Goal: Task Accomplishment & Management: Manage account settings

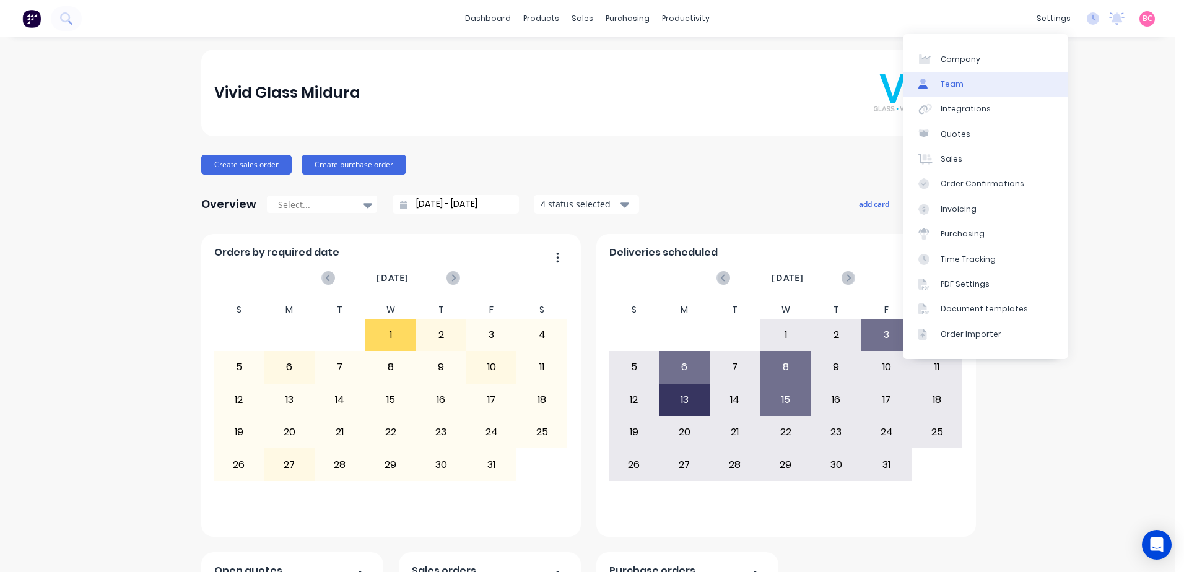
click at [949, 93] on link "Team" at bounding box center [985, 84] width 164 height 25
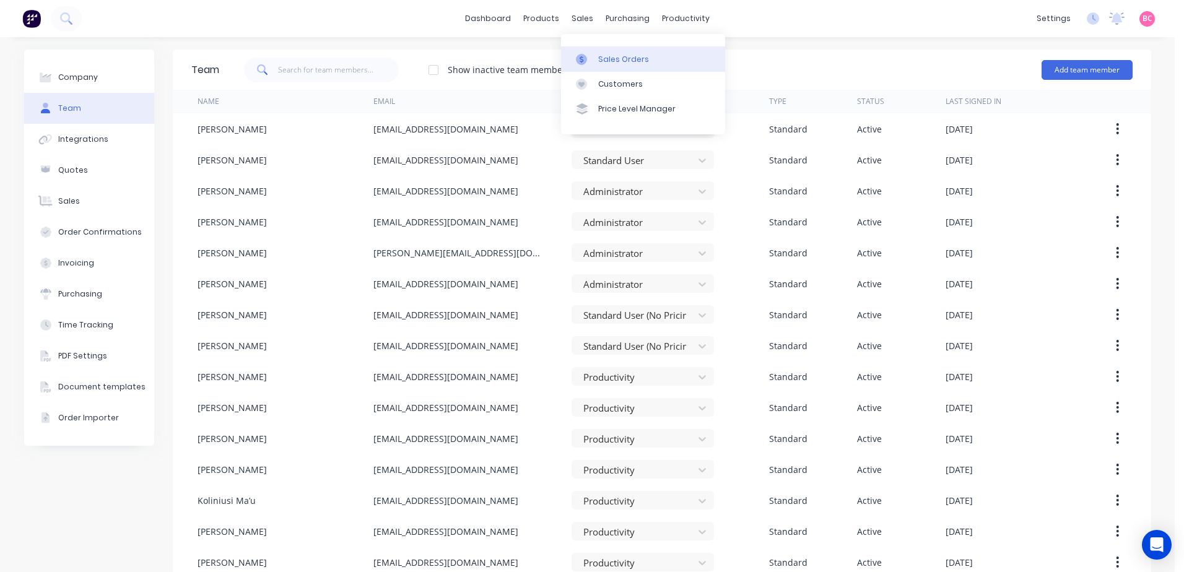
click at [633, 61] on div "Sales Orders" at bounding box center [623, 59] width 51 height 11
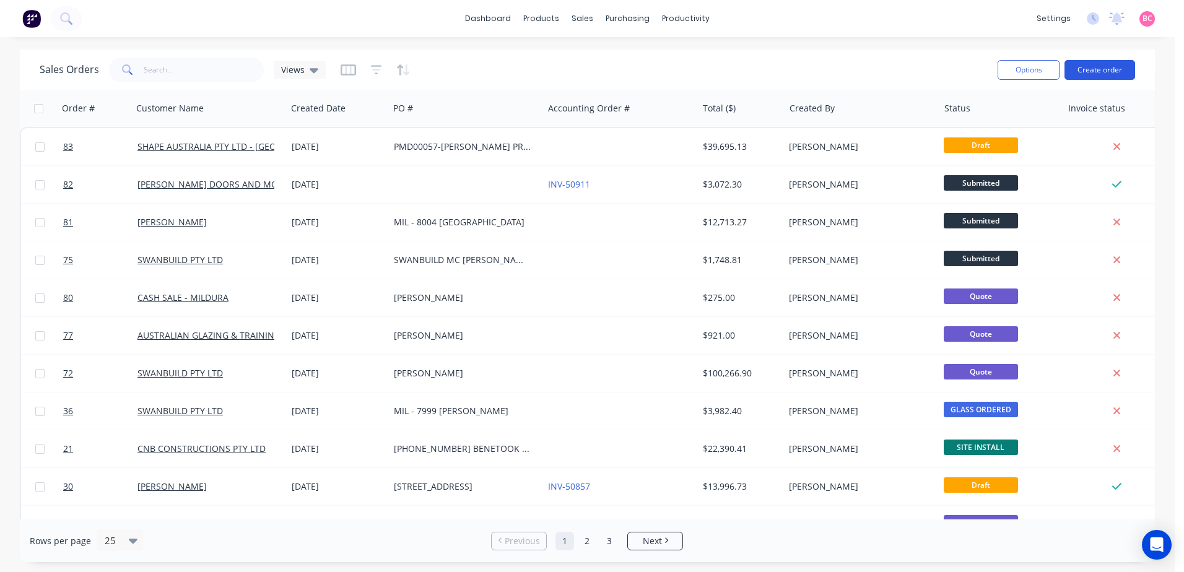
click at [1108, 64] on button "Create order" at bounding box center [1099, 70] width 71 height 20
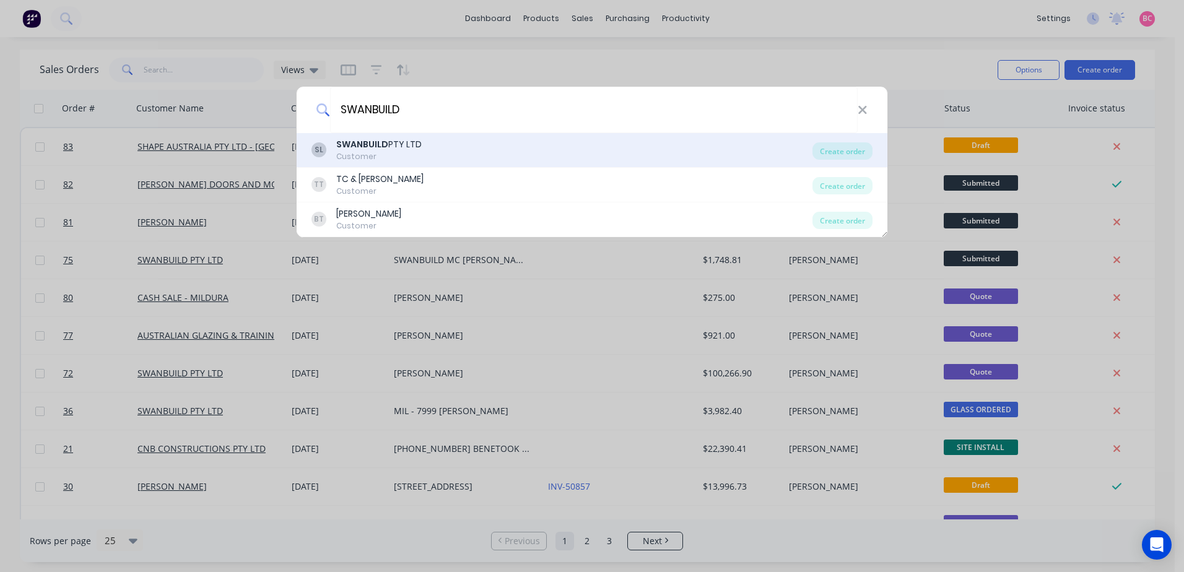
type input "SWANBUILD"
click at [399, 152] on div "Customer" at bounding box center [378, 156] width 85 height 11
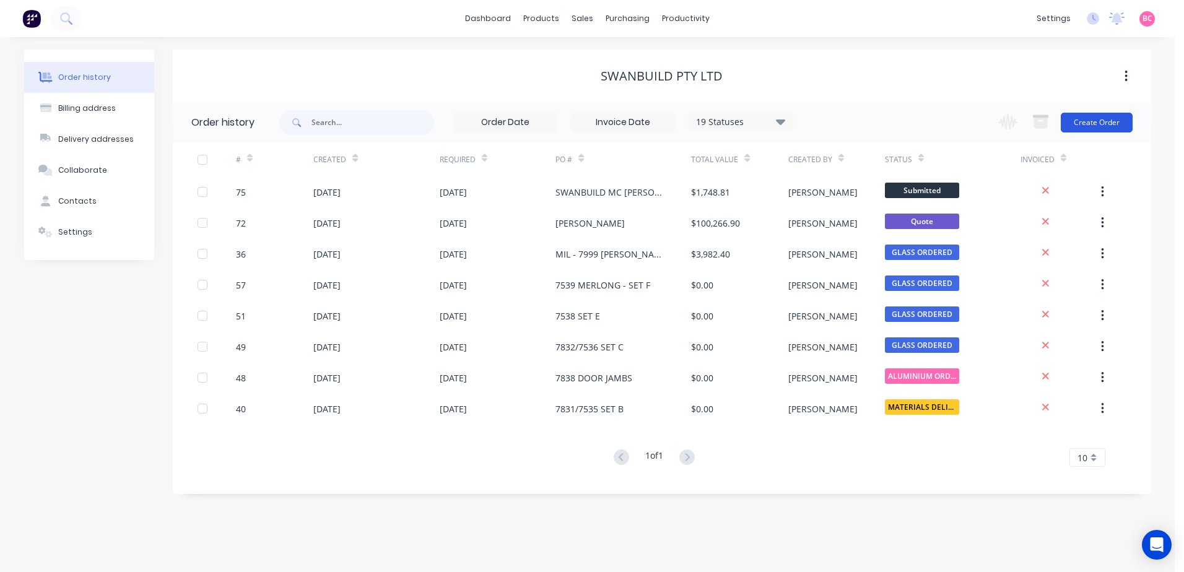
click at [1105, 124] on button "Create Order" at bounding box center [1097, 123] width 72 height 20
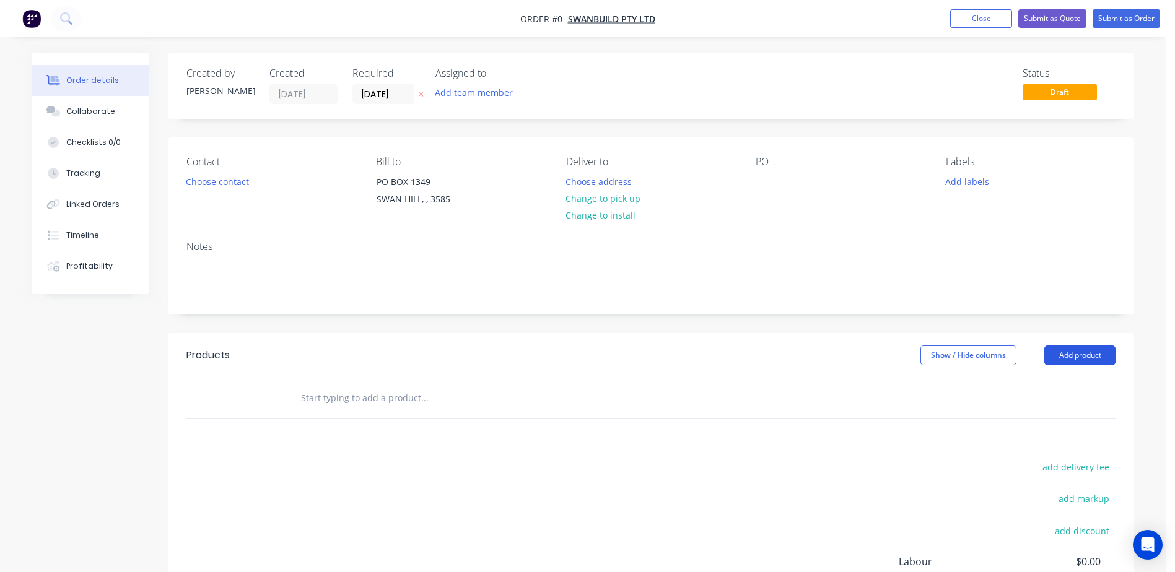
click at [1078, 352] on button "Add product" at bounding box center [1079, 355] width 71 height 20
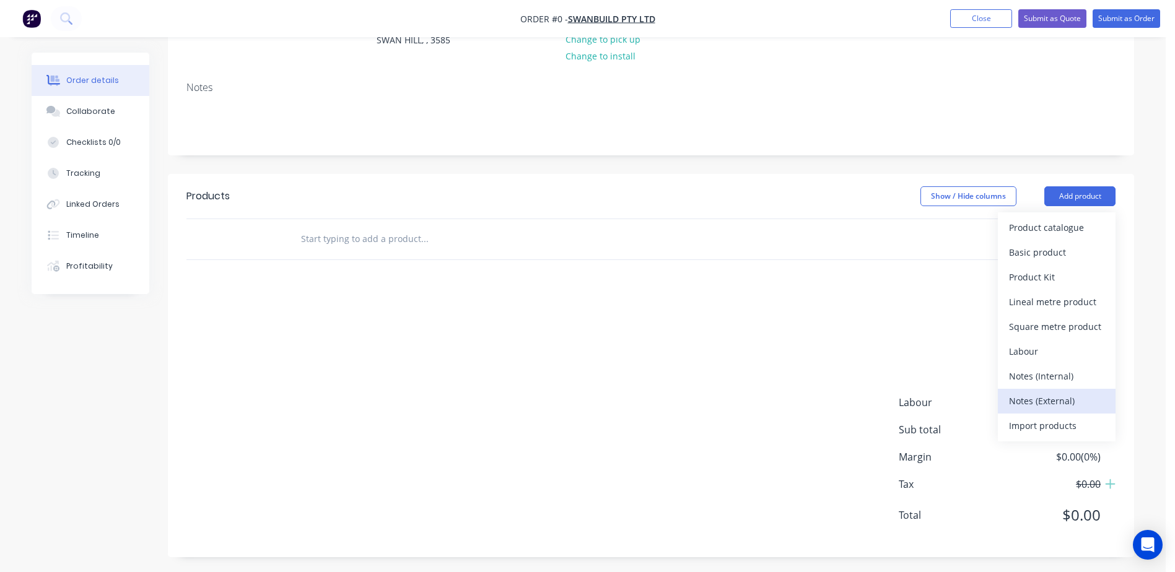
scroll to position [163, 0]
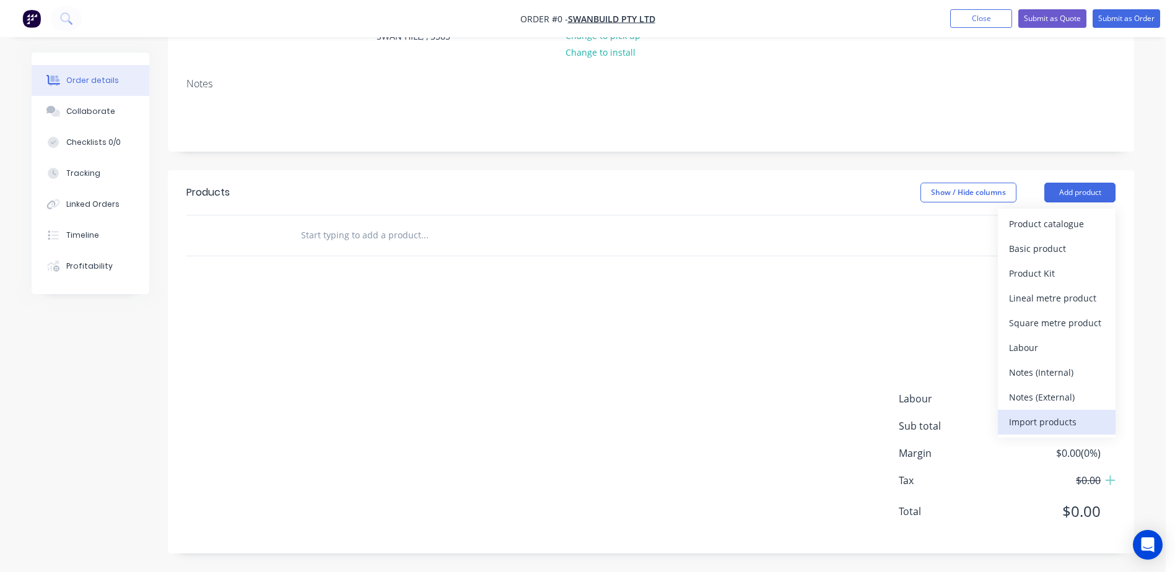
click at [1045, 427] on div "Import products" at bounding box center [1056, 422] width 95 height 18
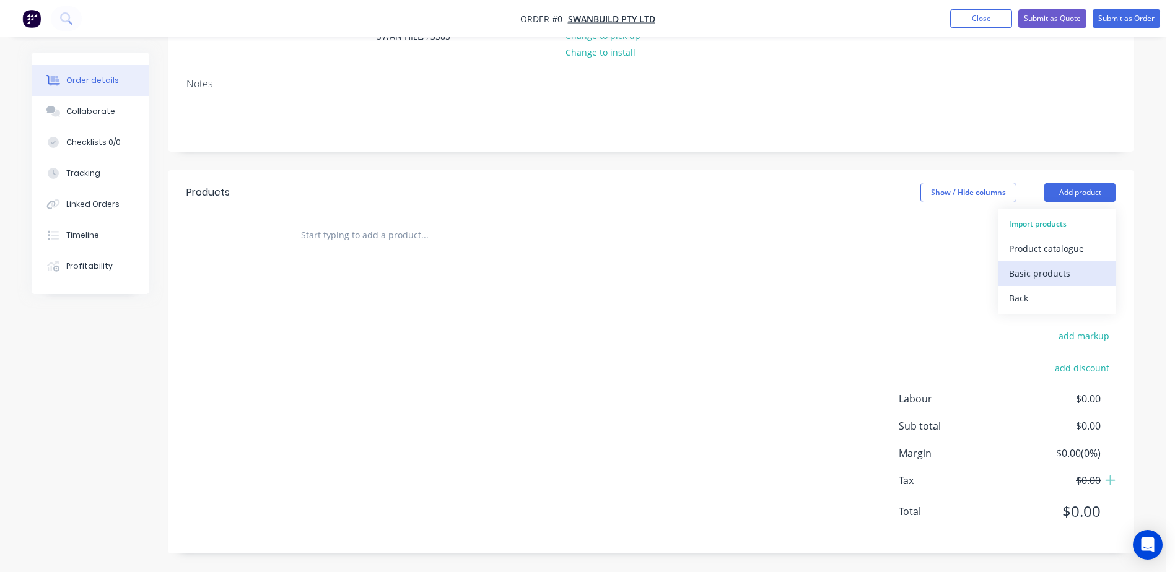
click at [1034, 274] on div "Basic products" at bounding box center [1056, 273] width 95 height 18
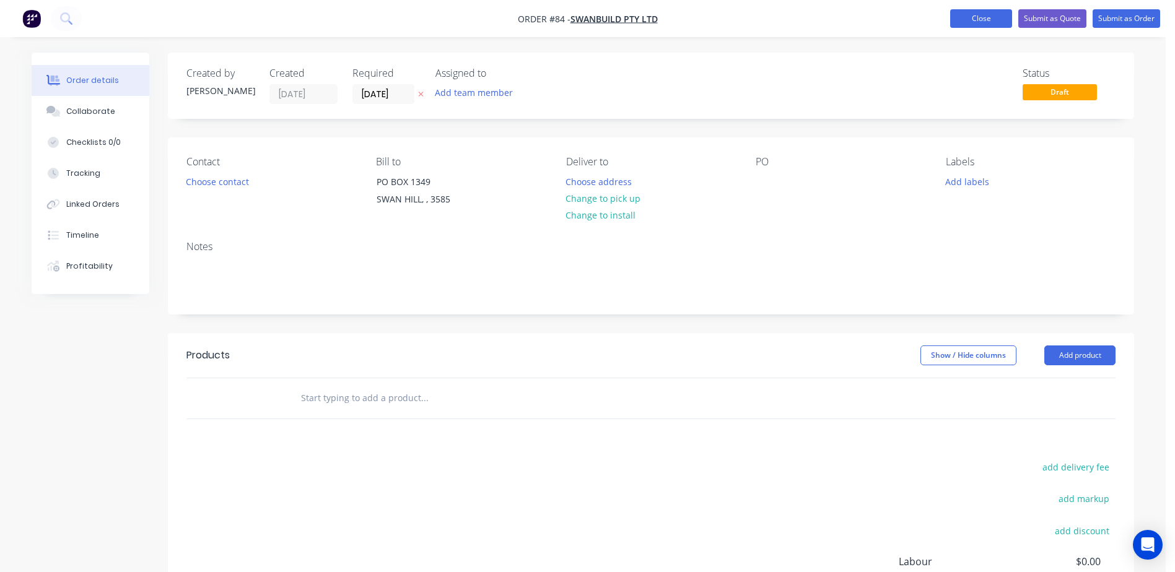
click at [968, 21] on button "Close" at bounding box center [981, 18] width 62 height 19
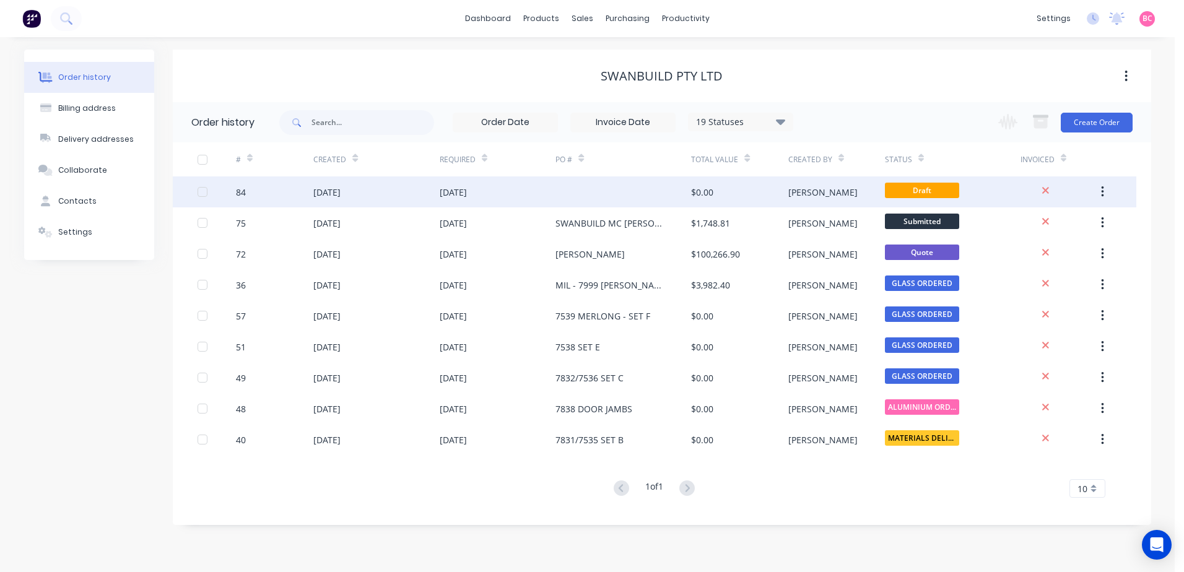
click at [1100, 189] on button "button" at bounding box center [1102, 192] width 29 height 22
click at [1024, 219] on div "Archive" at bounding box center [1057, 224] width 95 height 18
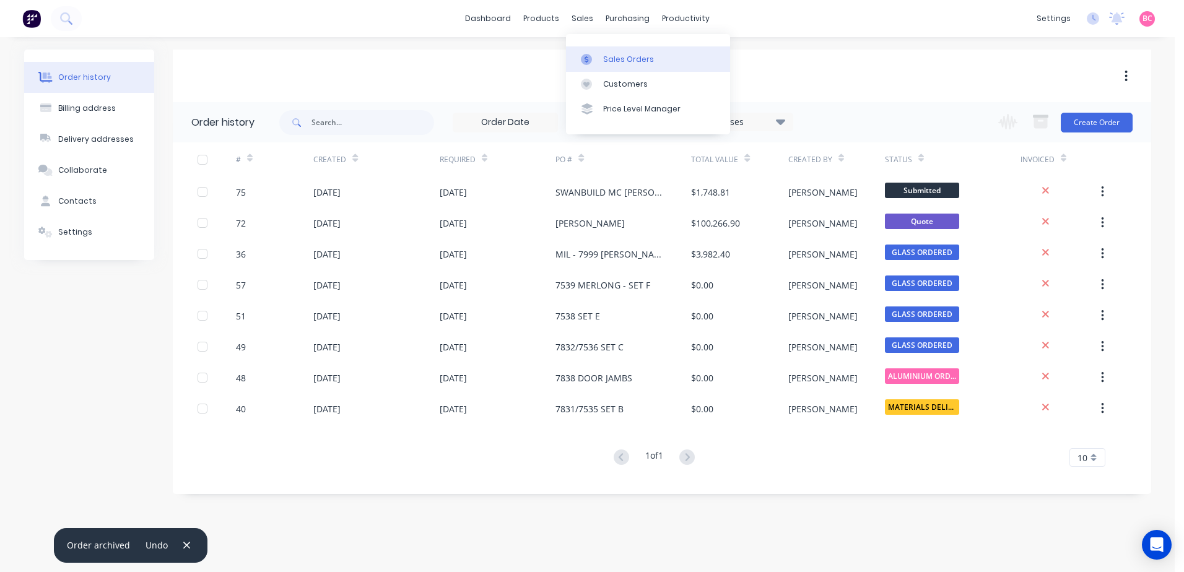
click at [614, 54] on div "Sales Orders" at bounding box center [628, 59] width 51 height 11
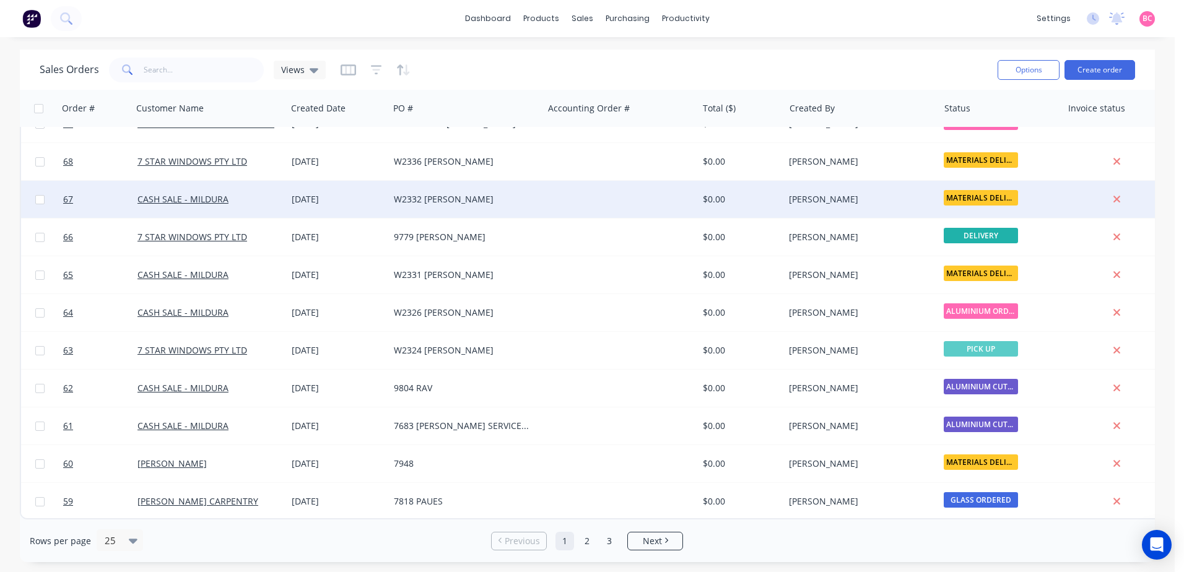
scroll to position [248, 0]
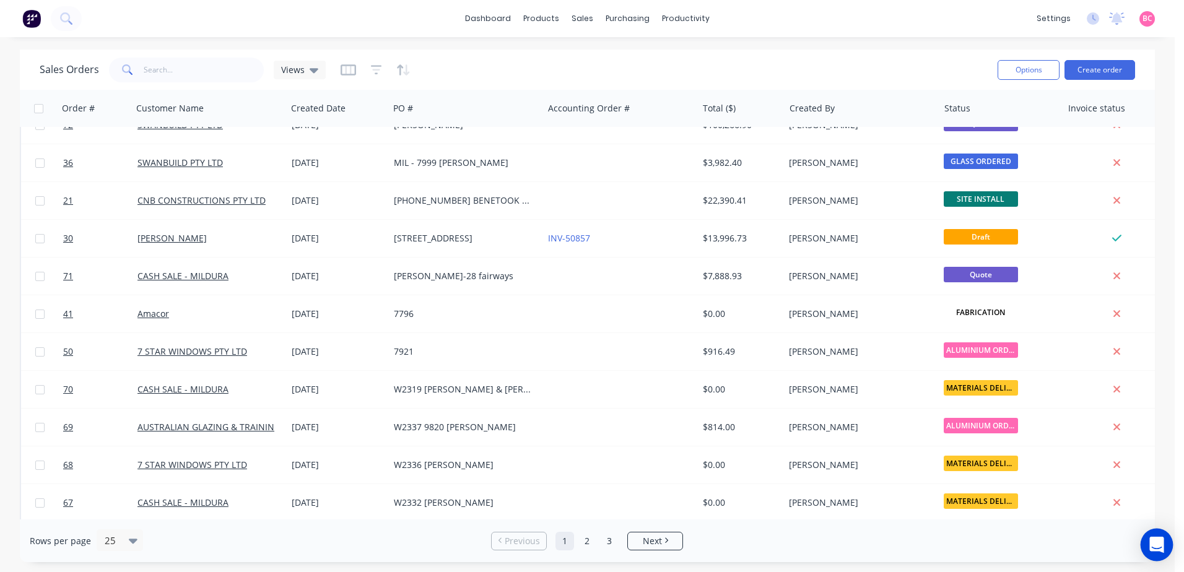
click at [1155, 544] on icon "Open Intercom Messenger" at bounding box center [1156, 545] width 14 height 16
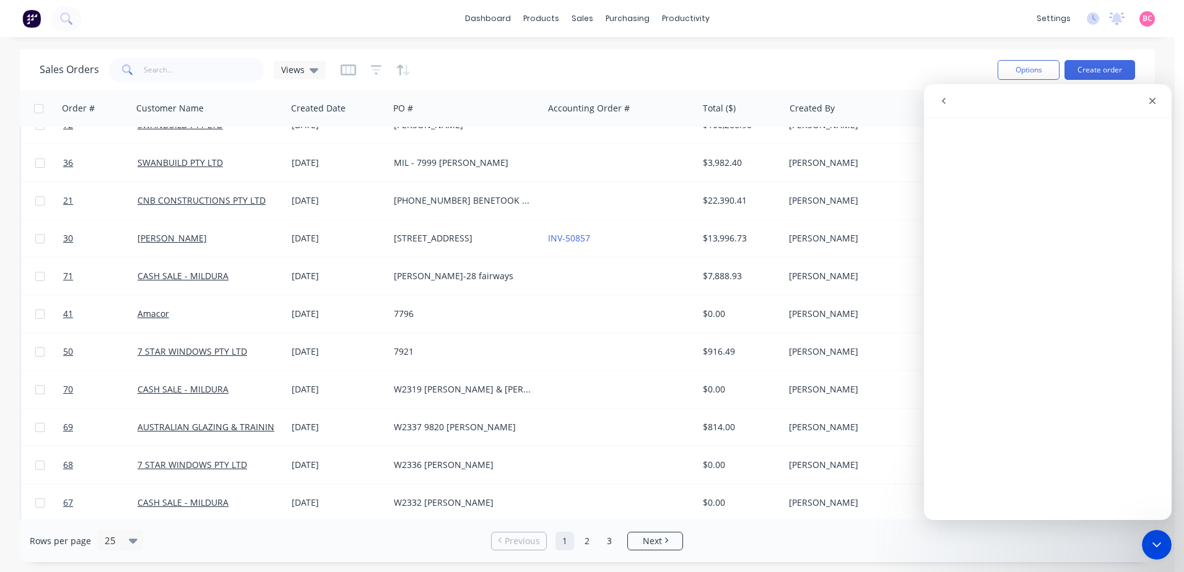
scroll to position [0, 0]
click at [942, 102] on icon "go back" at bounding box center [944, 101] width 10 height 10
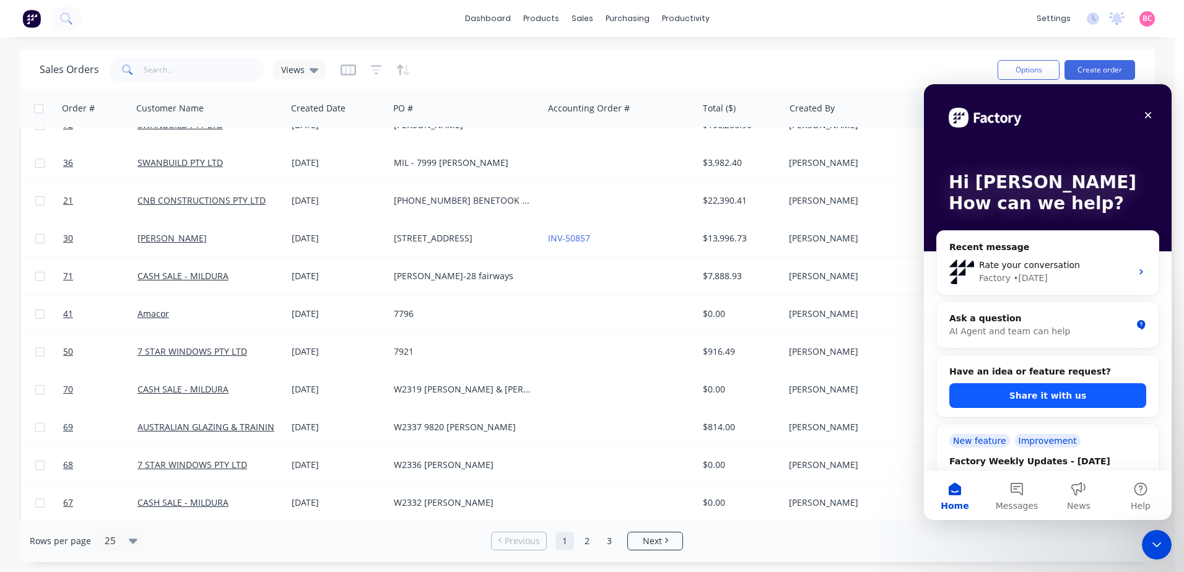
click at [1086, 391] on button "Share it with us" at bounding box center [1047, 395] width 197 height 25
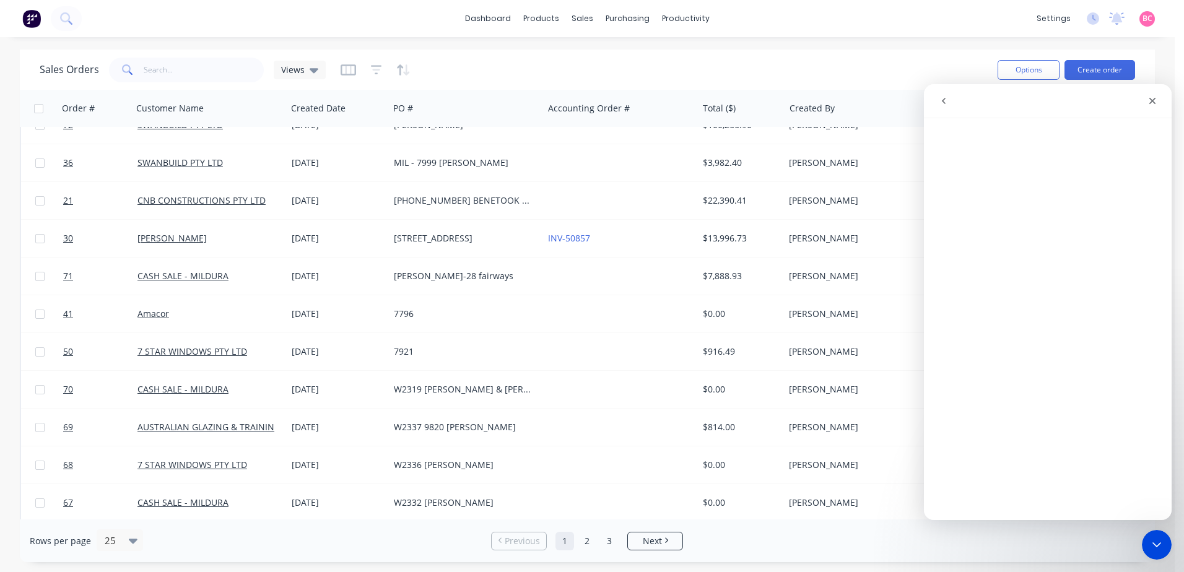
click at [906, 50] on div "Sales Orders Views Options Create order" at bounding box center [587, 70] width 1135 height 40
click at [1152, 101] on icon "Close" at bounding box center [1152, 101] width 10 height 10
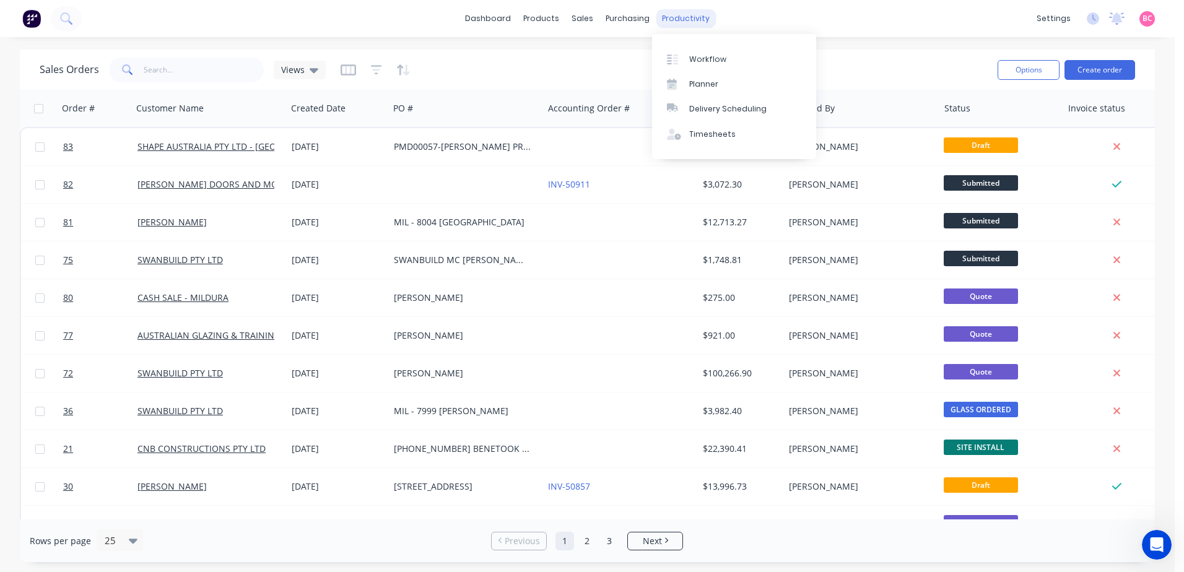
click at [686, 25] on div "productivity" at bounding box center [686, 18] width 60 height 19
click at [687, 50] on link "Workflow" at bounding box center [734, 58] width 164 height 25
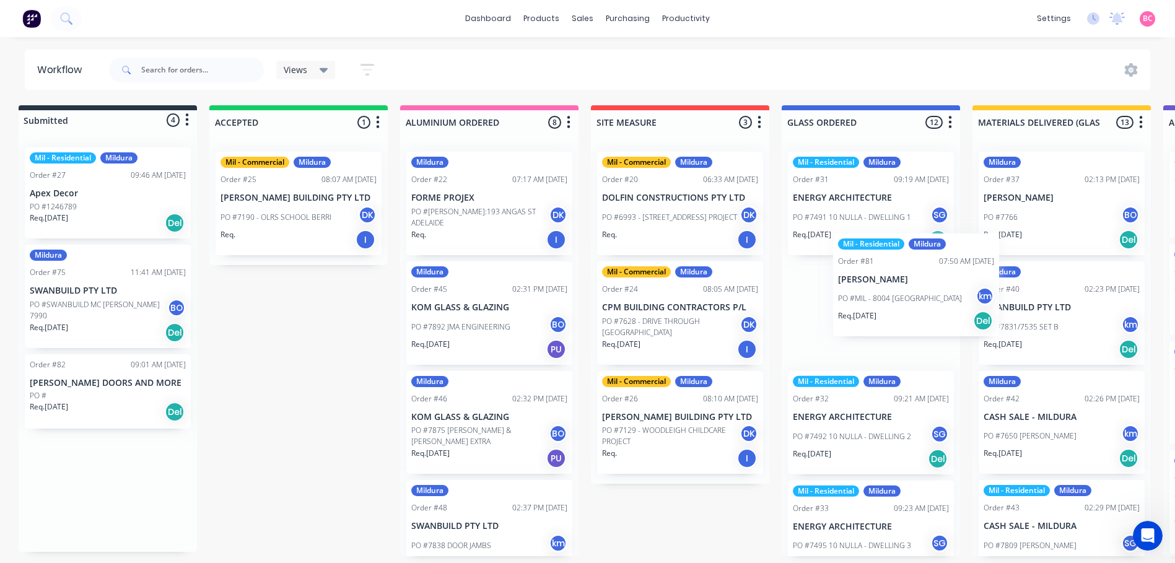
scroll to position [2, 12]
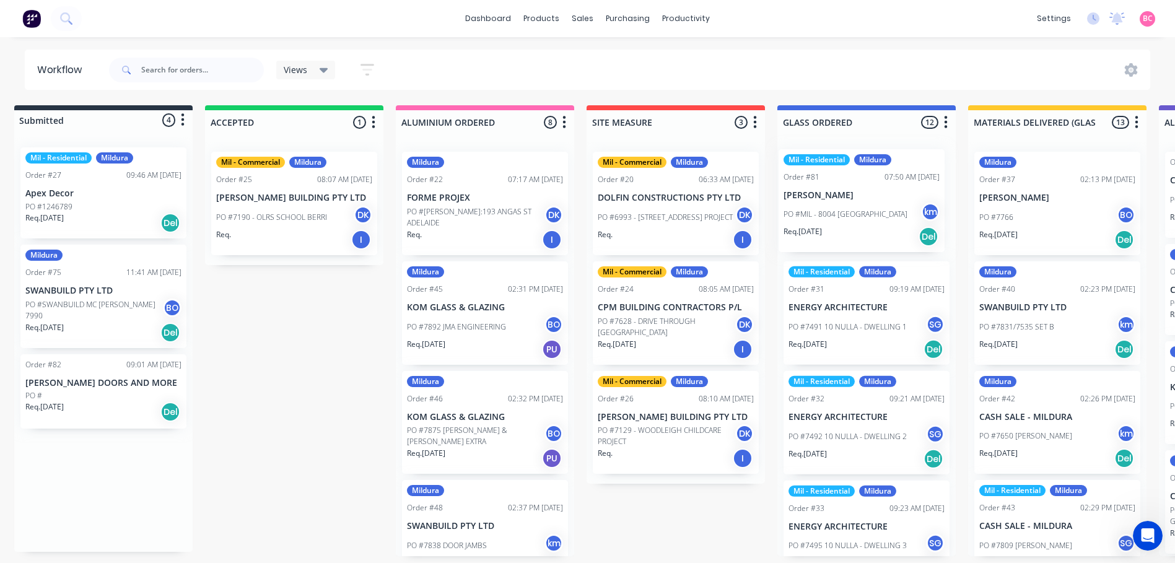
drag, startPoint x: 115, startPoint y: 421, endPoint x: 864, endPoint y: 220, distance: 775.7
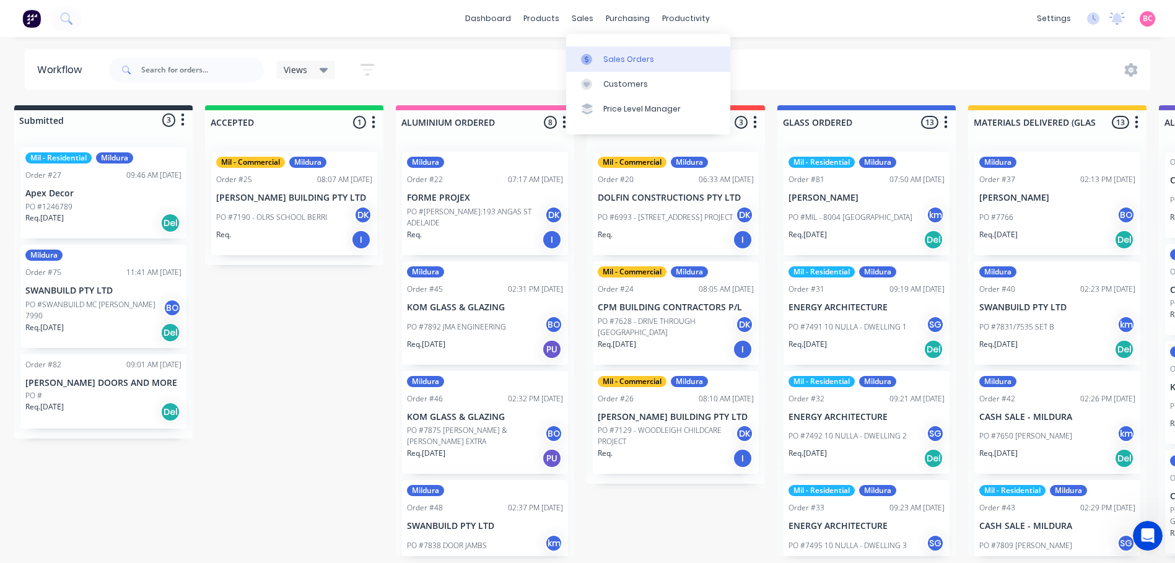
click at [603, 56] on div "Sales Orders" at bounding box center [628, 59] width 51 height 11
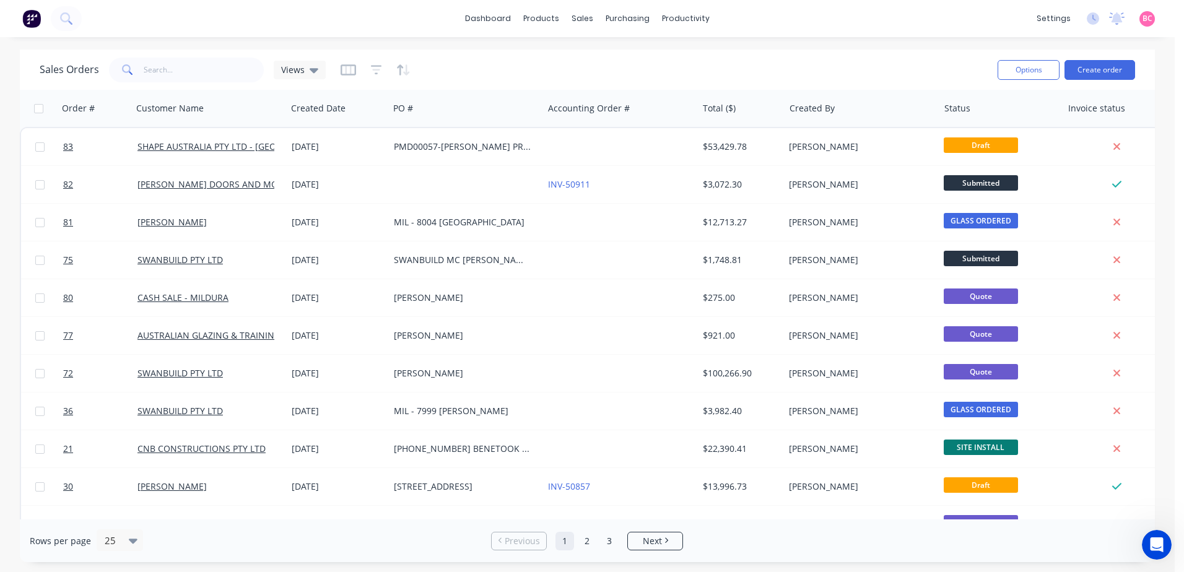
click at [487, 29] on div "dashboard products sales purchasing productivity dashboard products Product Cat…" at bounding box center [587, 18] width 1175 height 37
click at [490, 22] on link "dashboard" at bounding box center [488, 18] width 58 height 19
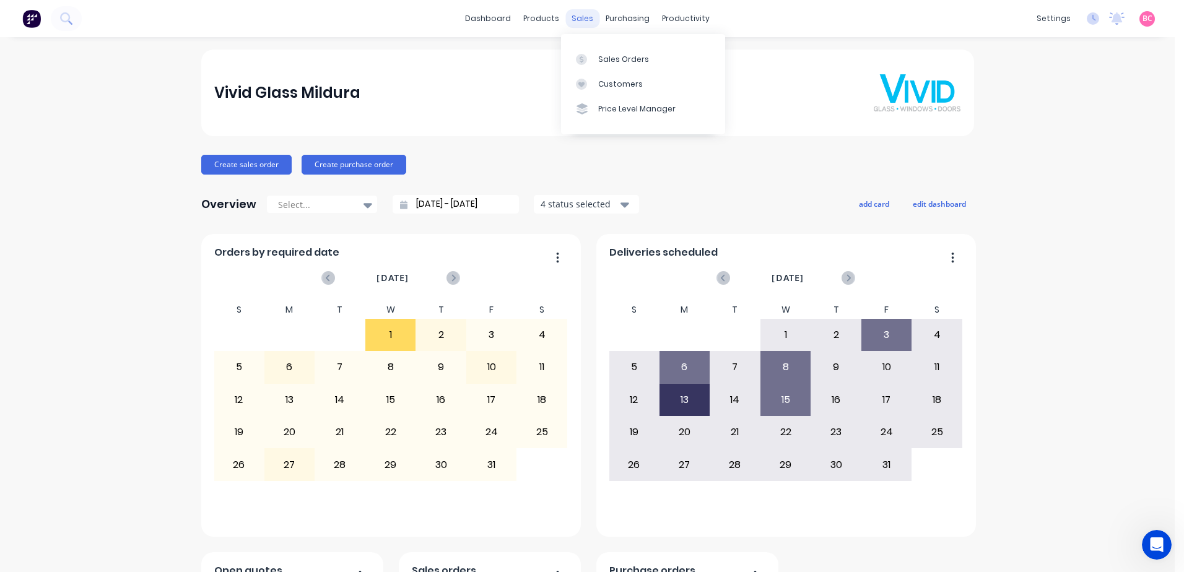
click at [583, 20] on div "sales" at bounding box center [582, 18] width 34 height 19
click at [603, 54] on div "Sales Orders" at bounding box center [623, 59] width 51 height 11
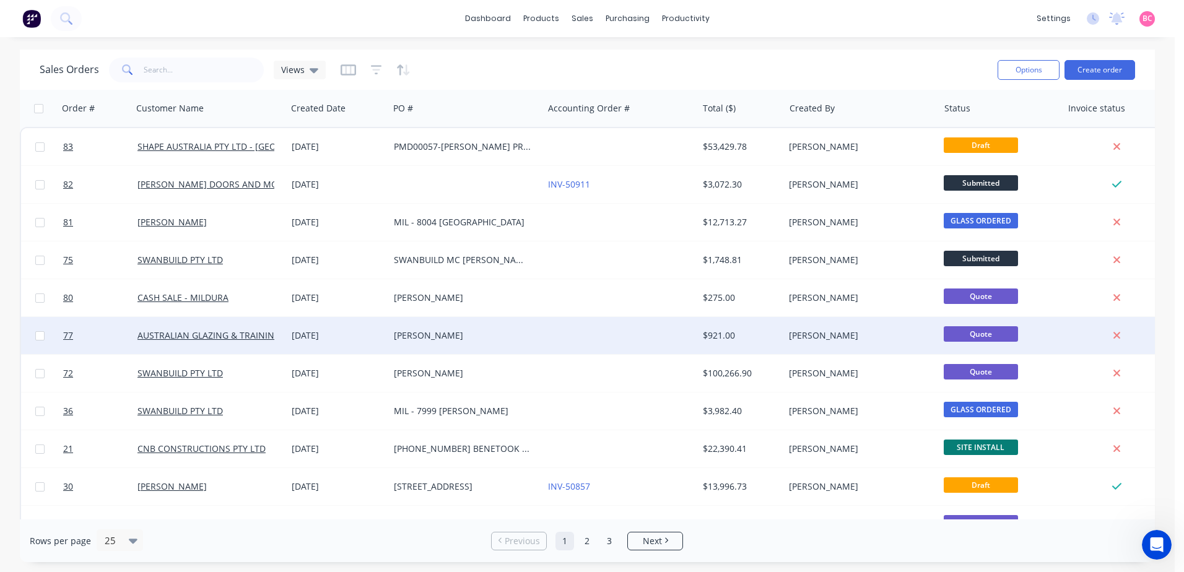
click at [453, 332] on div "[PERSON_NAME]" at bounding box center [462, 335] width 137 height 12
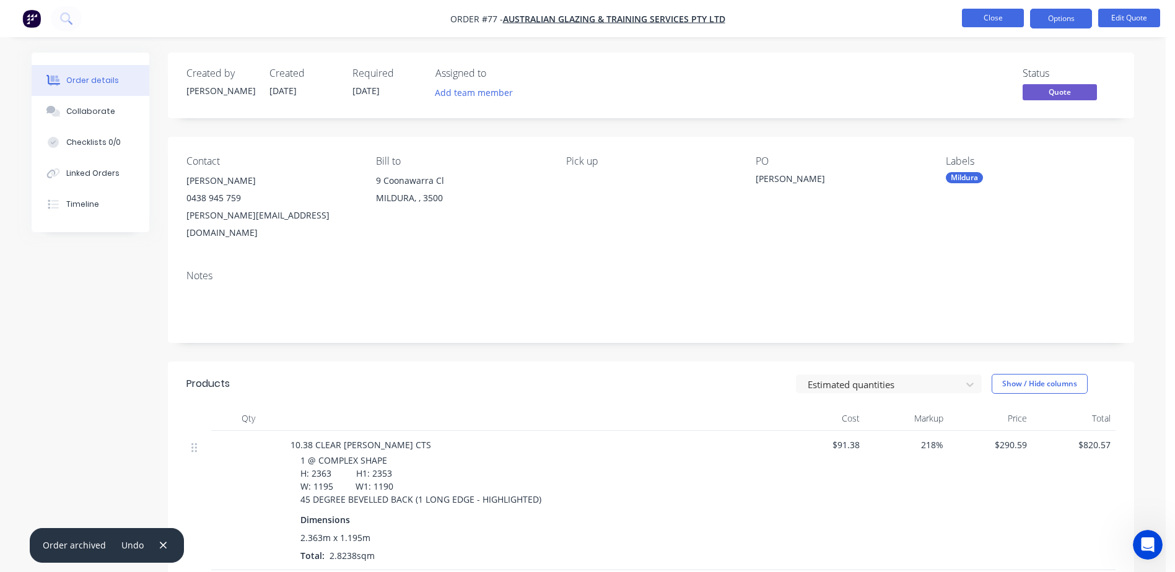
click at [984, 22] on button "Close" at bounding box center [993, 18] width 62 height 19
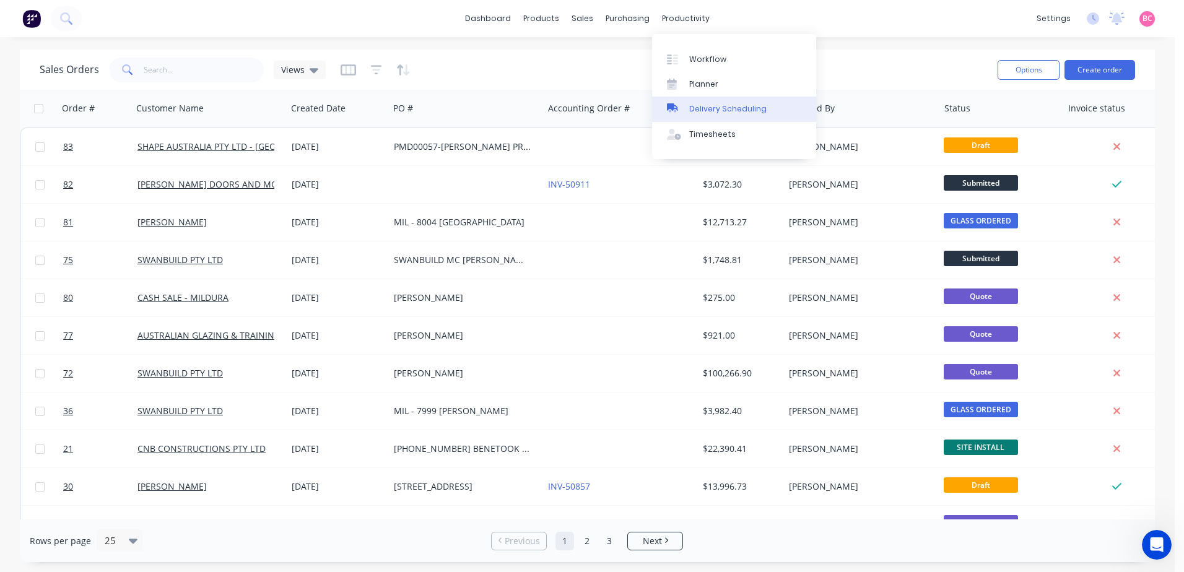
click at [709, 103] on div "Delivery Scheduling" at bounding box center [727, 108] width 77 height 11
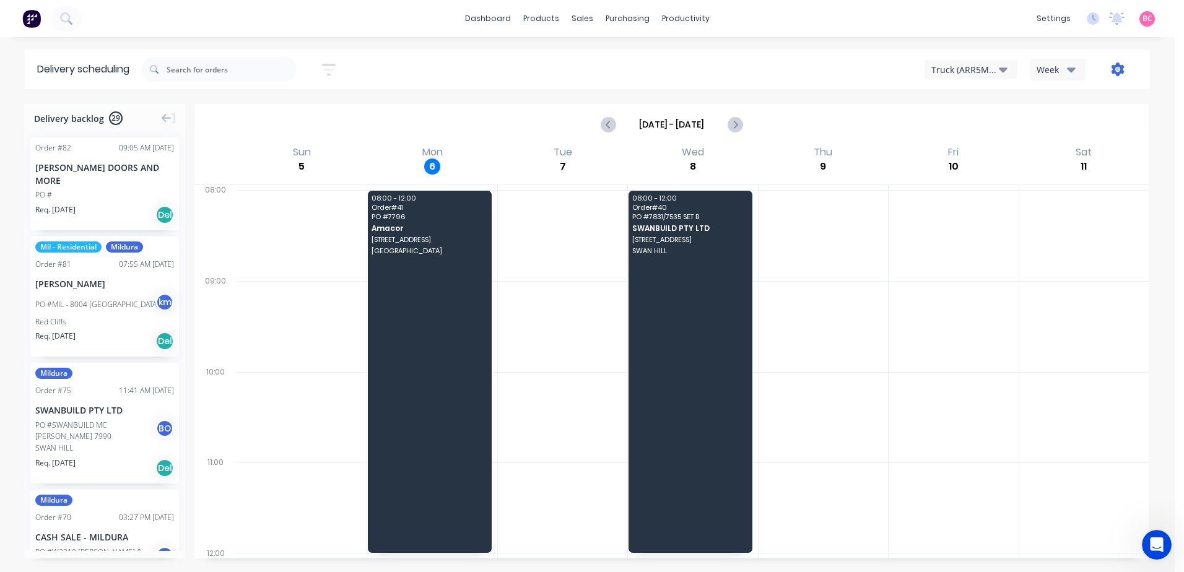
click at [1112, 72] on icon "button" at bounding box center [1118, 70] width 14 height 14
click at [1071, 124] on div "Settings" at bounding box center [1078, 127] width 95 height 18
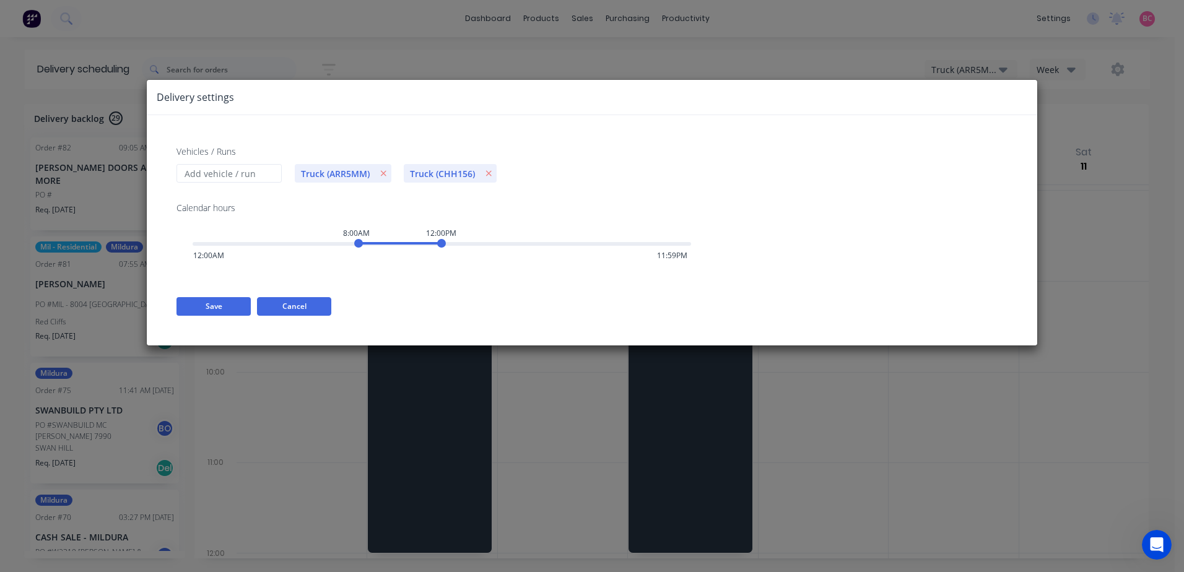
click at [303, 303] on button "Cancel" at bounding box center [294, 306] width 74 height 19
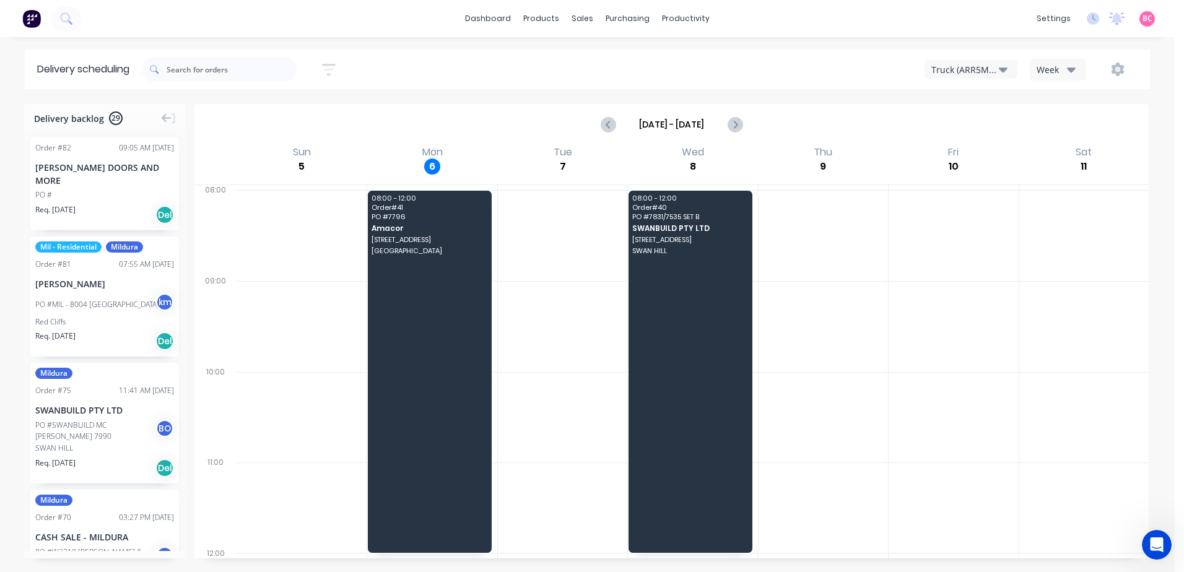
click at [330, 74] on icon "button" at bounding box center [329, 69] width 14 height 15
click at [329, 77] on icon "button" at bounding box center [329, 69] width 14 height 15
click at [450, 60] on div "Sort by Most recent Created date Required date Order number Customer name Most …" at bounding box center [646, 69] width 1008 height 35
click at [423, 292] on div "08:00 - 12:00 Order # 41 PO # 7796 Amacor [STREET_ADDRESS]" at bounding box center [429, 372] width 123 height 362
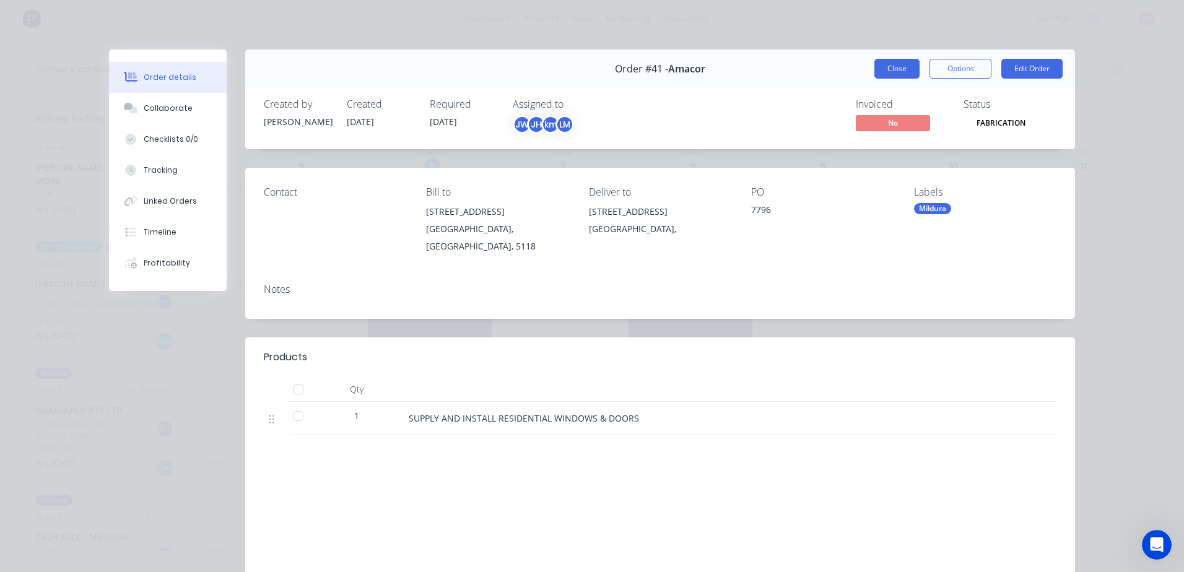
click at [893, 67] on button "Close" at bounding box center [896, 69] width 45 height 20
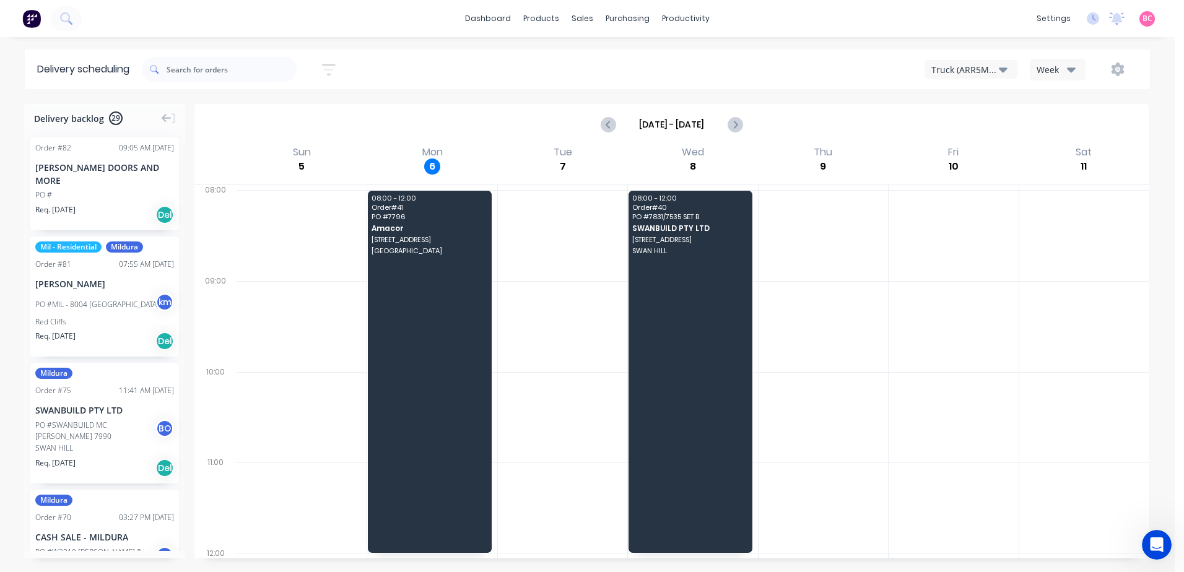
click at [324, 71] on button "button" at bounding box center [329, 70] width 40 height 24
click at [308, 224] on div "Filter by assignee" at bounding box center [263, 228] width 87 height 13
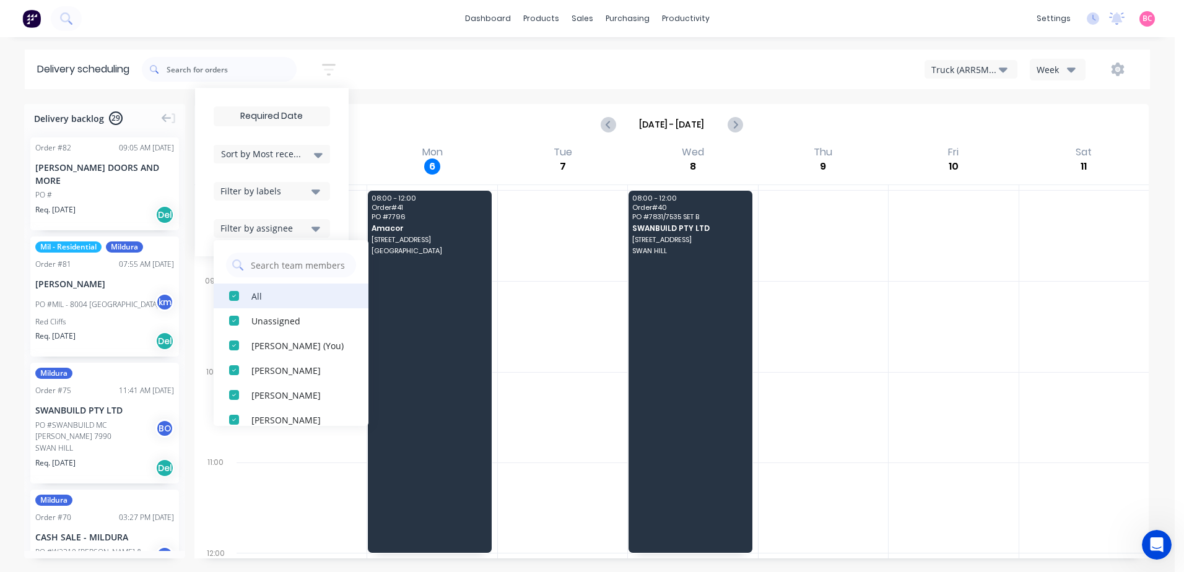
click at [237, 294] on div "button" at bounding box center [234, 296] width 25 height 25
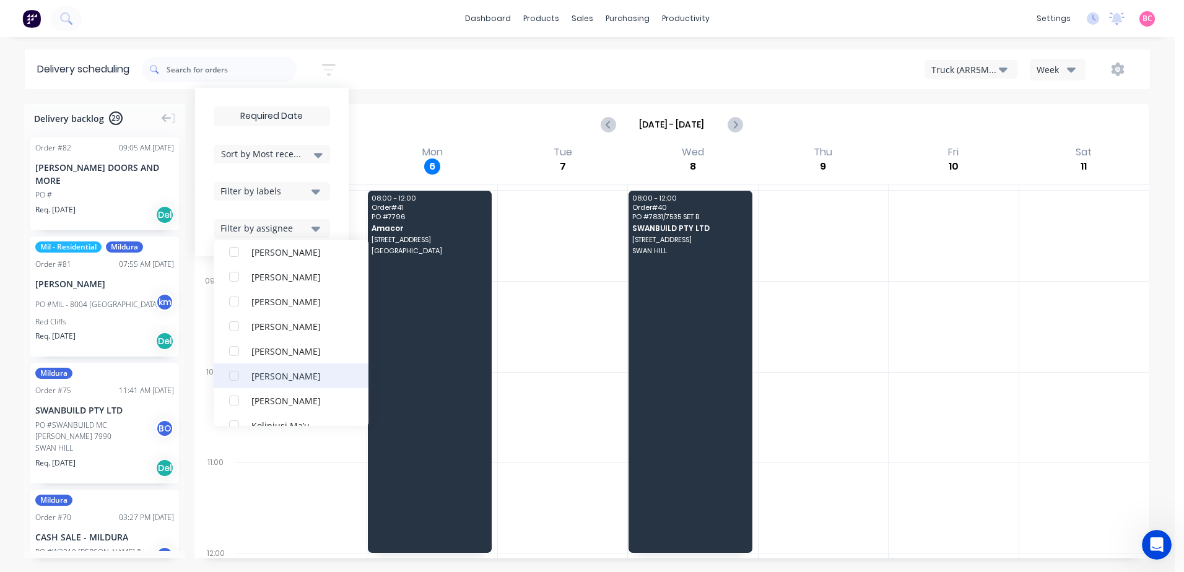
scroll to position [310, 0]
click at [237, 285] on div "button" at bounding box center [234, 283] width 25 height 25
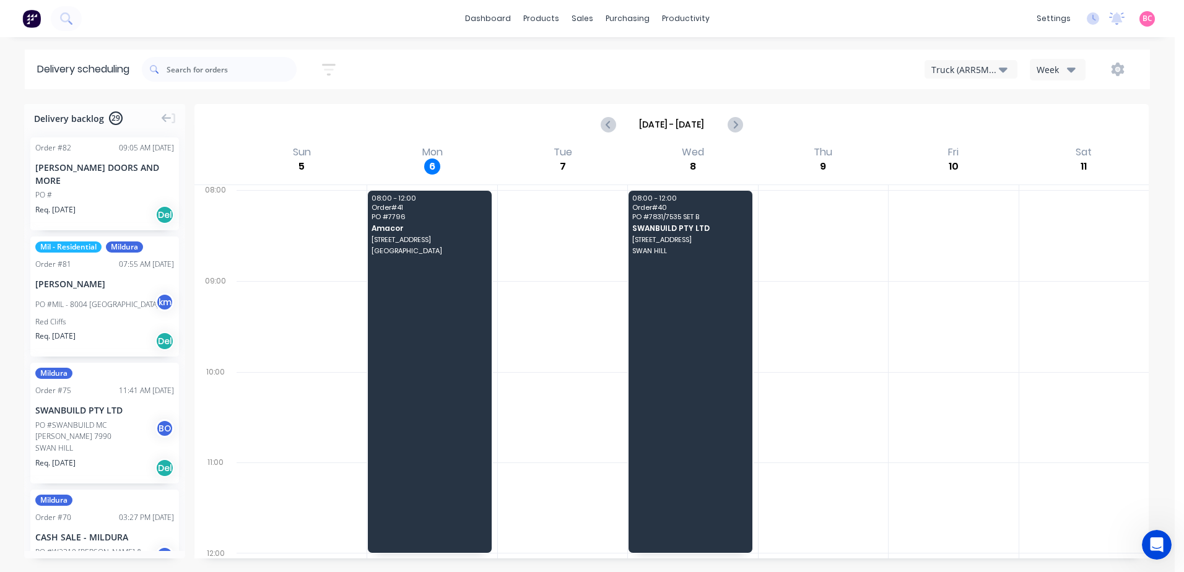
click at [384, 72] on div "Sort by Most recent Created date Required date Order number Customer name Most …" at bounding box center [646, 69] width 1008 height 35
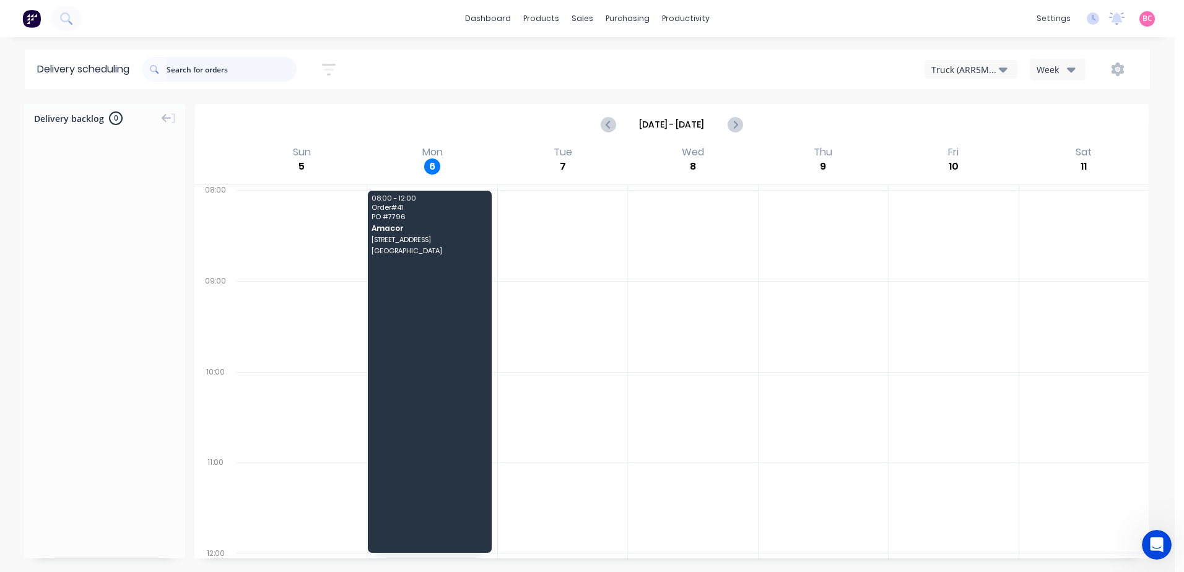
click at [282, 69] on input "text" at bounding box center [232, 69] width 130 height 25
click at [332, 73] on icon "button" at bounding box center [329, 69] width 14 height 15
click at [401, 68] on div "Sort by Most recent Created date Required date Order number Customer name Most …" at bounding box center [646, 69] width 1008 height 35
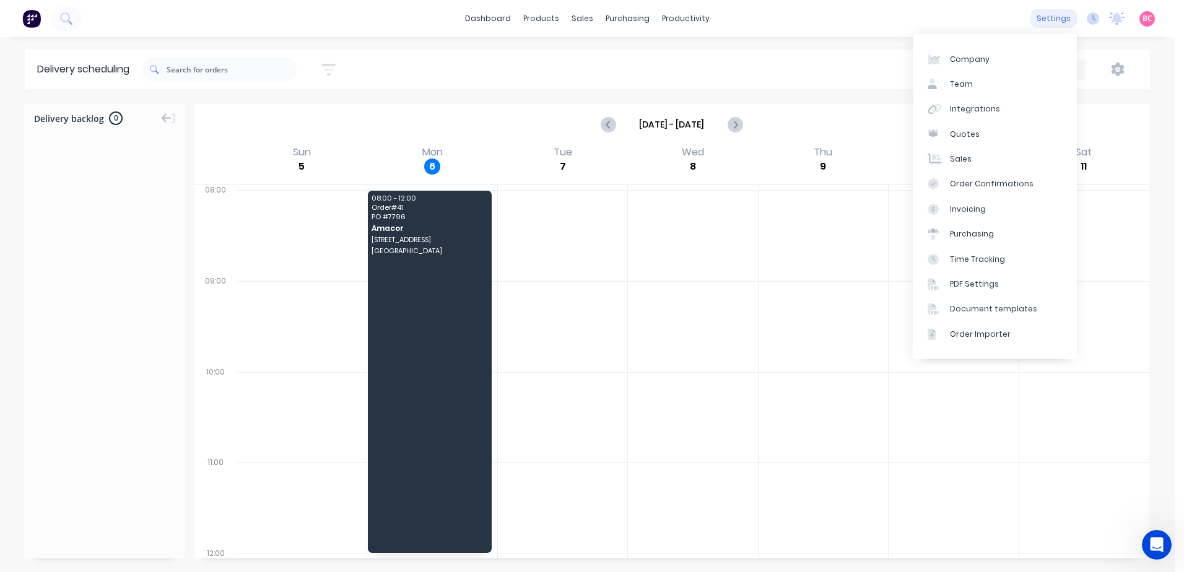
click at [1051, 19] on div "settings" at bounding box center [1053, 18] width 46 height 19
click at [997, 80] on link "Team" at bounding box center [995, 84] width 164 height 25
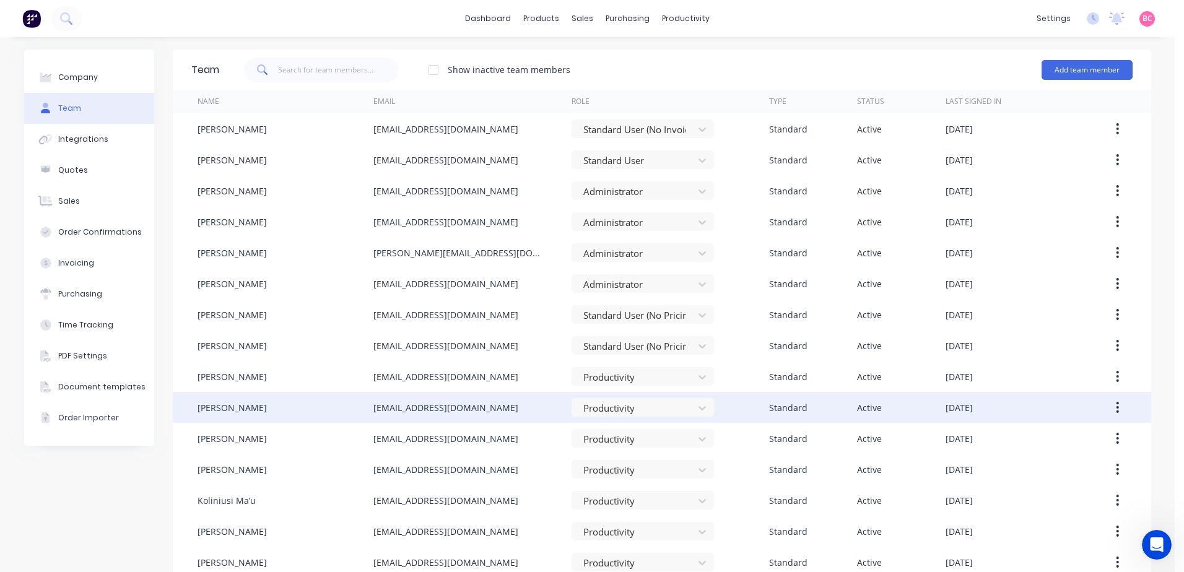
click at [235, 403] on div "[PERSON_NAME]" at bounding box center [286, 407] width 176 height 31
click at [1107, 405] on button "button" at bounding box center [1117, 407] width 29 height 22
click at [1055, 433] on div "Edit" at bounding box center [1073, 440] width 95 height 18
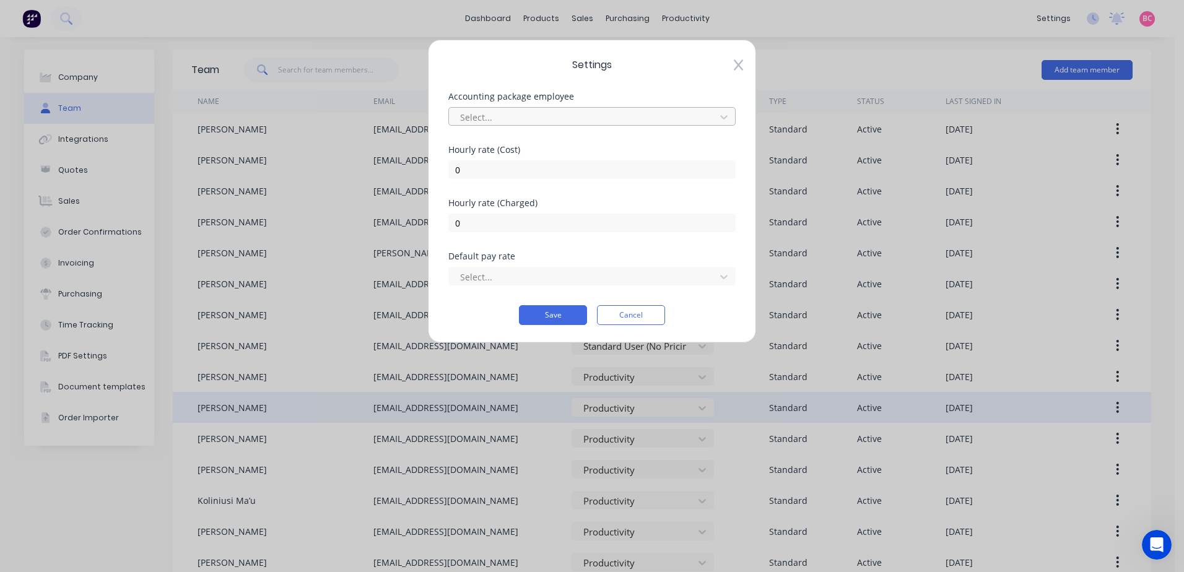
click at [605, 116] on div at bounding box center [584, 117] width 250 height 15
click at [570, 275] on div at bounding box center [584, 276] width 250 height 15
click at [630, 165] on input "0" at bounding box center [591, 169] width 287 height 19
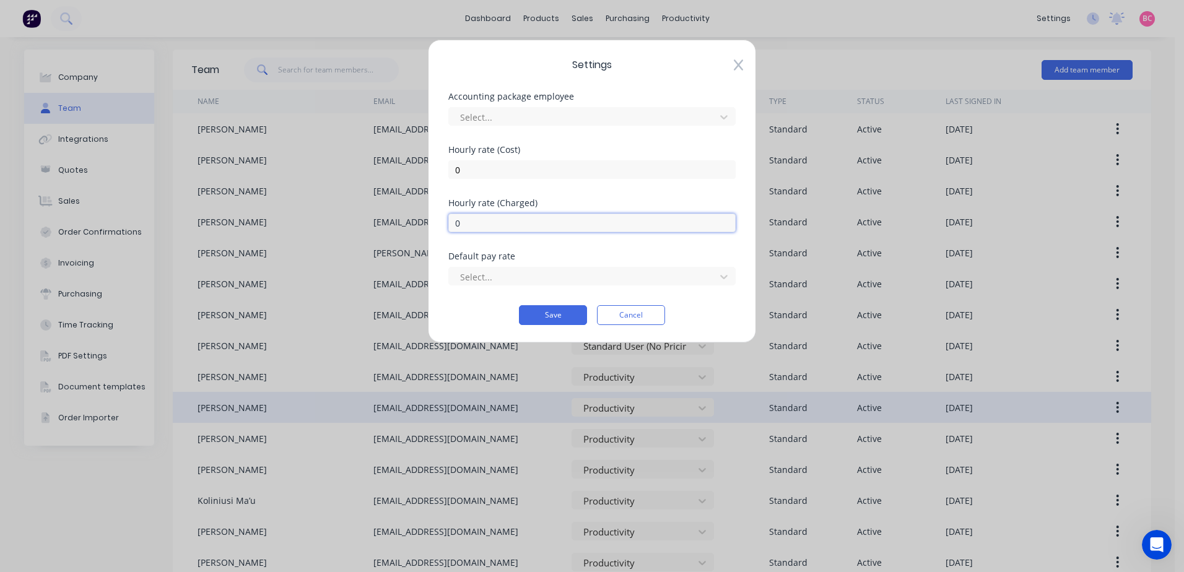
click at [628, 220] on input "0" at bounding box center [591, 223] width 287 height 19
click at [640, 317] on button "Cancel" at bounding box center [631, 315] width 68 height 20
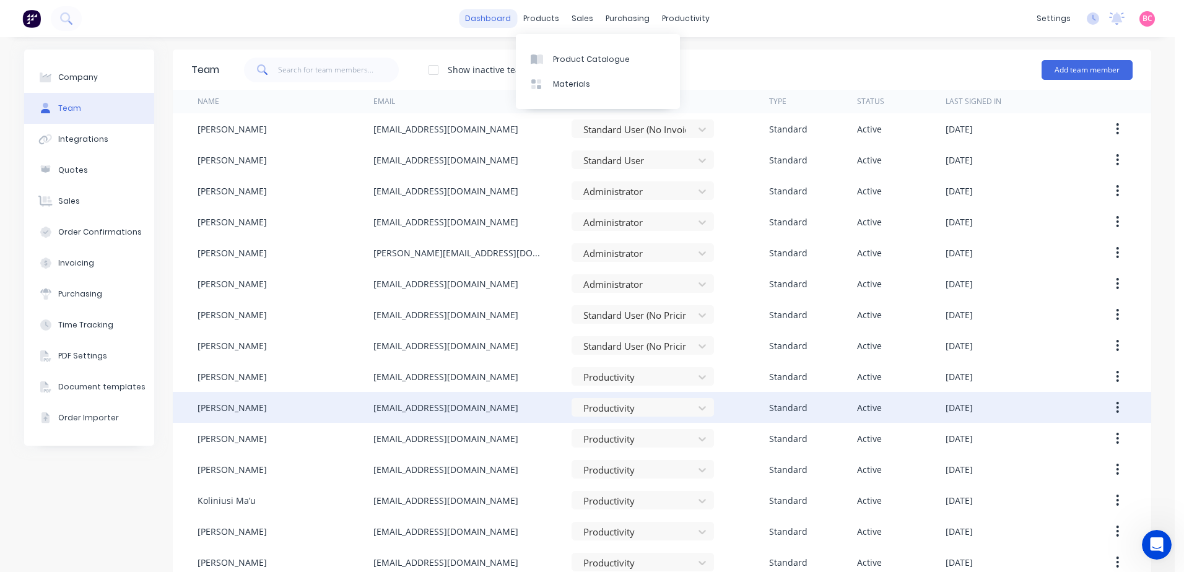
click at [497, 19] on link "dashboard" at bounding box center [488, 18] width 58 height 19
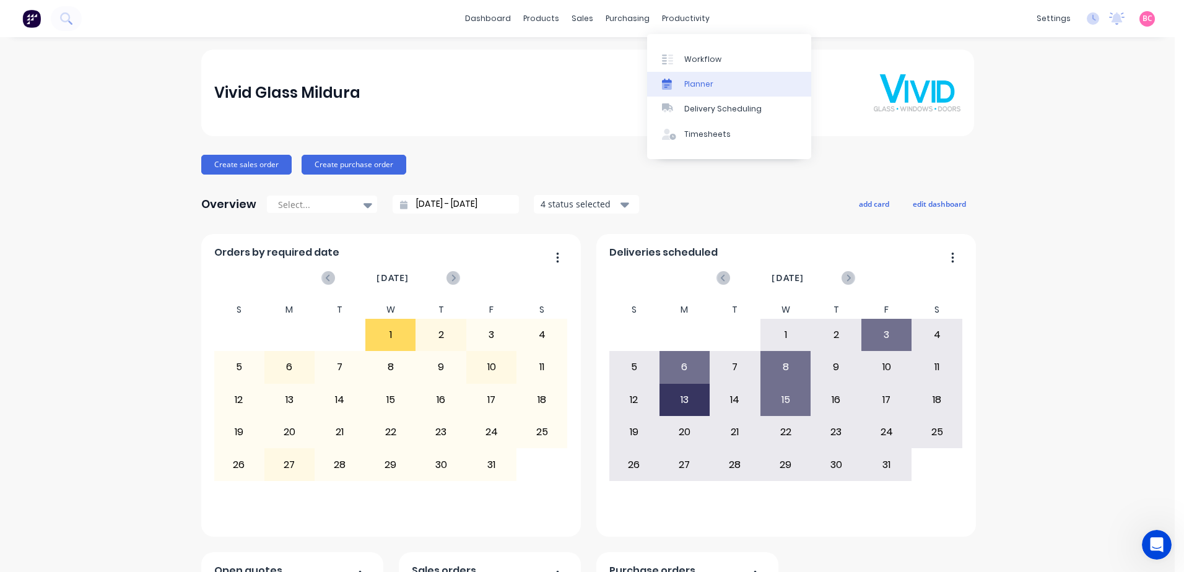
click at [697, 82] on div "Planner" at bounding box center [698, 84] width 29 height 11
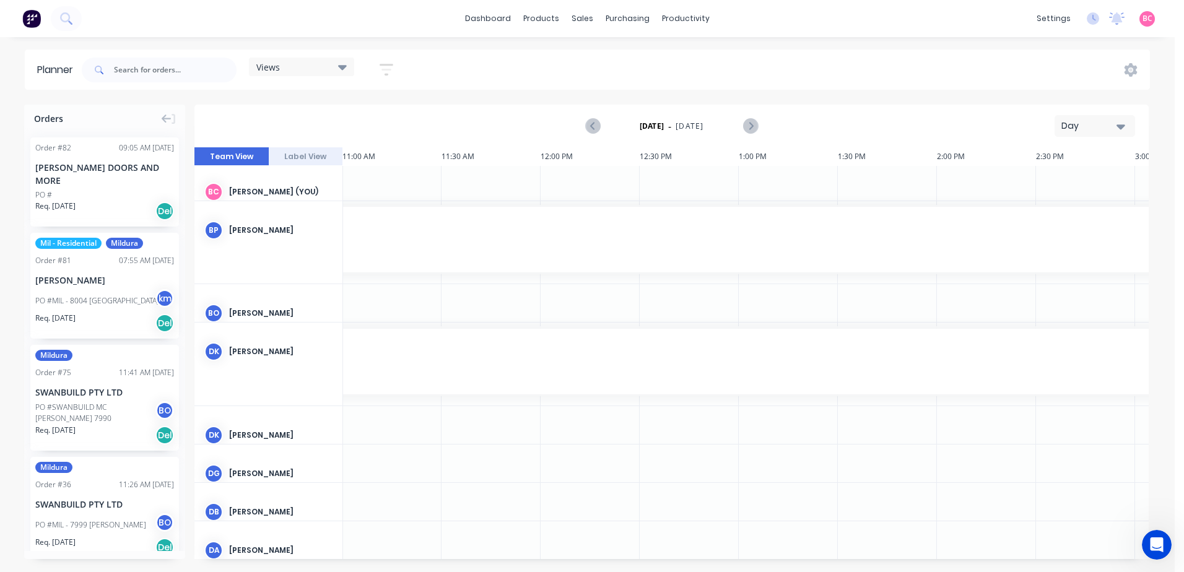
scroll to position [0, 2180]
click at [351, 68] on div "Views" at bounding box center [301, 67] width 105 height 19
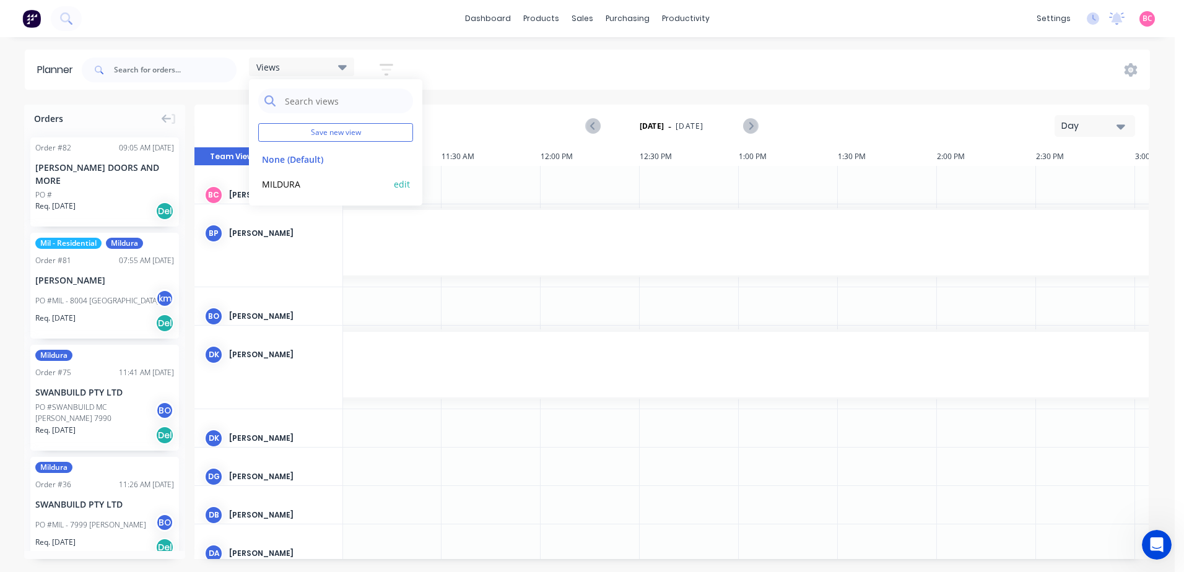
click at [309, 185] on button "MILDURA" at bounding box center [324, 183] width 132 height 14
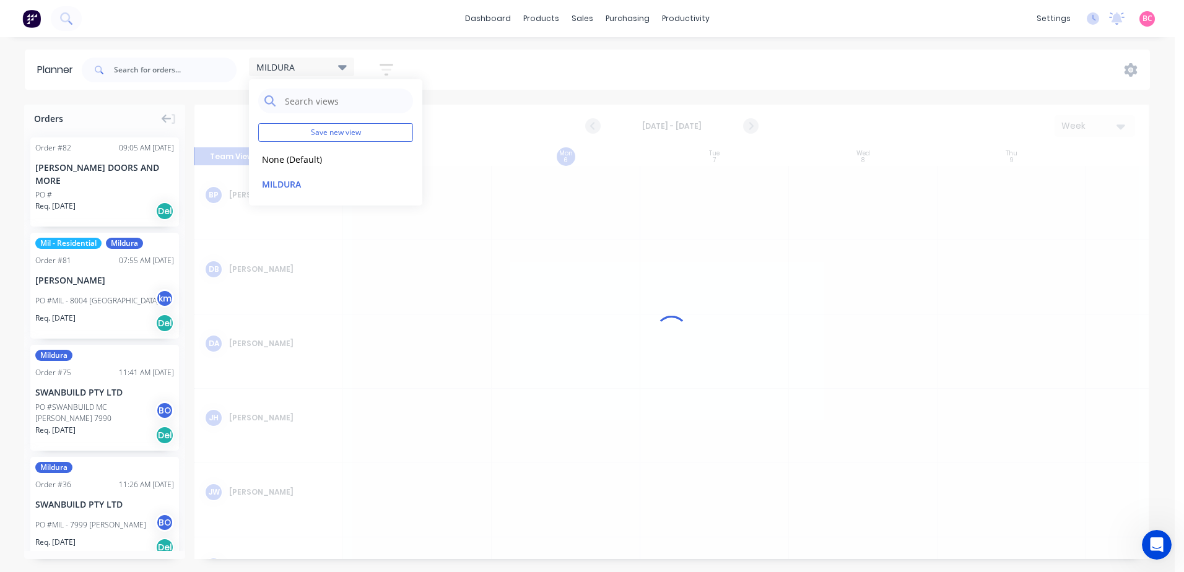
scroll to position [0, 1]
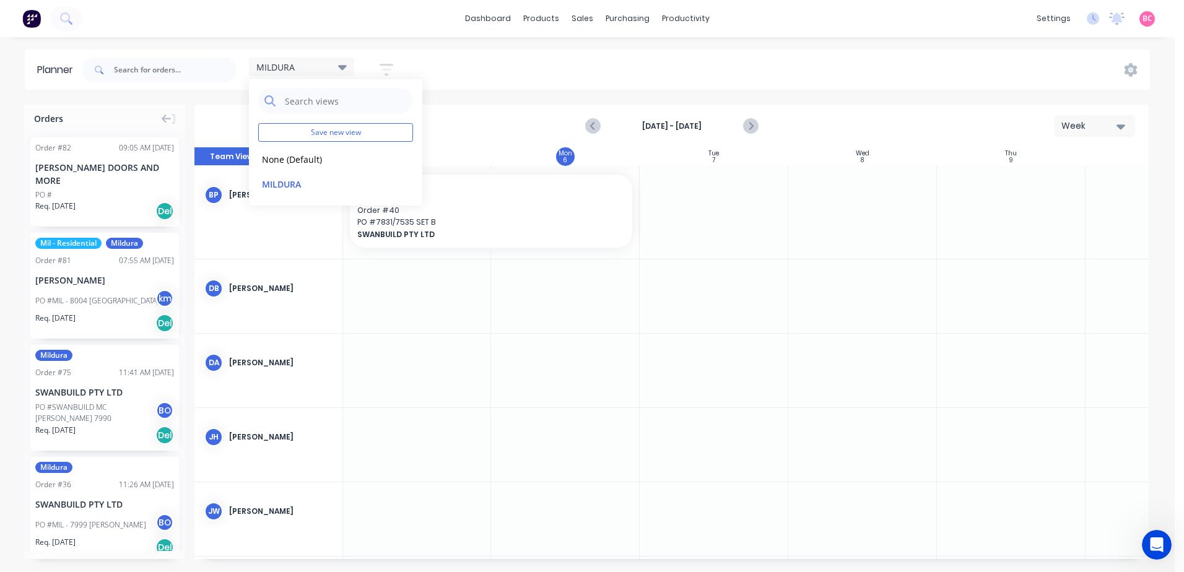
click at [630, 53] on div "MILDURA Save new view None (Default) edit MILDURA edit Show/Hide users Show/Hid…" at bounding box center [614, 69] width 1071 height 37
click at [330, 69] on div "MILDURA" at bounding box center [301, 66] width 90 height 11
click at [524, 70] on div "MILDURA Save new view None (Default) edit MILDURA edit Show/Hide users Show/Hid…" at bounding box center [614, 69] width 1071 height 37
click at [1122, 132] on icon "button" at bounding box center [1120, 126] width 9 height 14
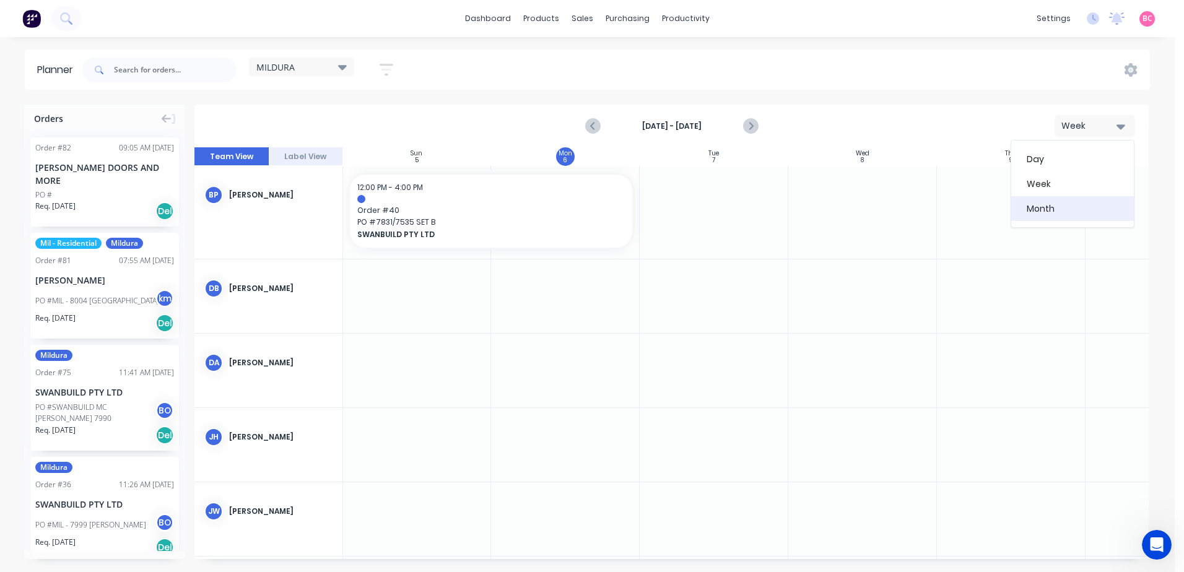
click at [1048, 202] on div "Month" at bounding box center [1072, 208] width 123 height 25
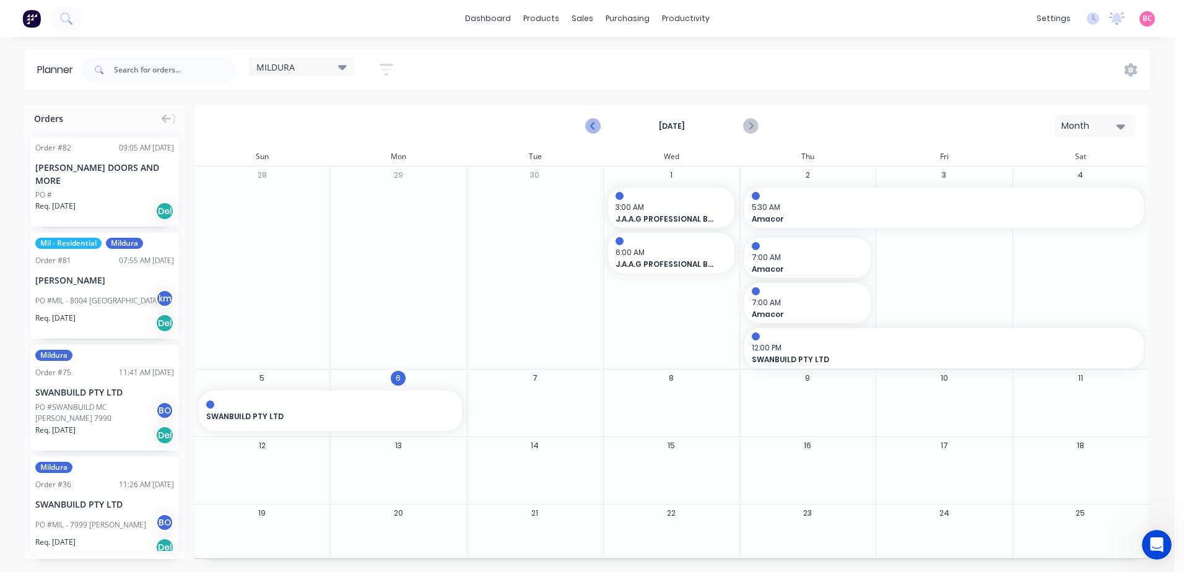
click at [596, 124] on icon "Previous page" at bounding box center [593, 126] width 15 height 15
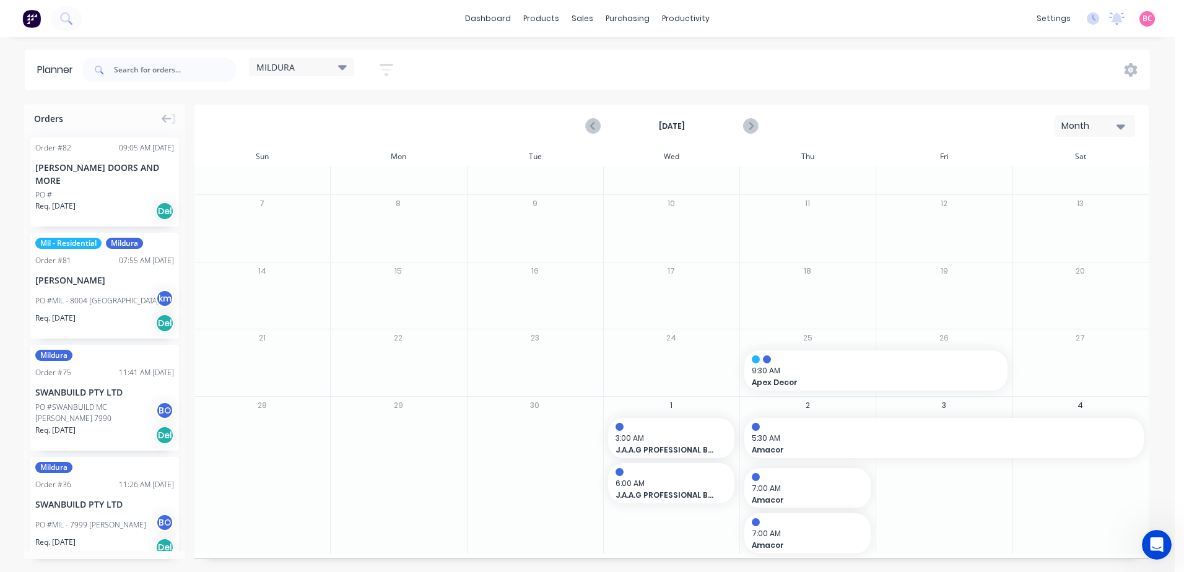
scroll to position [0, 0]
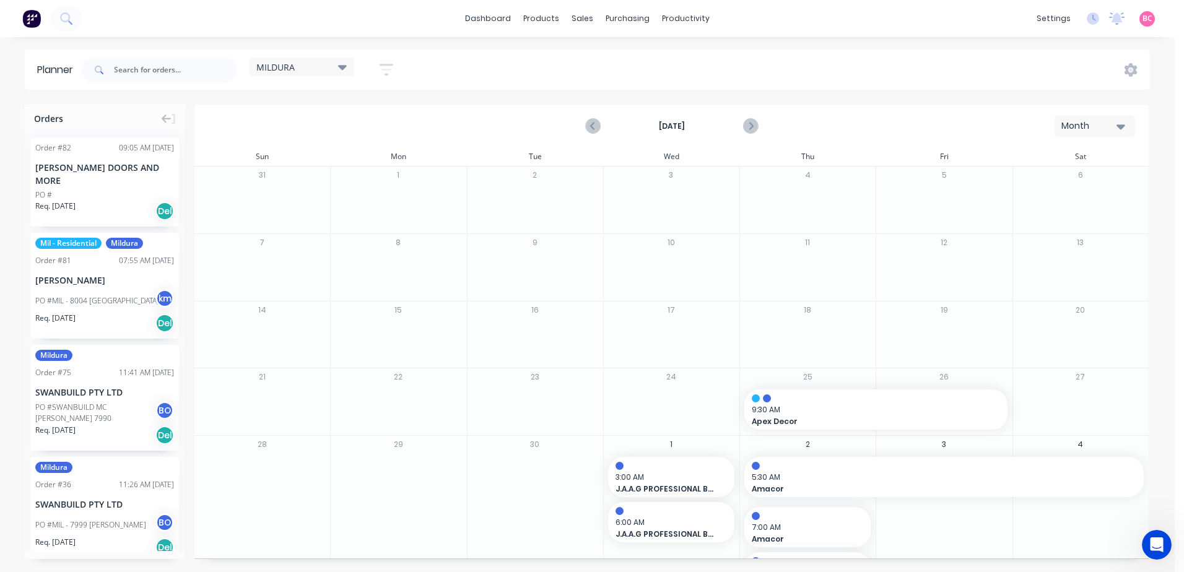
click at [1114, 127] on div "Month" at bounding box center [1089, 125] width 57 height 13
click at [1044, 181] on div "Week" at bounding box center [1072, 184] width 123 height 25
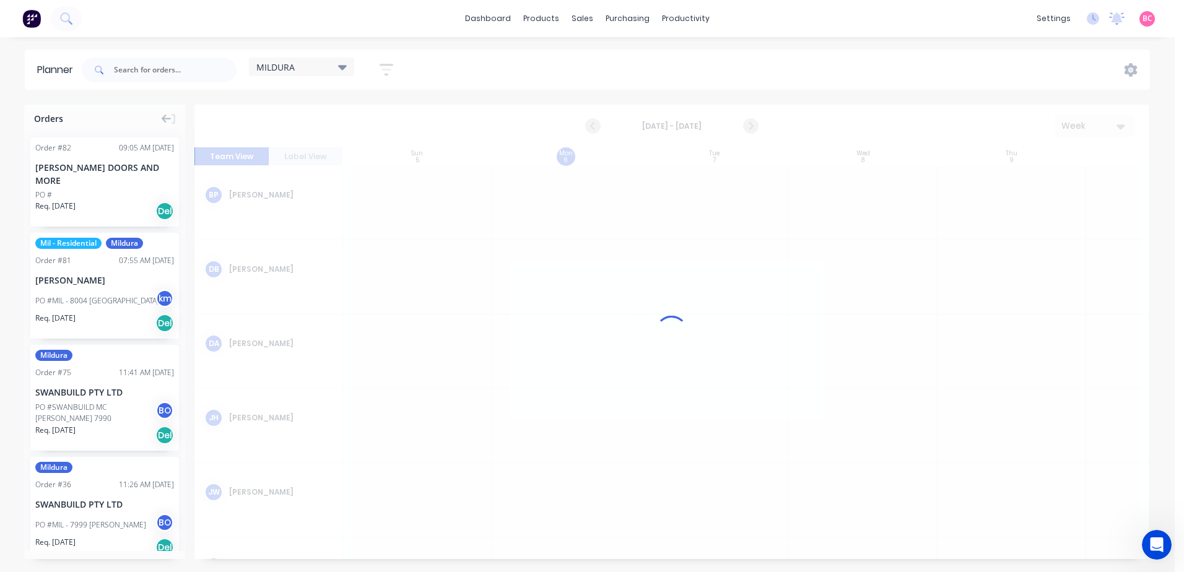
scroll to position [0, 1]
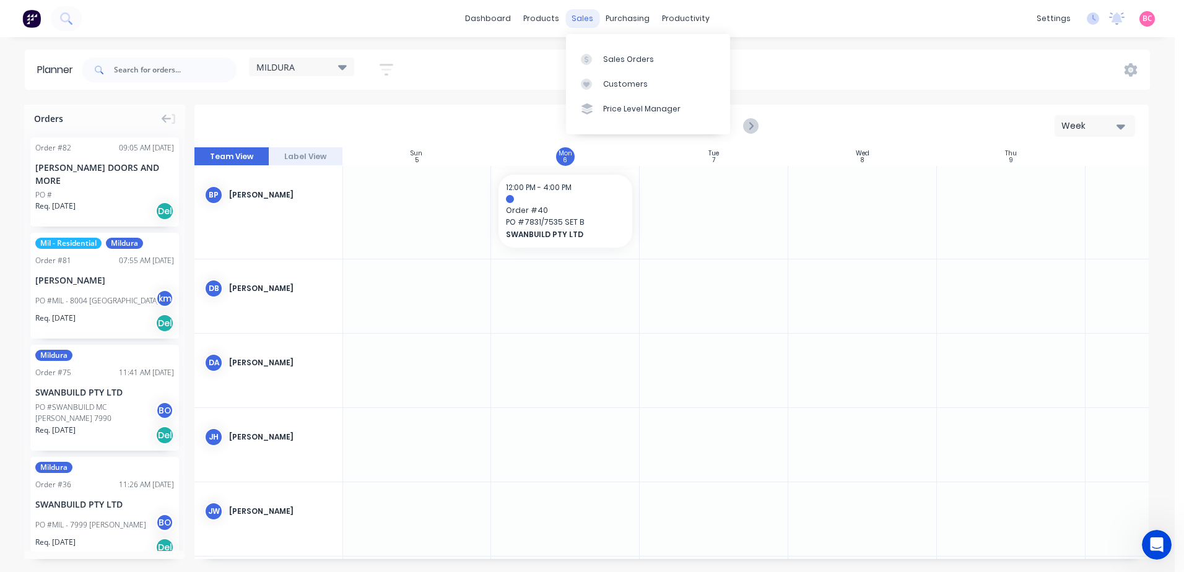
click at [586, 19] on div "sales" at bounding box center [582, 18] width 34 height 19
click at [618, 61] on div "Sales Orders" at bounding box center [628, 59] width 51 height 11
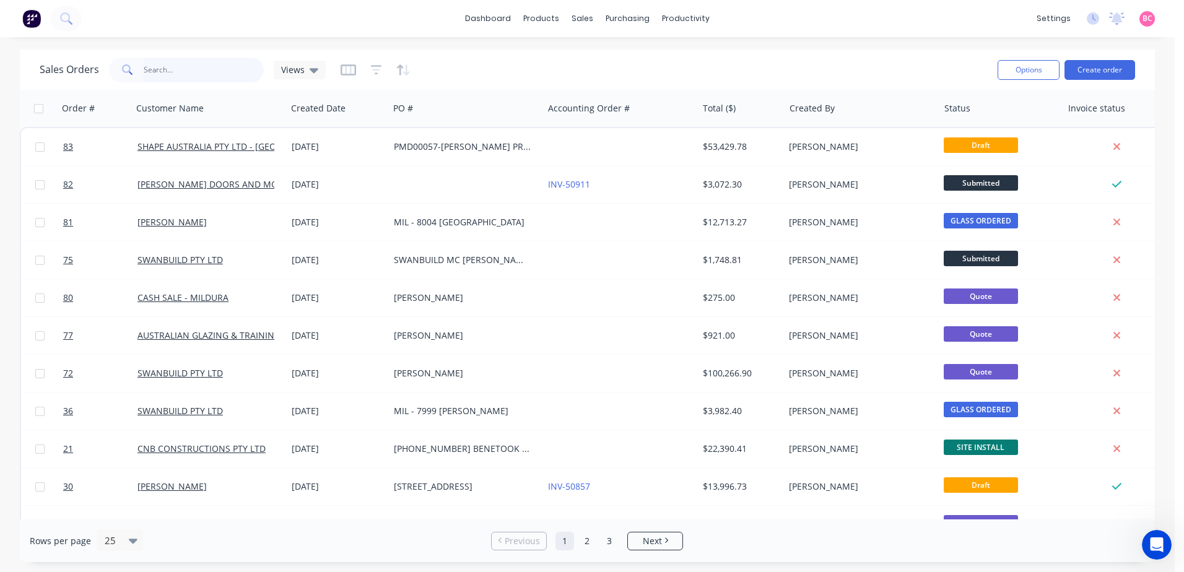
click at [167, 72] on input "text" at bounding box center [204, 70] width 121 height 25
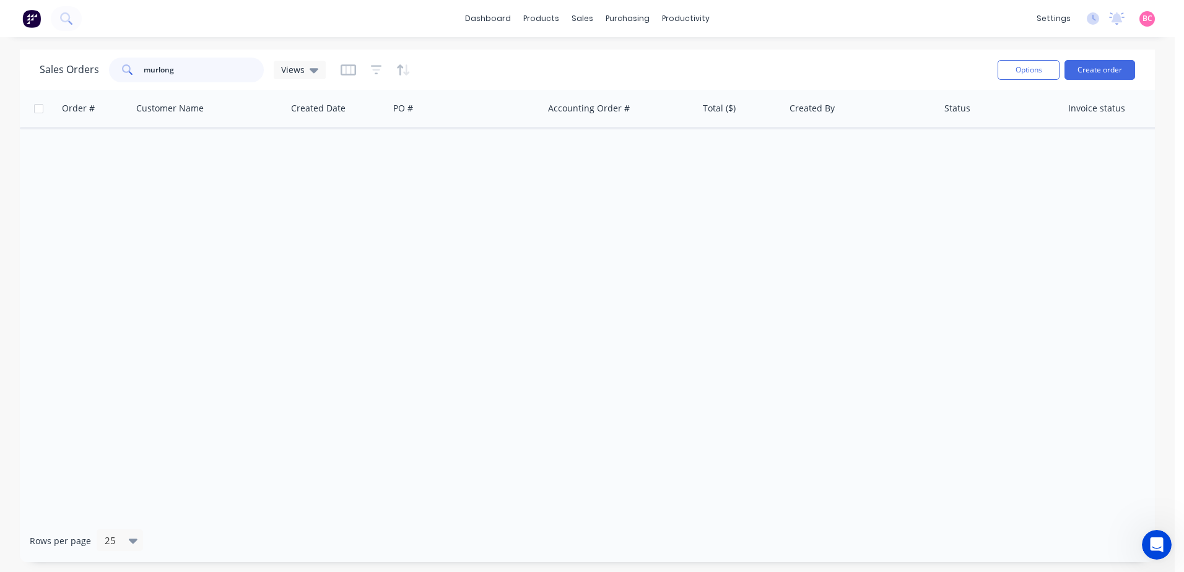
drag, startPoint x: 168, startPoint y: 68, endPoint x: 141, endPoint y: 70, distance: 27.3
click at [141, 70] on div "murlong" at bounding box center [186, 70] width 155 height 25
type input "swanbuild"
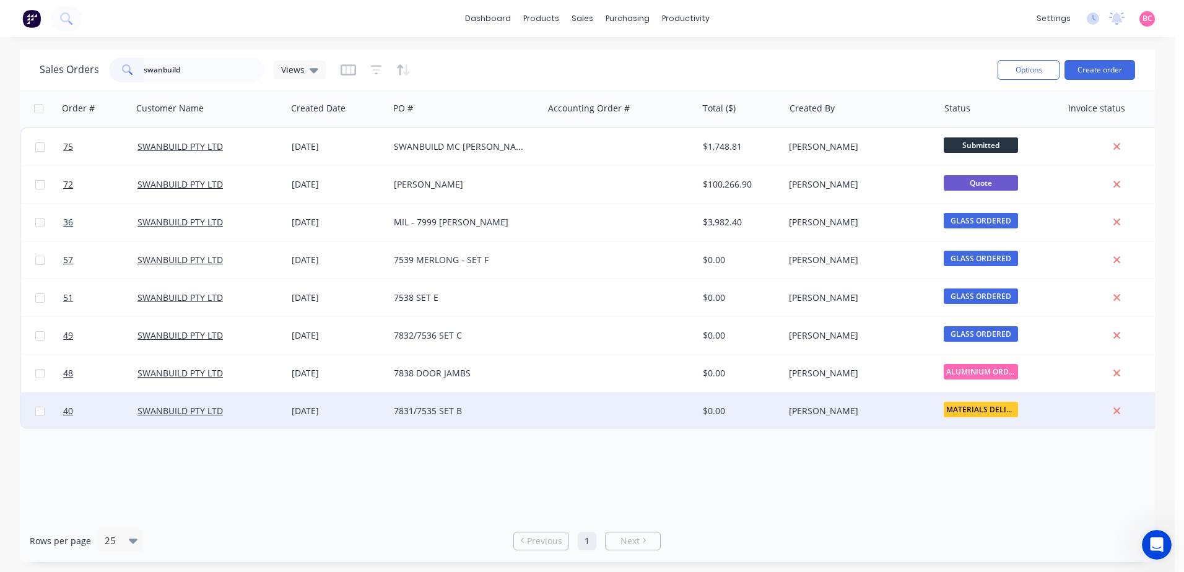
click at [467, 414] on div "7831/7535 SET B" at bounding box center [462, 411] width 137 height 12
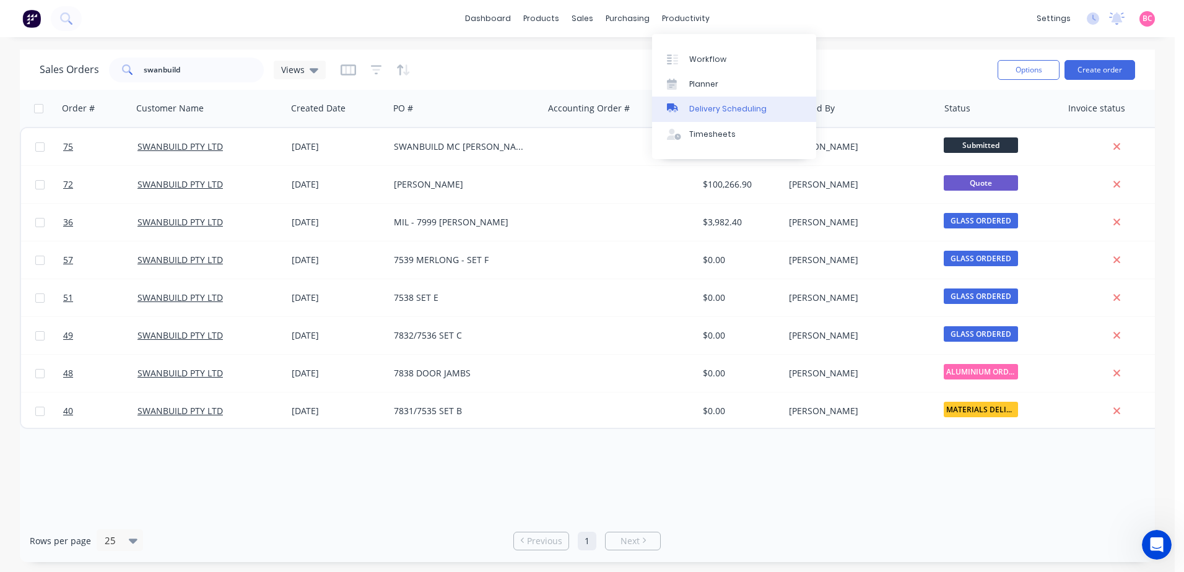
click at [699, 109] on div "Delivery Scheduling" at bounding box center [727, 108] width 77 height 11
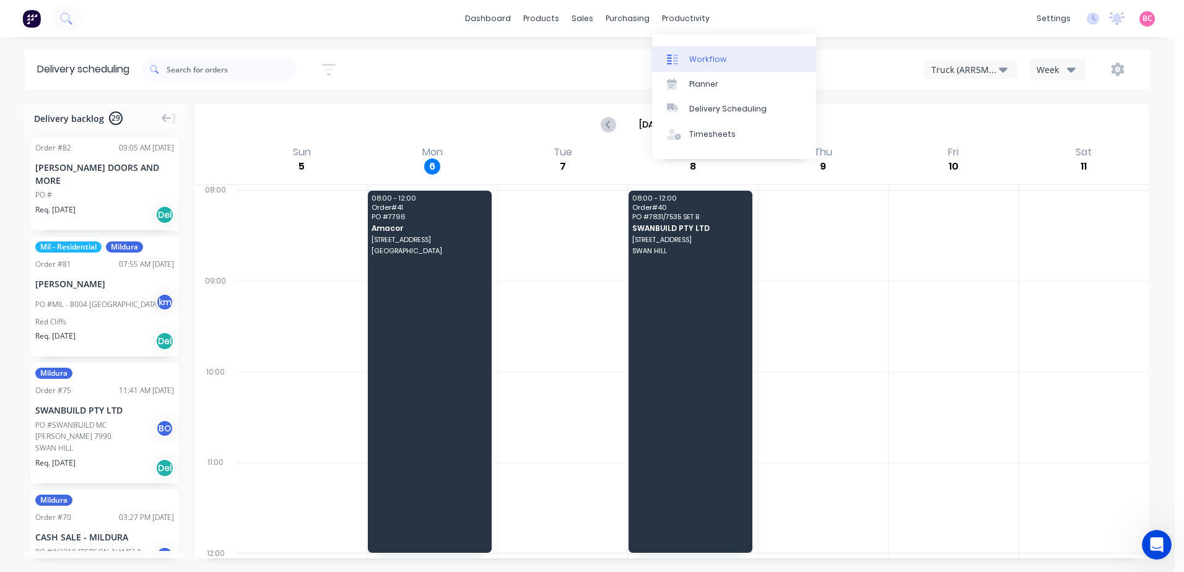
click at [711, 54] on div "Workflow" at bounding box center [707, 59] width 37 height 11
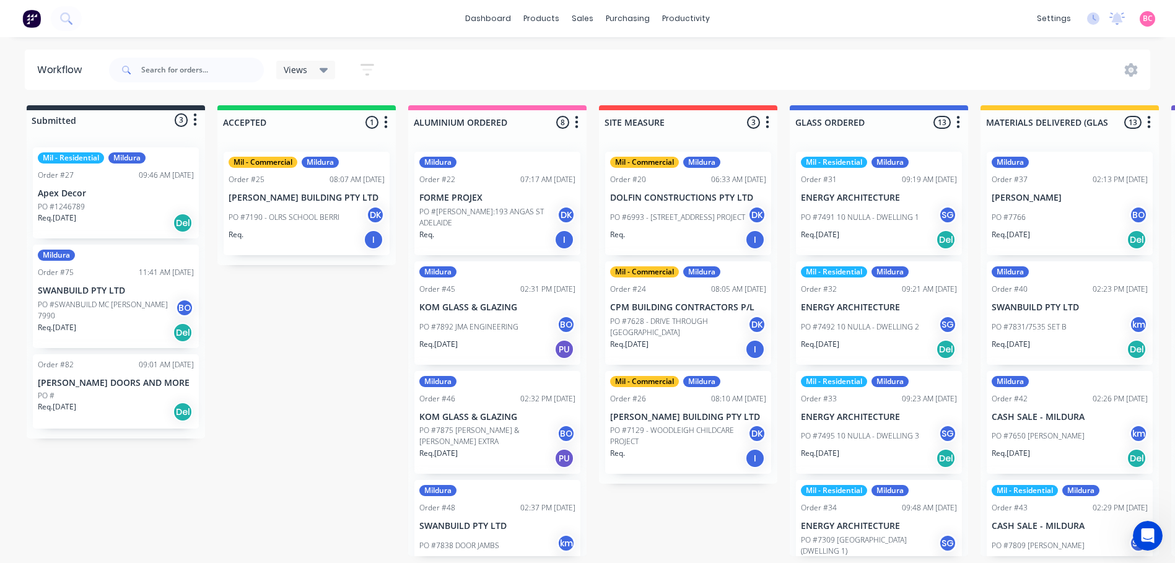
click at [318, 68] on div "Views" at bounding box center [306, 69] width 45 height 11
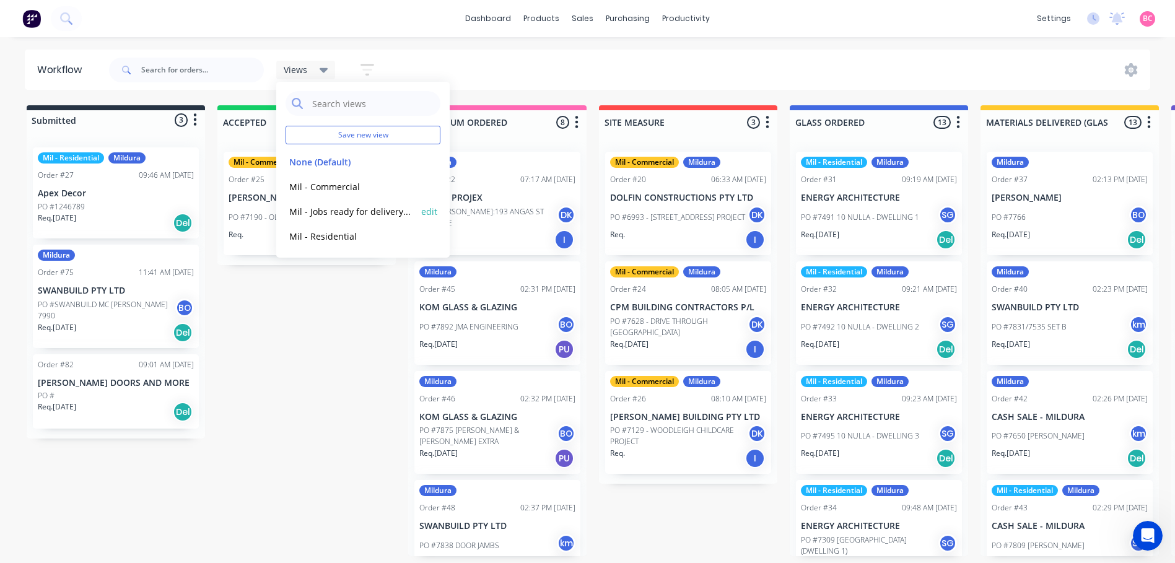
click at [347, 216] on button "Mil - Jobs ready for delivery/pick up/install" at bounding box center [351, 211] width 132 height 14
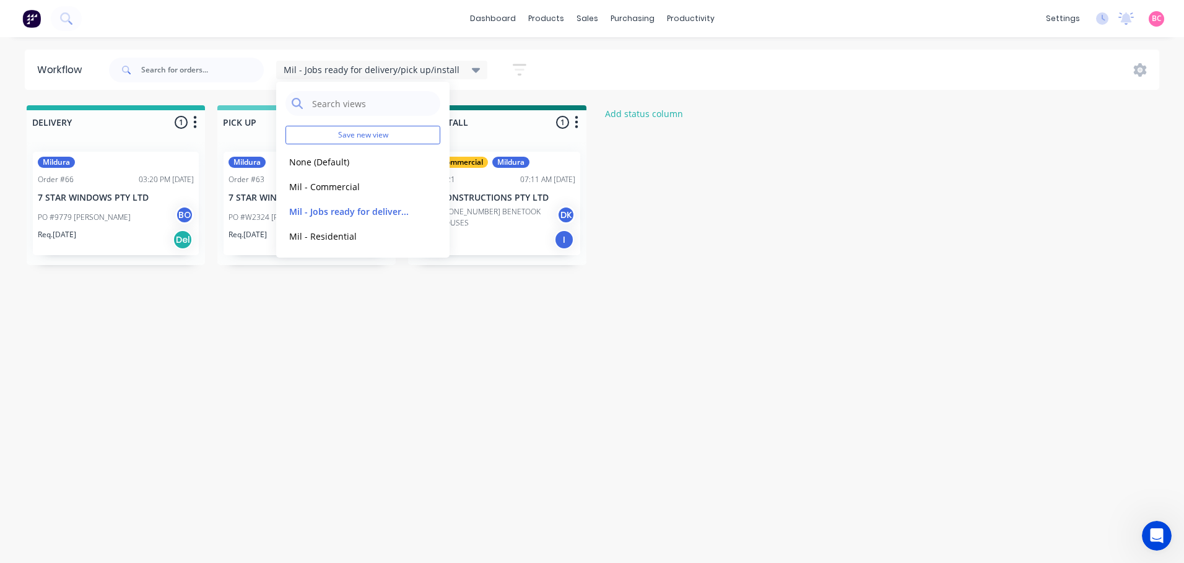
click at [701, 323] on div "Workflow Mil - Jobs ready for delivery/pick up/install Save new view None (Defa…" at bounding box center [587, 294] width 1175 height 489
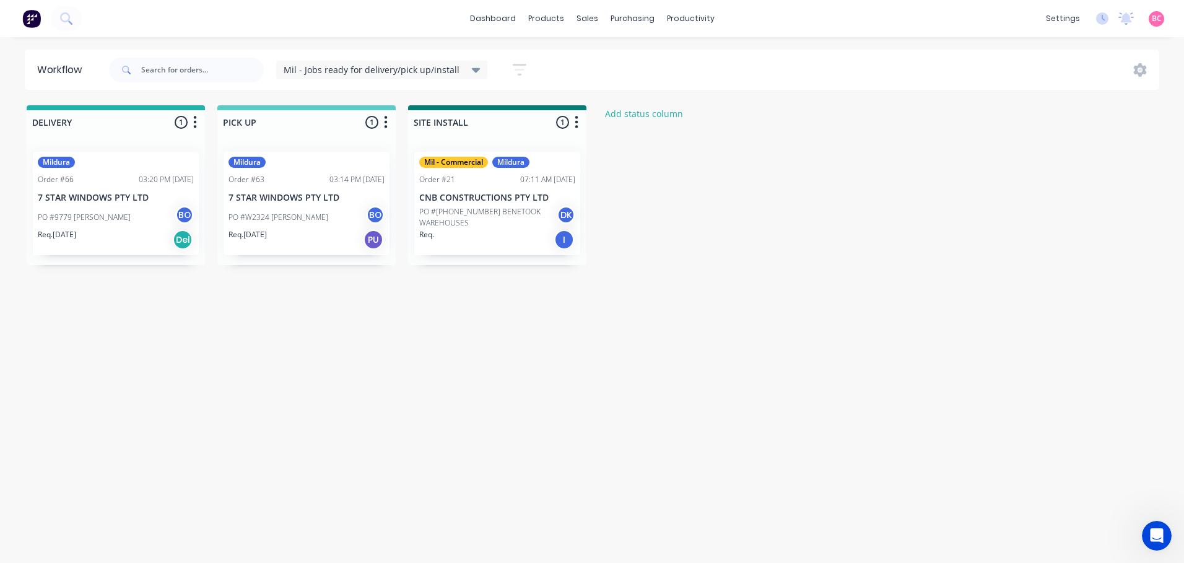
click at [457, 66] on div "Mil - Jobs ready for delivery/pick up/install" at bounding box center [382, 69] width 197 height 11
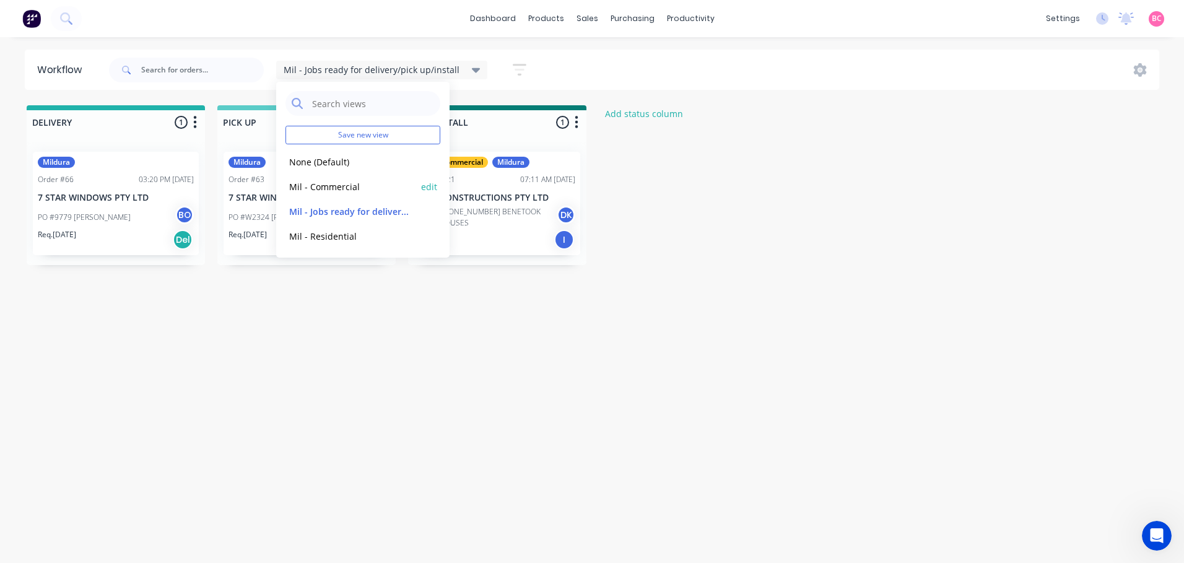
click at [353, 188] on button "Mil - Commercial" at bounding box center [351, 187] width 132 height 14
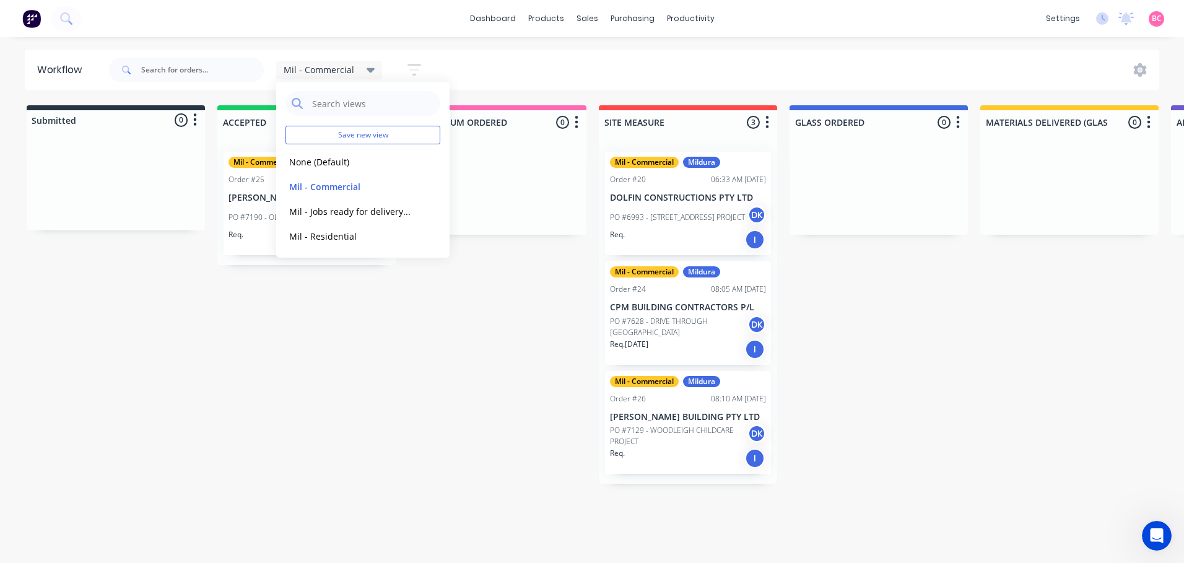
click at [367, 69] on icon at bounding box center [371, 70] width 9 height 5
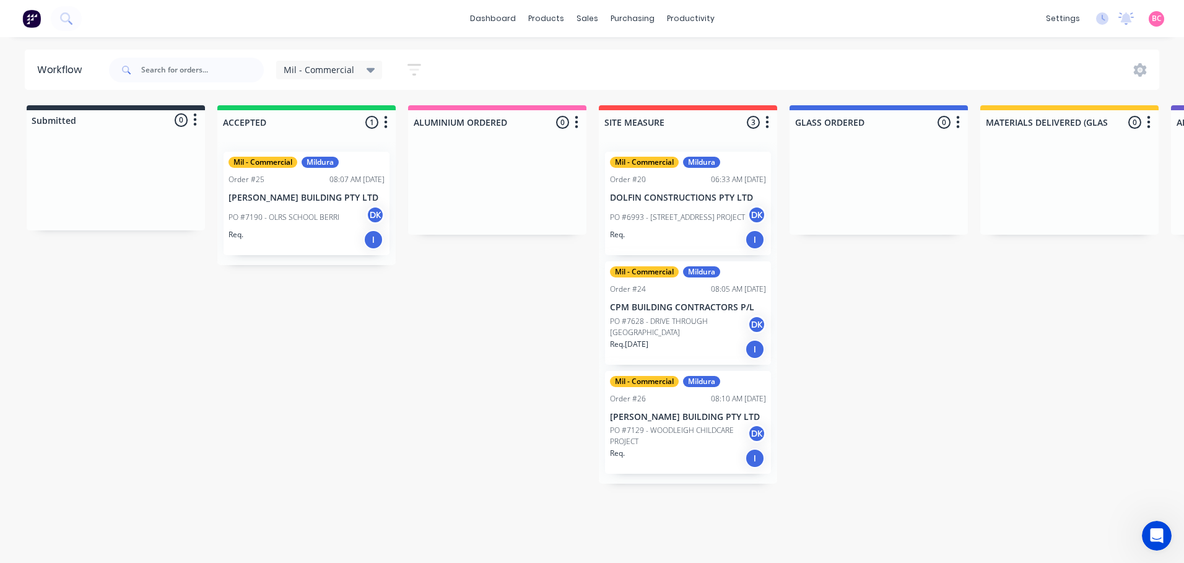
click at [362, 67] on div "Mil - Commercial" at bounding box center [330, 69] width 92 height 11
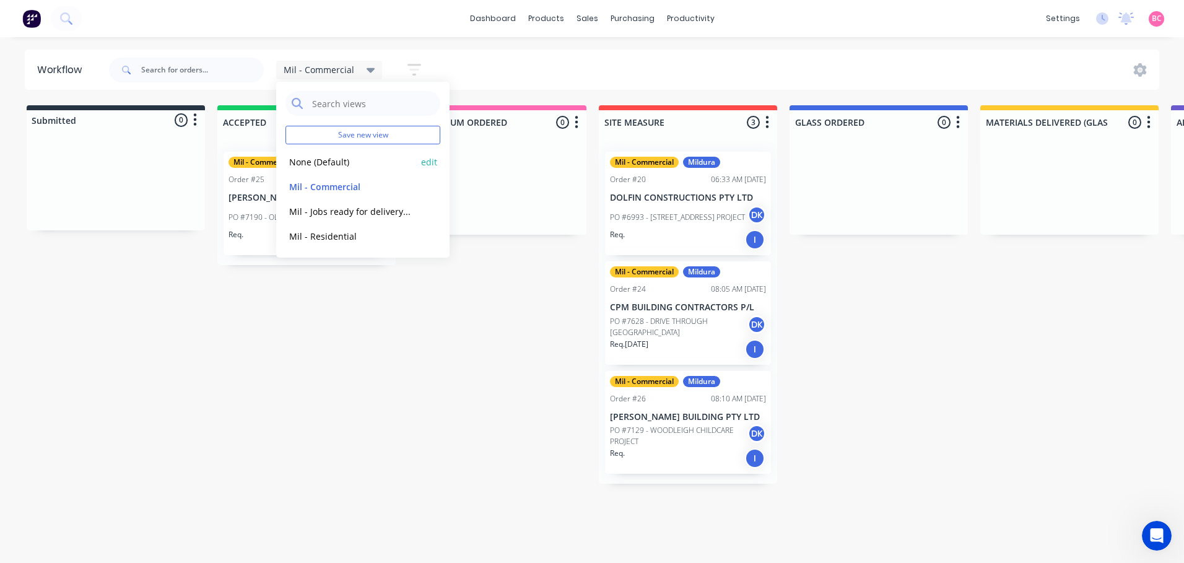
click at [338, 160] on button "None (Default)" at bounding box center [351, 162] width 132 height 14
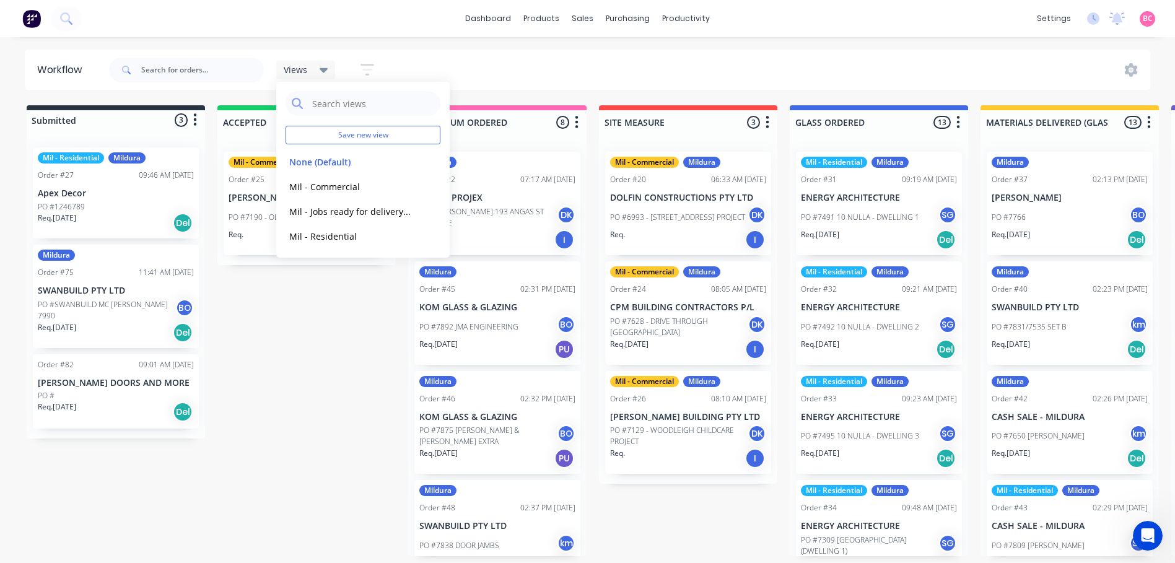
click at [628, 75] on div "Views Save new view None (Default) edit Mil - Commercial edit Mil - Jobs ready …" at bounding box center [628, 69] width 1044 height 37
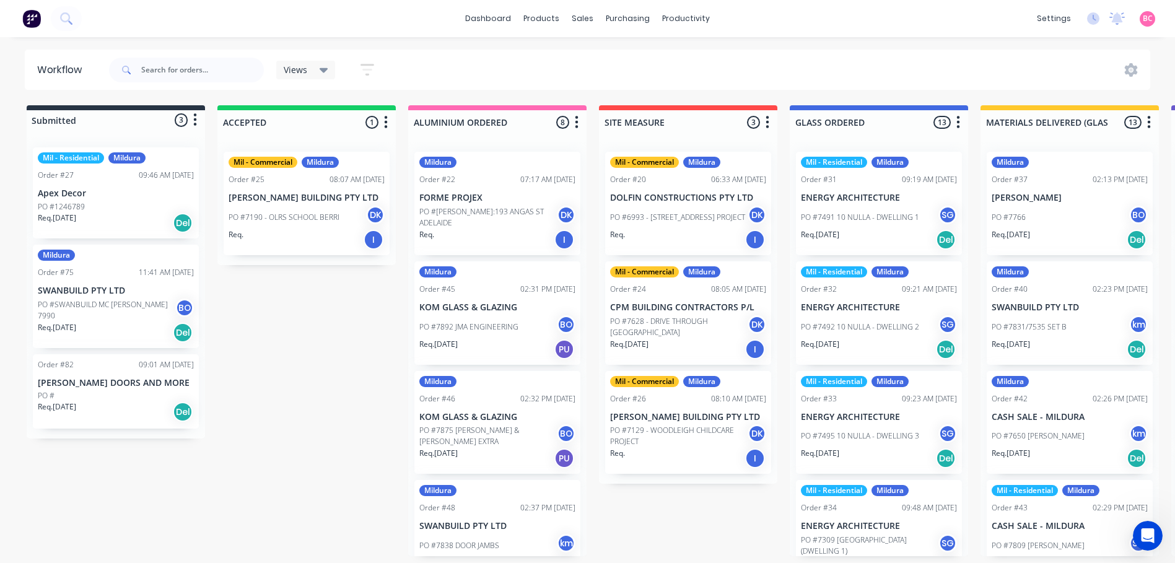
click at [316, 64] on div "Views" at bounding box center [306, 69] width 45 height 11
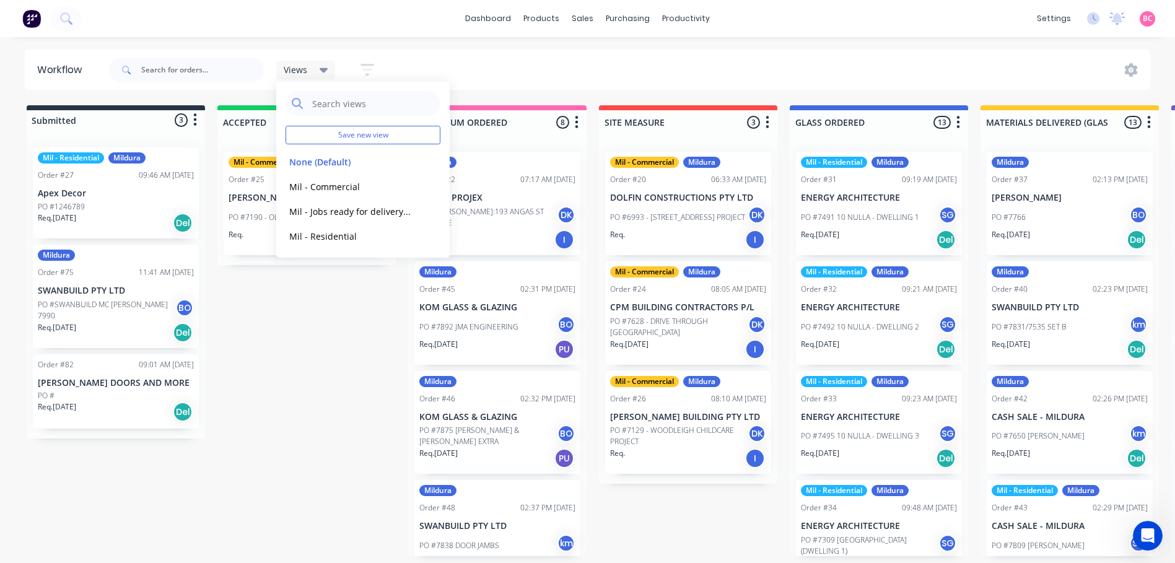
click at [461, 65] on div "Views Save new view None (Default) edit Mil - Commercial edit Mil - Jobs ready …" at bounding box center [628, 69] width 1044 height 37
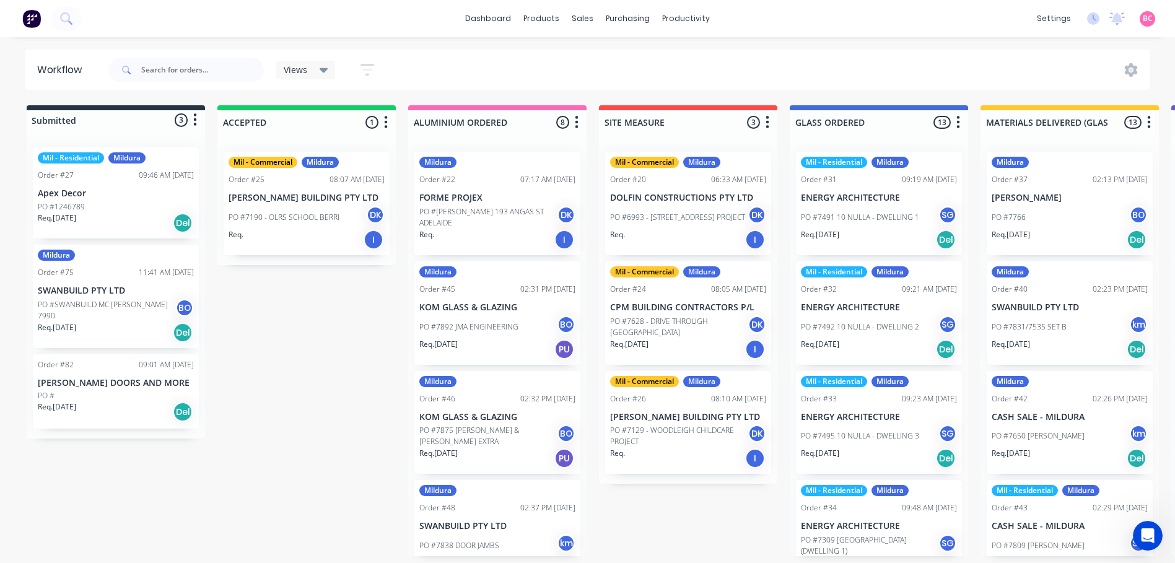
click at [369, 69] on icon "button" at bounding box center [367, 70] width 10 height 2
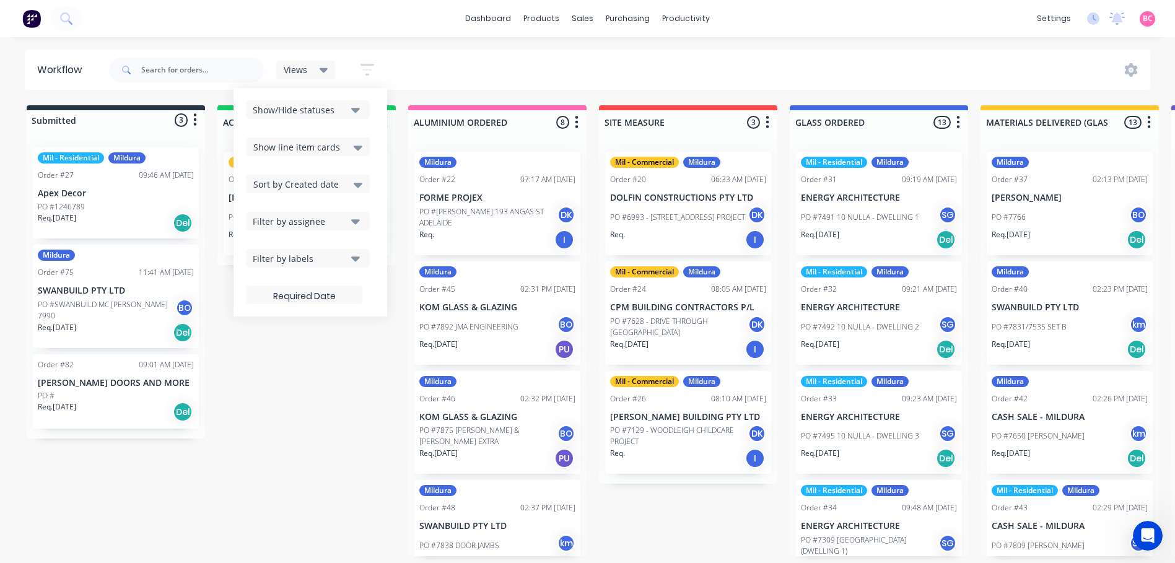
click at [324, 63] on div "Views" at bounding box center [305, 70] width 59 height 19
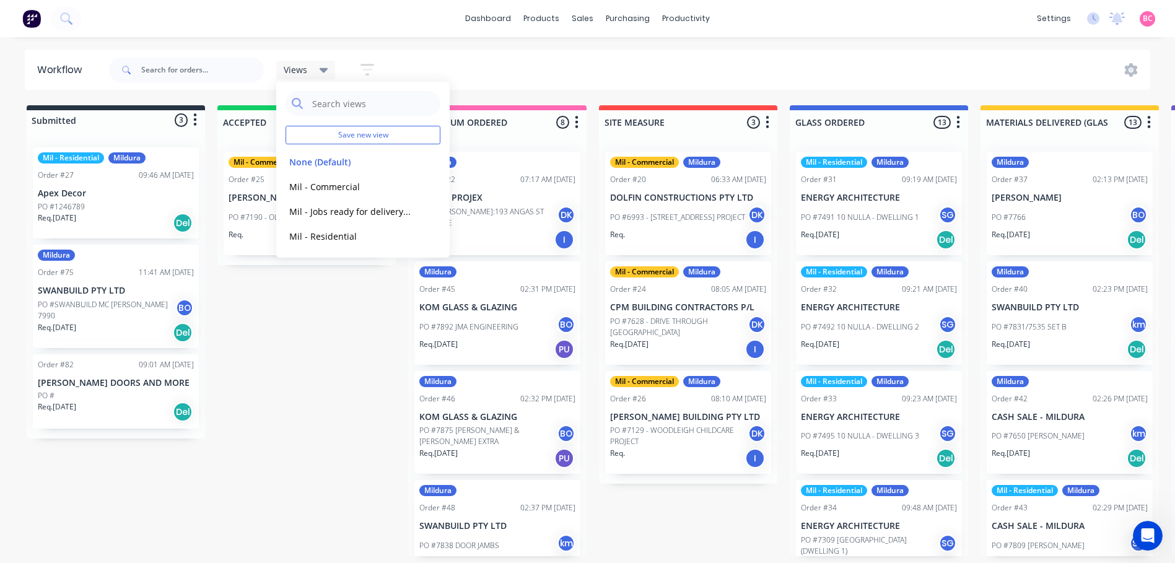
click at [371, 69] on icon "button" at bounding box center [367, 70] width 10 height 2
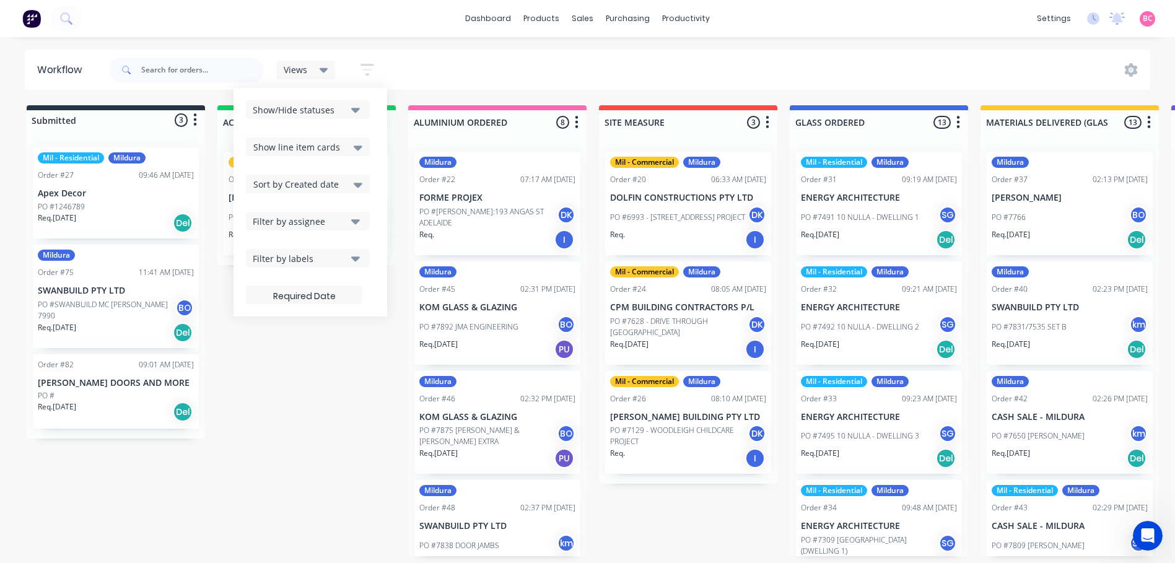
click at [336, 264] on div "Filter by labels" at bounding box center [299, 258] width 93 height 13
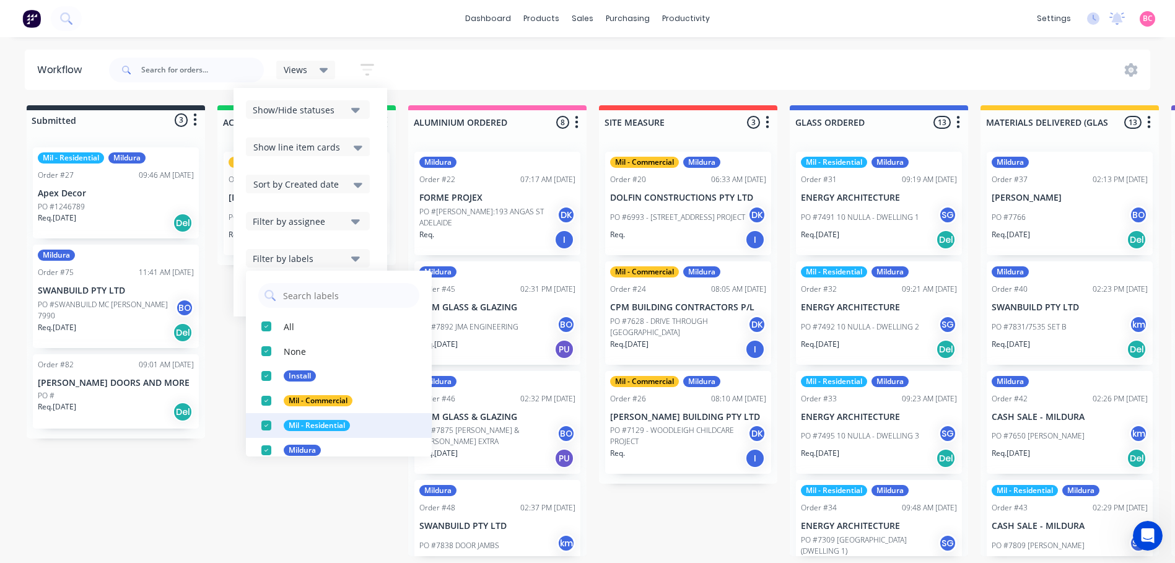
click at [263, 421] on div "button" at bounding box center [266, 425] width 25 height 25
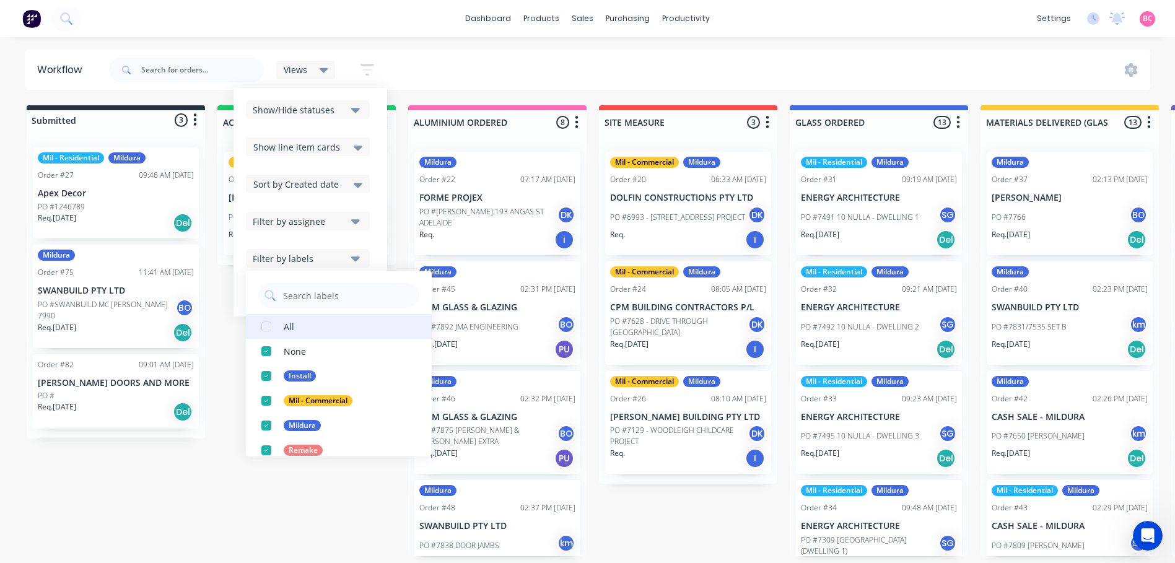
click at [267, 326] on div "button" at bounding box center [266, 326] width 25 height 25
click at [267, 331] on div "button" at bounding box center [266, 326] width 25 height 25
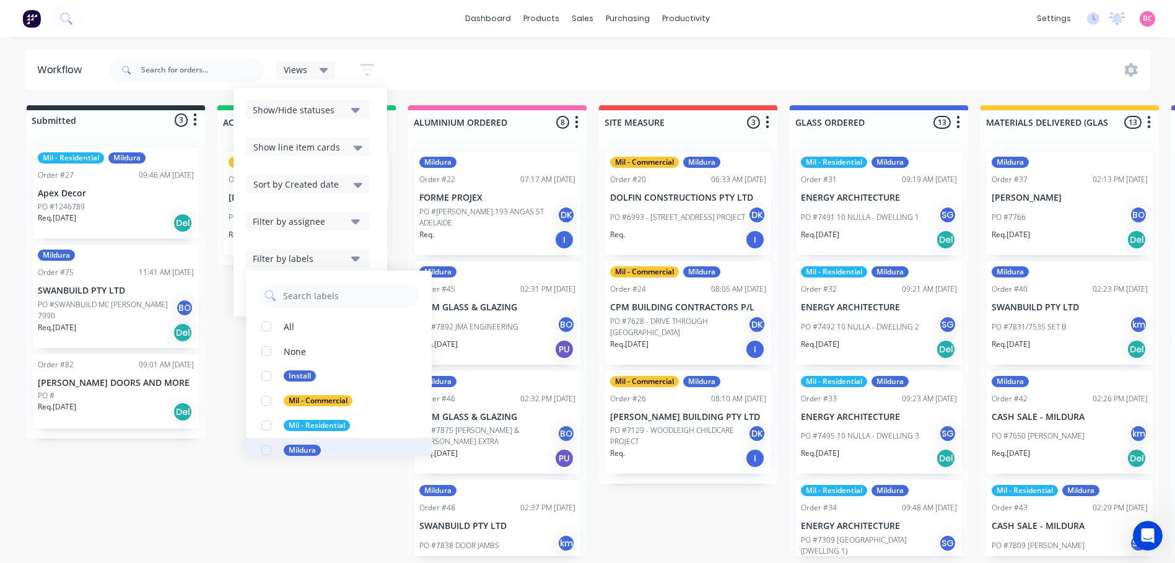
click at [268, 443] on div "button" at bounding box center [266, 450] width 25 height 25
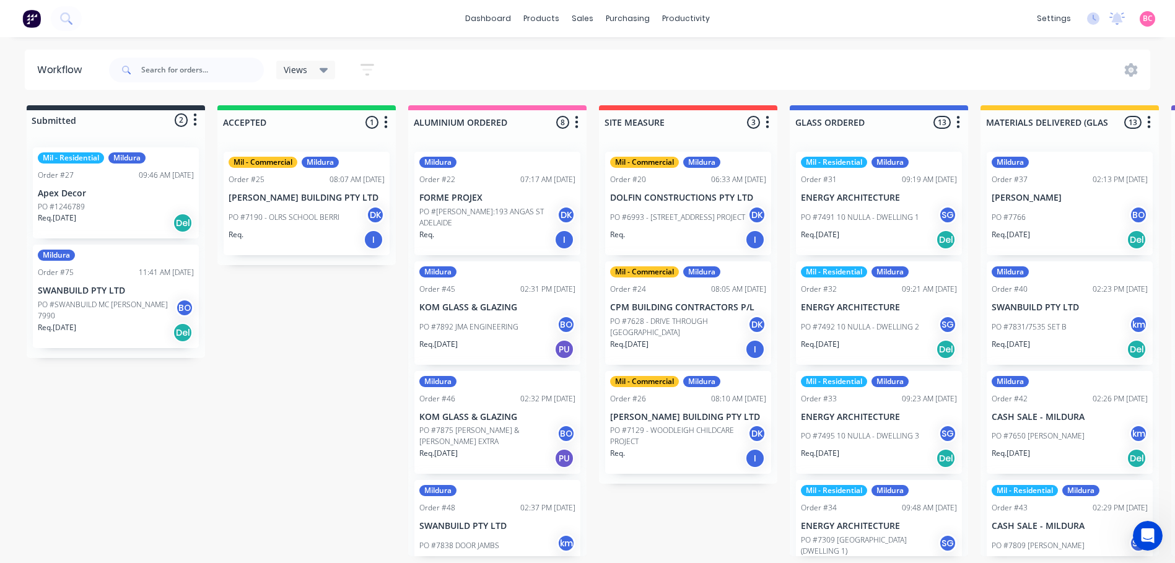
click at [318, 69] on div "Views" at bounding box center [306, 69] width 45 height 11
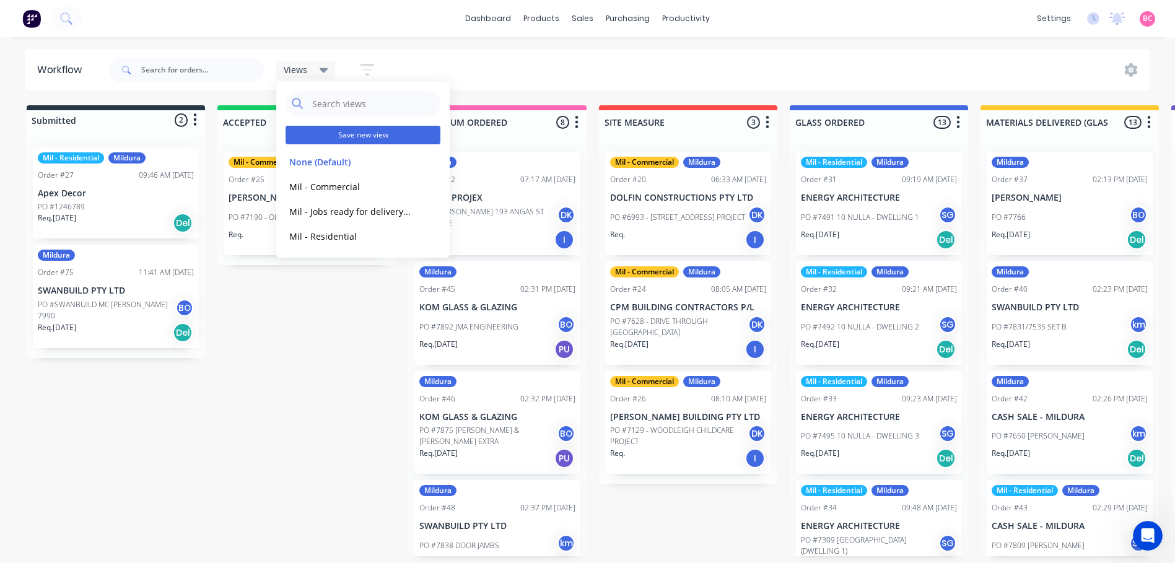
click at [357, 138] on button "Save new view" at bounding box center [362, 135] width 155 height 19
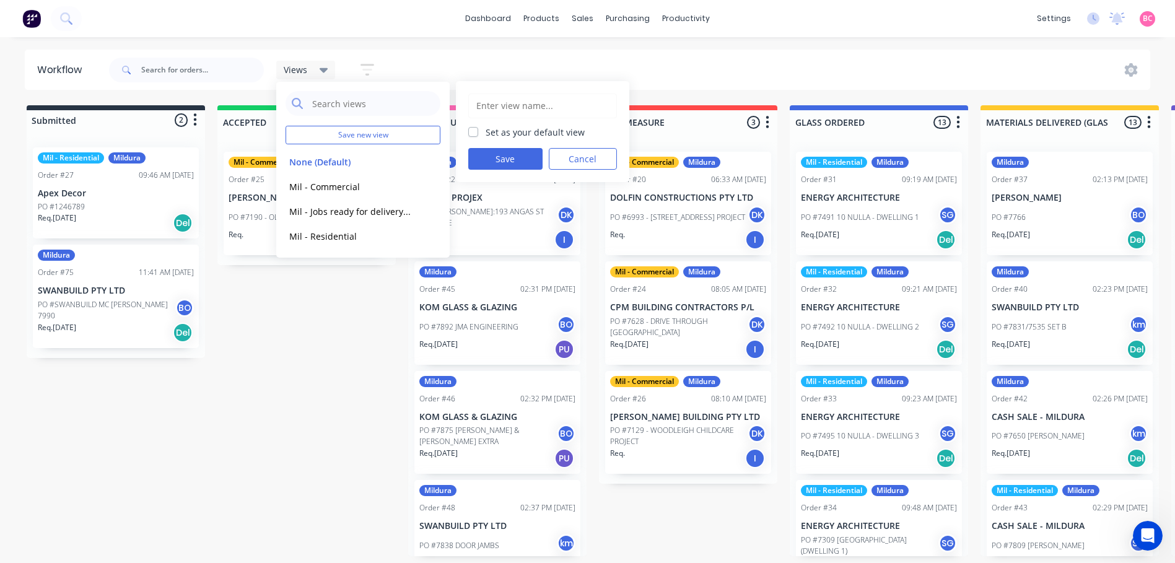
click at [503, 108] on input "text" at bounding box center [542, 106] width 135 height 24
type input "Mildura - All"
click at [503, 159] on button "Save" at bounding box center [505, 159] width 74 height 22
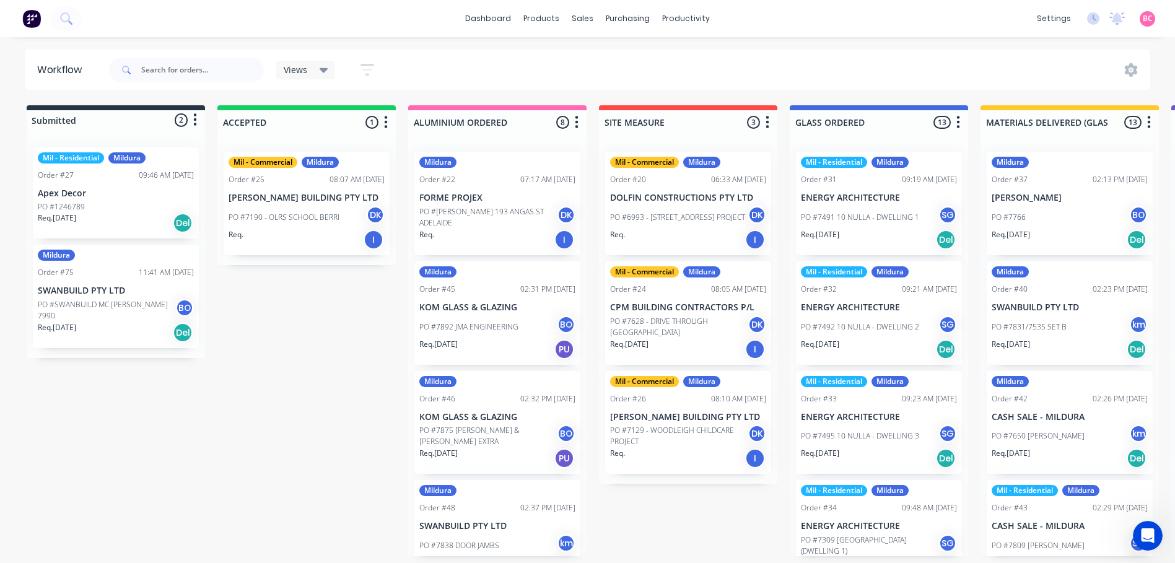
click at [316, 76] on div "Views" at bounding box center [305, 70] width 59 height 19
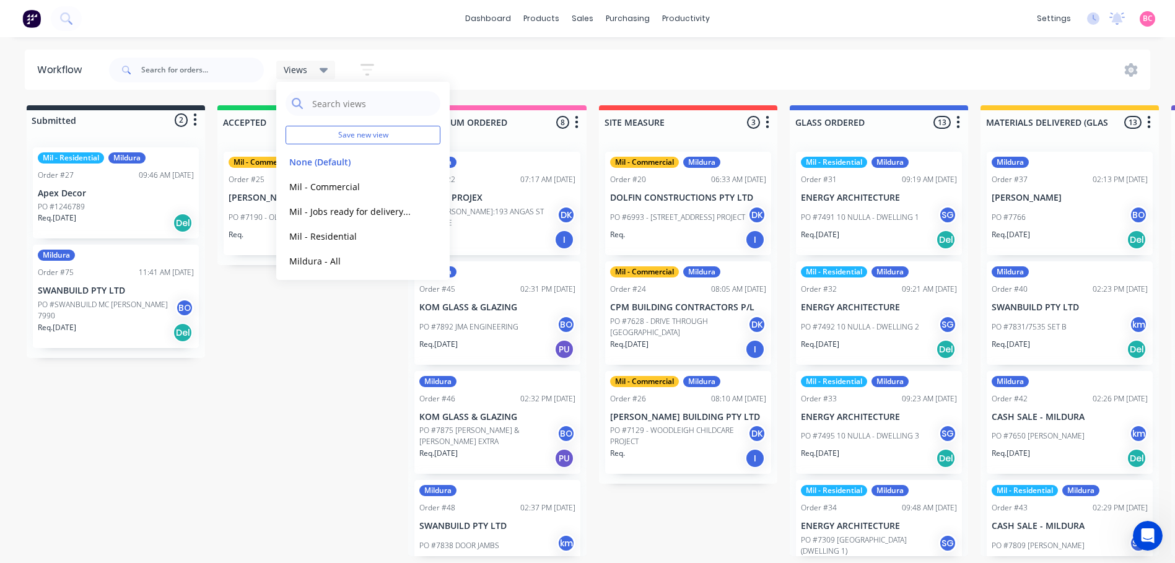
click at [552, 67] on div "Views Save new view None (Default) edit Mil - Commercial edit Mil - Jobs ready …" at bounding box center [628, 69] width 1044 height 37
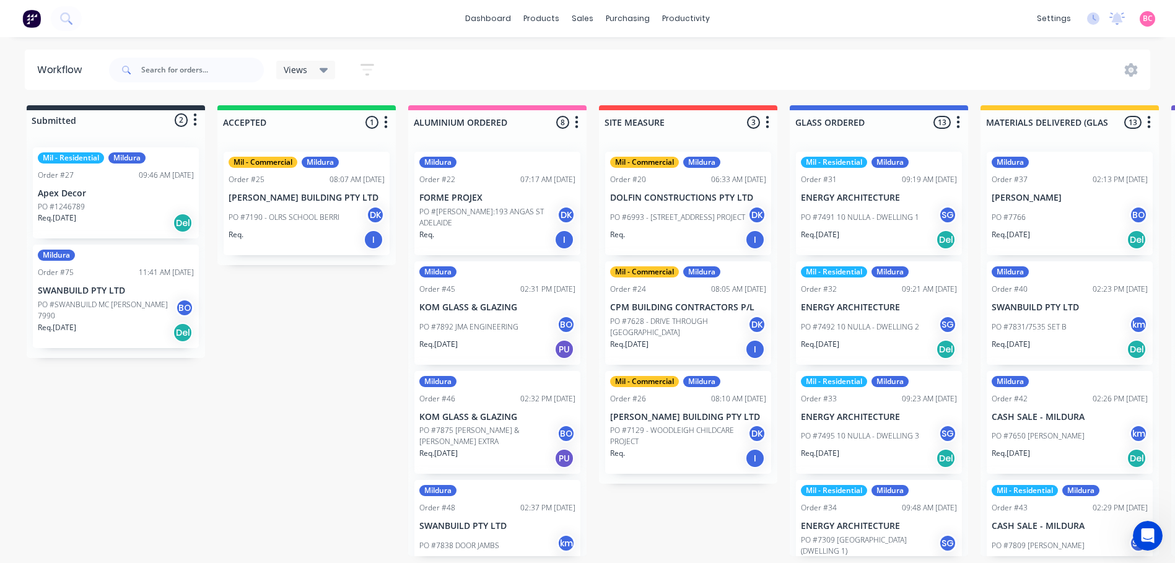
click at [324, 66] on icon at bounding box center [323, 70] width 9 height 14
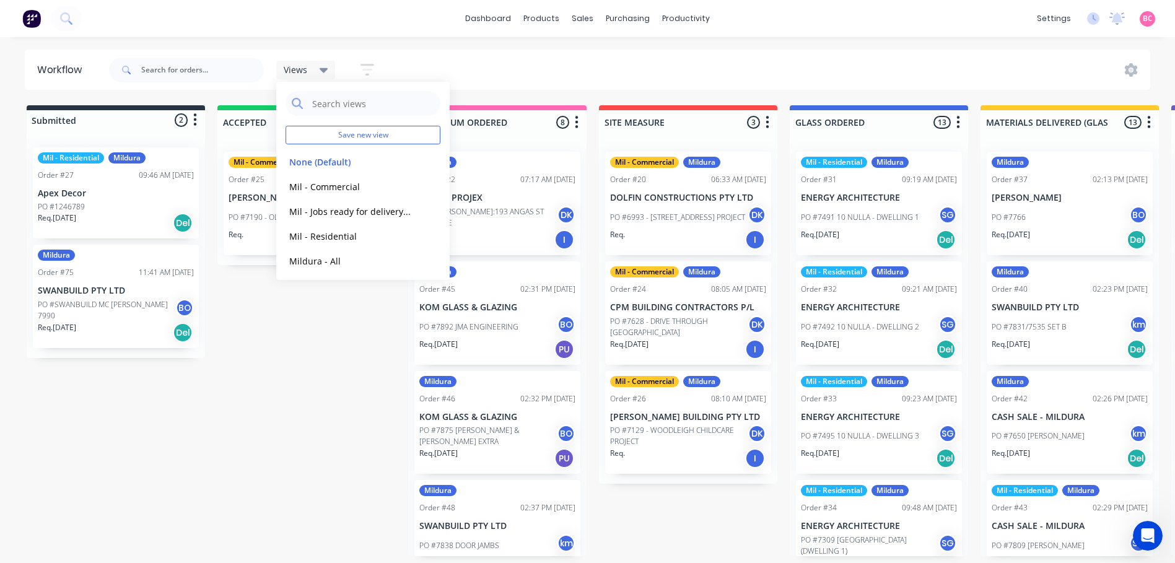
click at [526, 77] on div "Views Save new view None (Default) edit Mil - Commercial edit Mil - Jobs ready …" at bounding box center [628, 69] width 1044 height 37
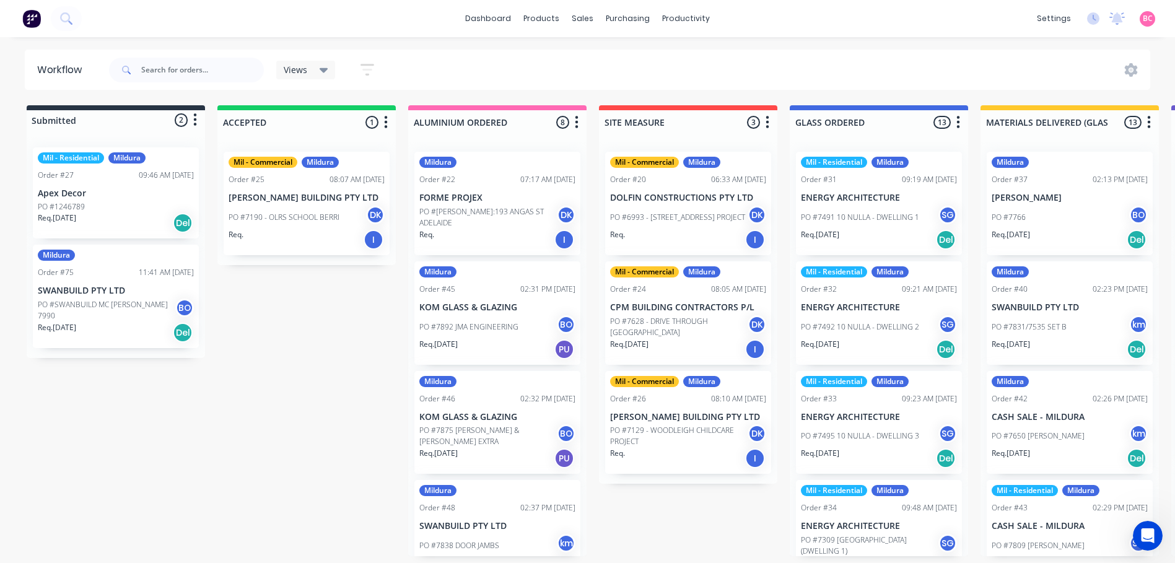
click at [319, 70] on icon at bounding box center [323, 70] width 9 height 14
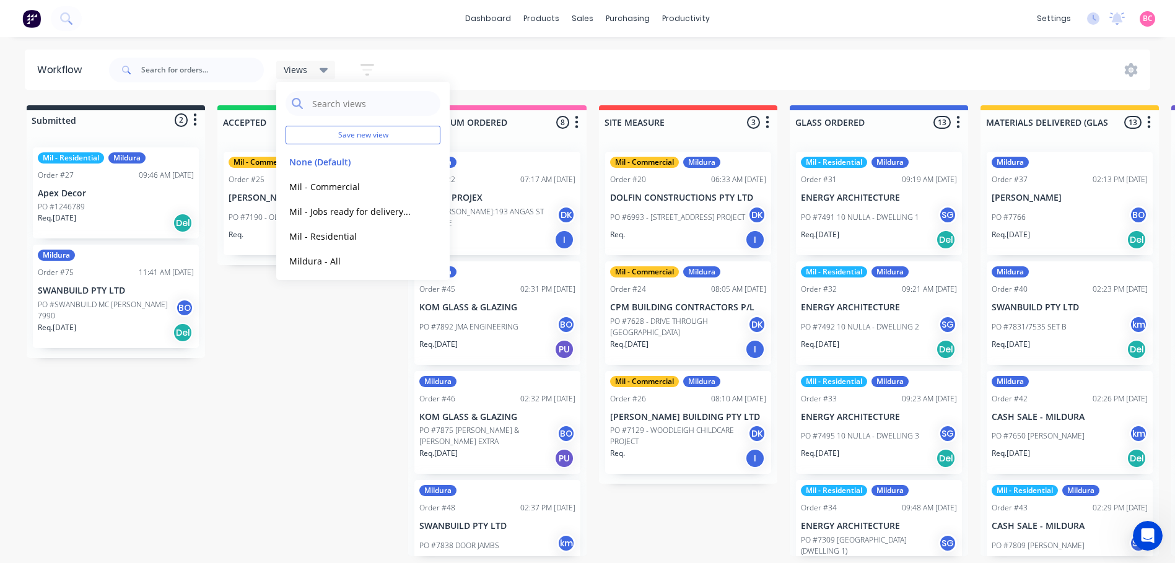
click at [319, 70] on icon at bounding box center [323, 70] width 9 height 14
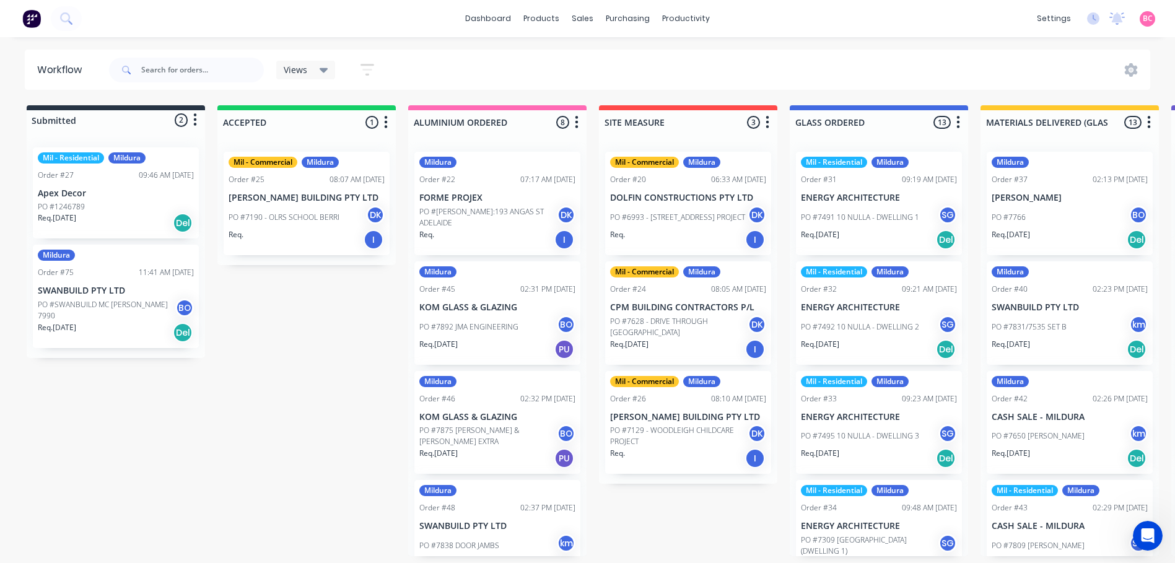
click at [692, 69] on div "Views Save new view None (Default) edit Mil - Commercial edit Mil - Jobs ready …" at bounding box center [628, 69] width 1044 height 37
click at [482, 12] on link "dashboard" at bounding box center [488, 18] width 58 height 19
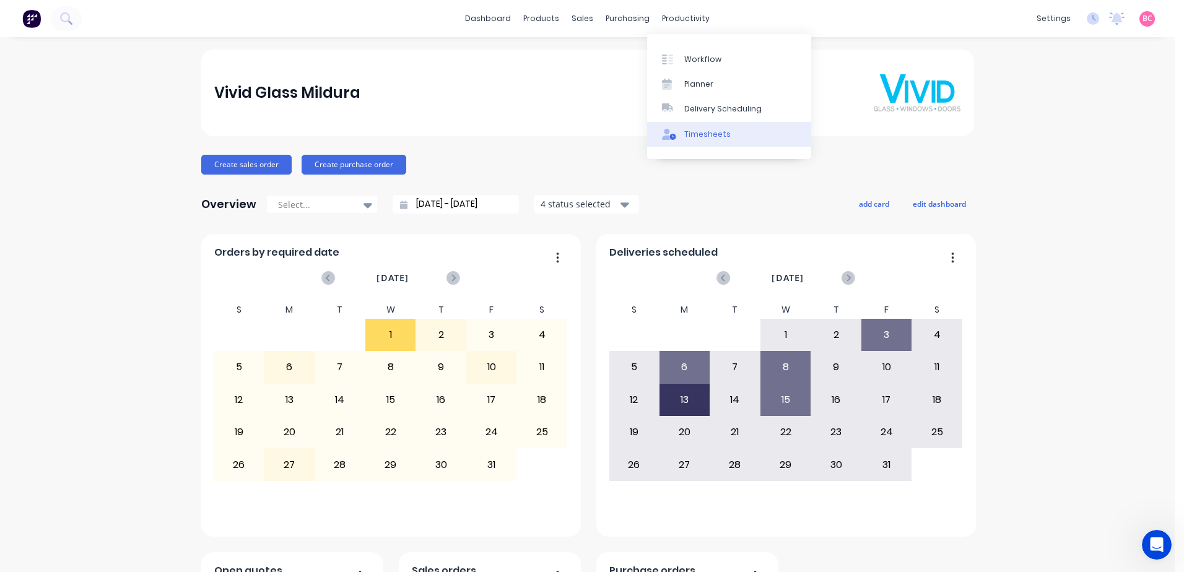
click at [713, 134] on div "Timesheets" at bounding box center [707, 134] width 46 height 11
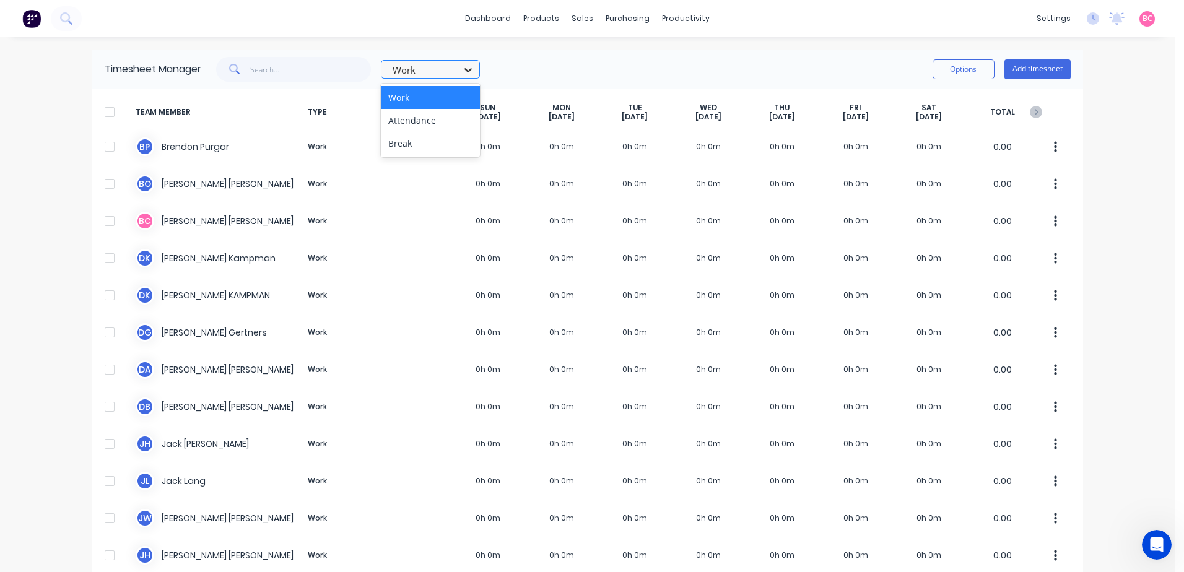
click at [462, 69] on icon at bounding box center [468, 70] width 12 height 12
click at [982, 71] on button "Options" at bounding box center [963, 69] width 62 height 20
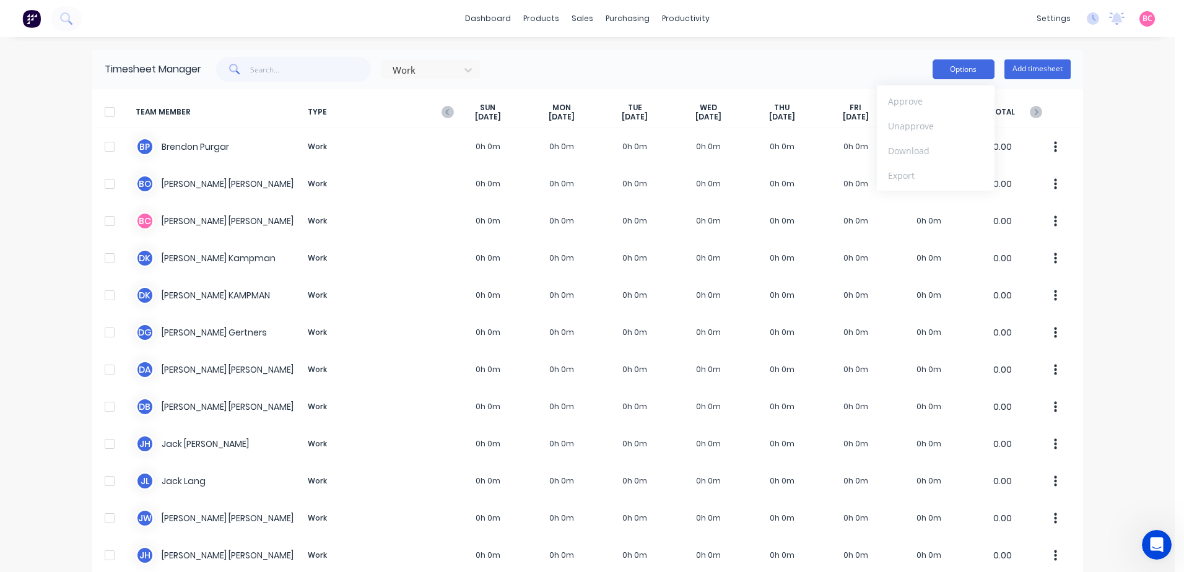
click at [982, 71] on button "Options" at bounding box center [963, 69] width 62 height 20
click at [1129, 123] on div "dashboard products sales purchasing productivity dashboard products Product Cat…" at bounding box center [587, 286] width 1175 height 572
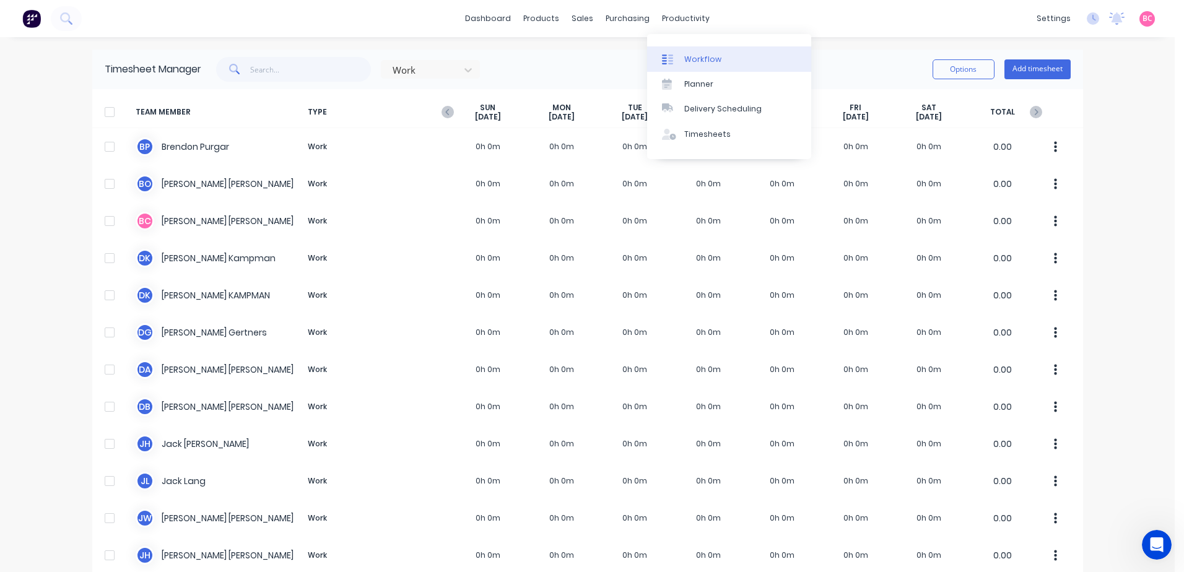
click at [682, 53] on link "Workflow" at bounding box center [729, 58] width 164 height 25
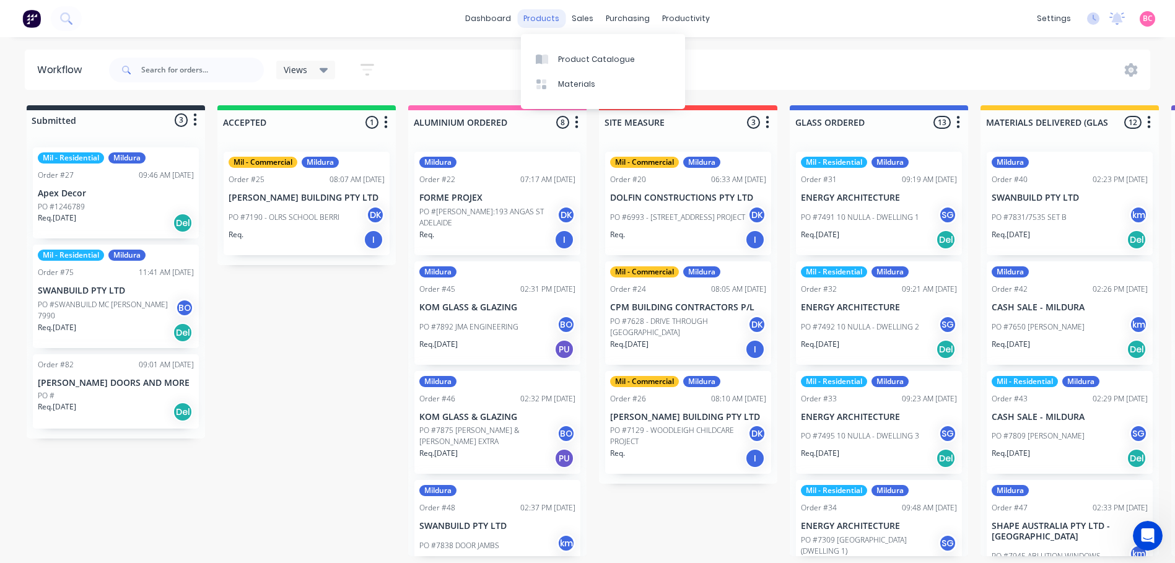
click at [544, 18] on div "products" at bounding box center [541, 18] width 48 height 19
click at [503, 18] on link "dashboard" at bounding box center [488, 18] width 58 height 19
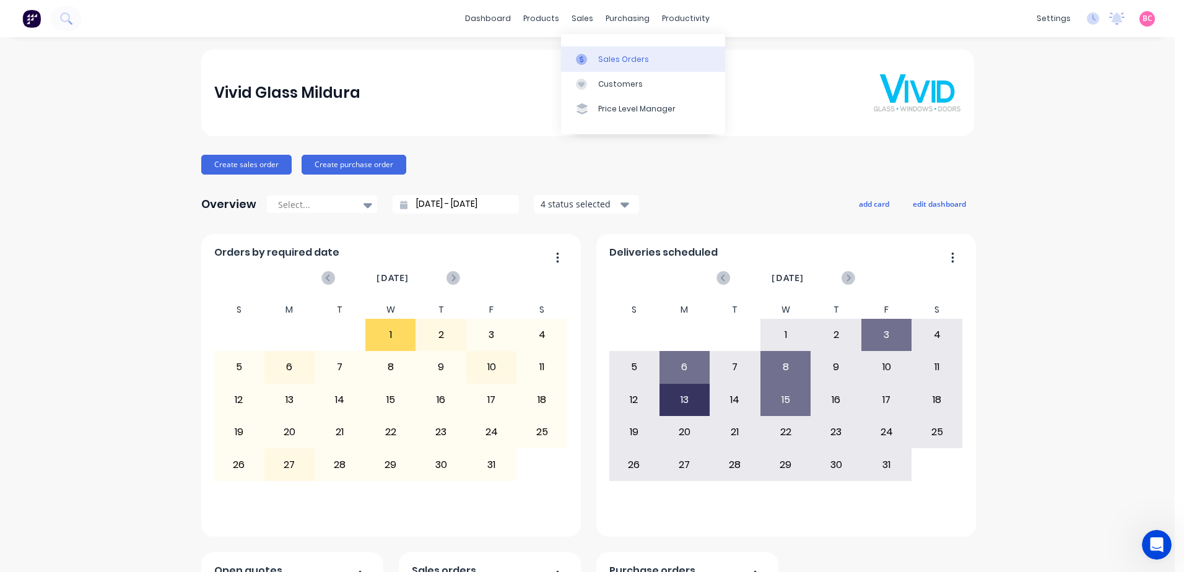
click at [602, 58] on div "Sales Orders" at bounding box center [623, 59] width 51 height 11
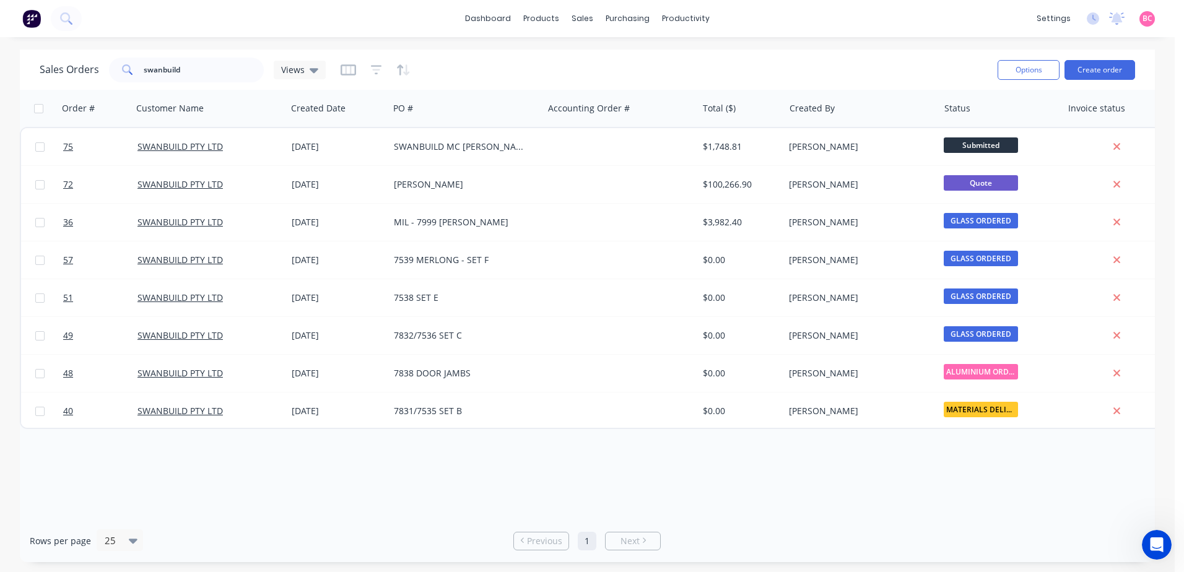
click at [342, 476] on div "Order # Customer Name Created Date PO # Accounting Order # Total ($) Created By…" at bounding box center [587, 305] width 1135 height 430
click at [224, 77] on input "swanbuild" at bounding box center [204, 70] width 121 height 25
drag, startPoint x: 203, startPoint y: 69, endPoint x: 0, endPoint y: 76, distance: 203.2
click at [0, 76] on html "dashboard products sales purchasing productivity dashboard products Product Cat…" at bounding box center [592, 286] width 1184 height 572
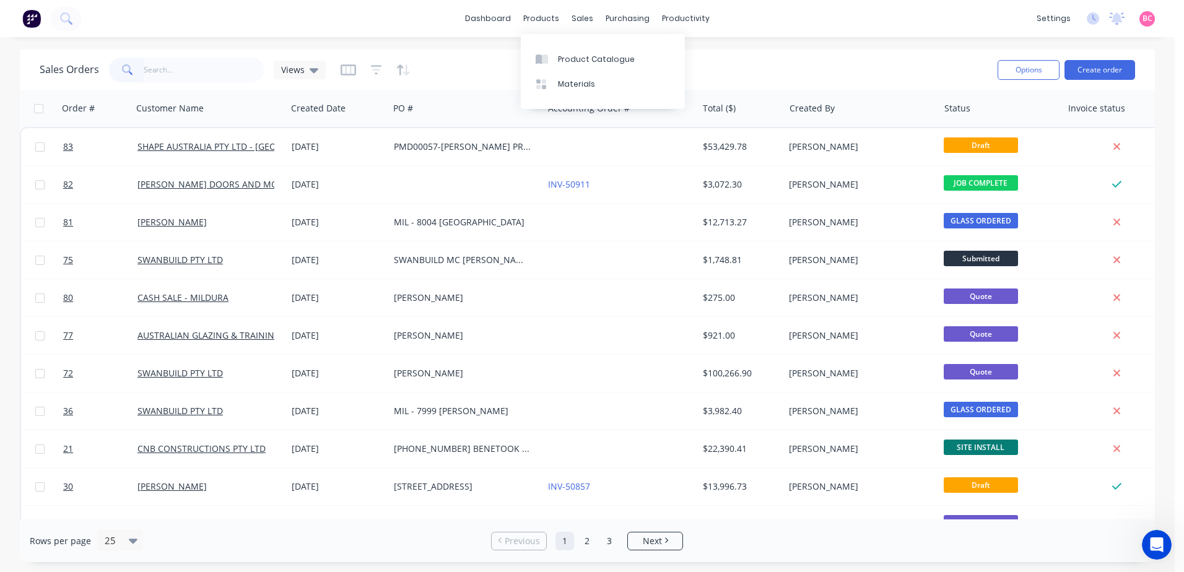
click at [747, 64] on div "Sales Orders Views" at bounding box center [514, 69] width 948 height 30
click at [630, 57] on div at bounding box center [621, 59] width 19 height 11
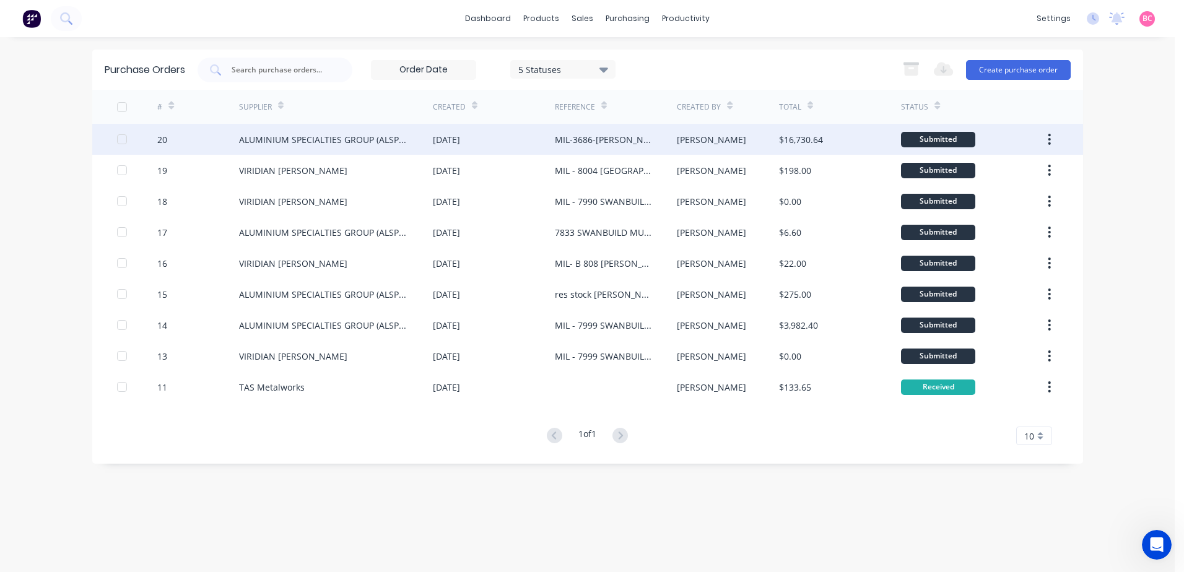
click at [605, 139] on div "MIL-3686-[PERSON_NAME] PROJECT" at bounding box center [603, 139] width 97 height 13
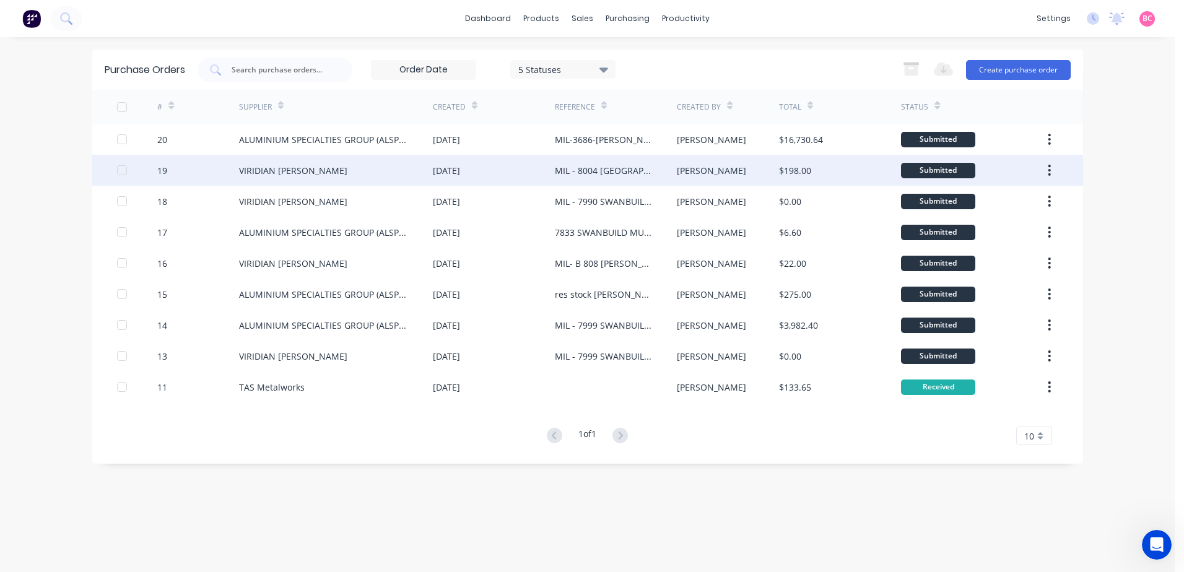
click at [490, 172] on div "[DATE]" at bounding box center [494, 170] width 122 height 31
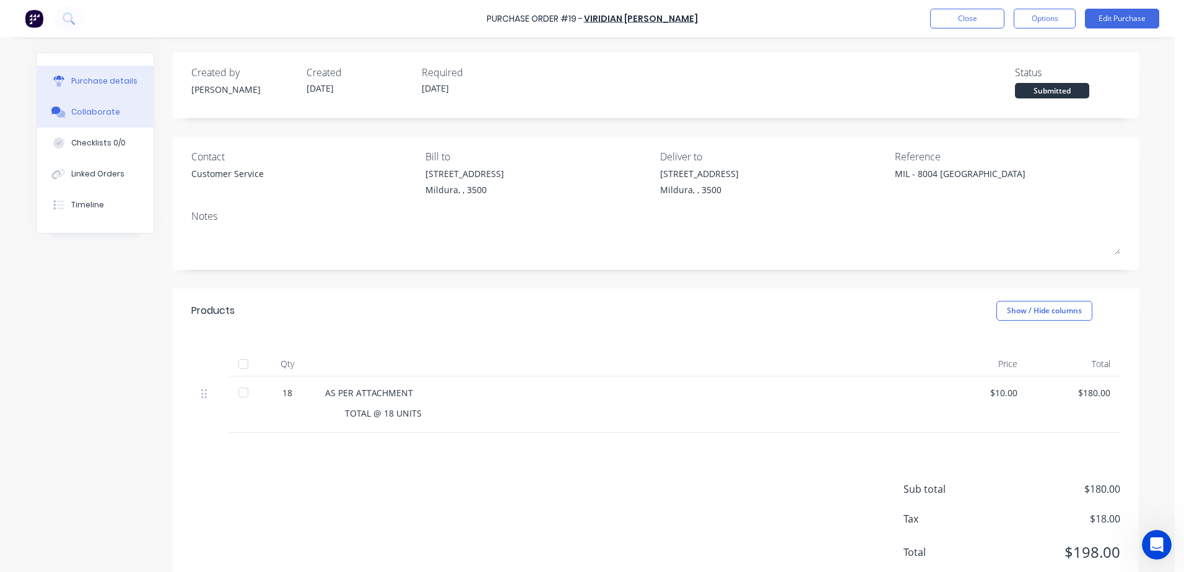
click at [97, 118] on button "Collaborate" at bounding box center [95, 112] width 116 height 31
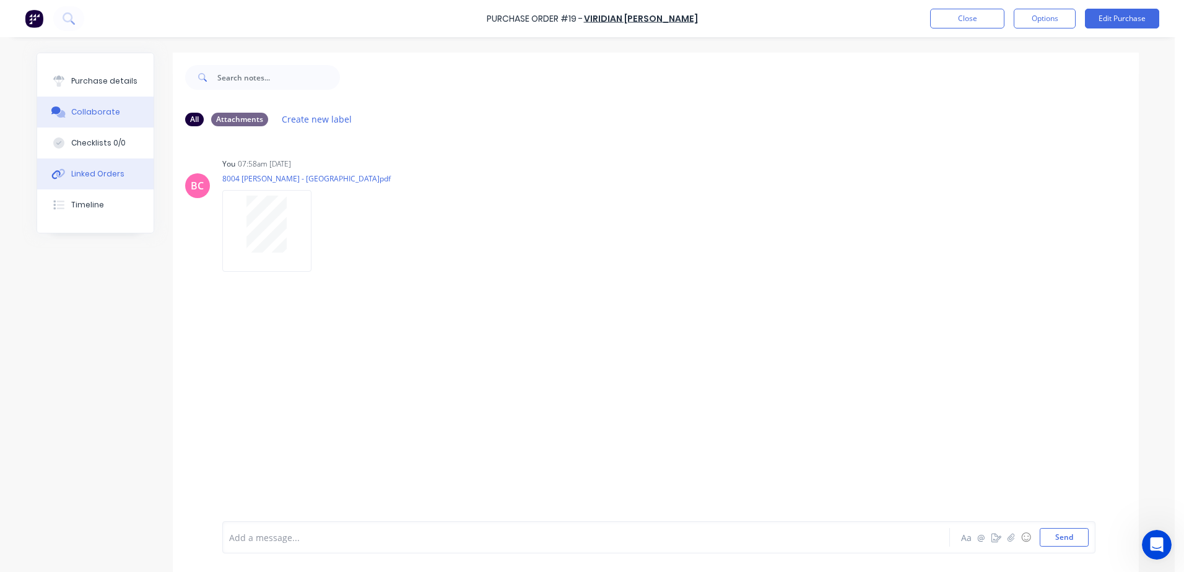
click at [92, 177] on div "Linked Orders" at bounding box center [97, 173] width 53 height 11
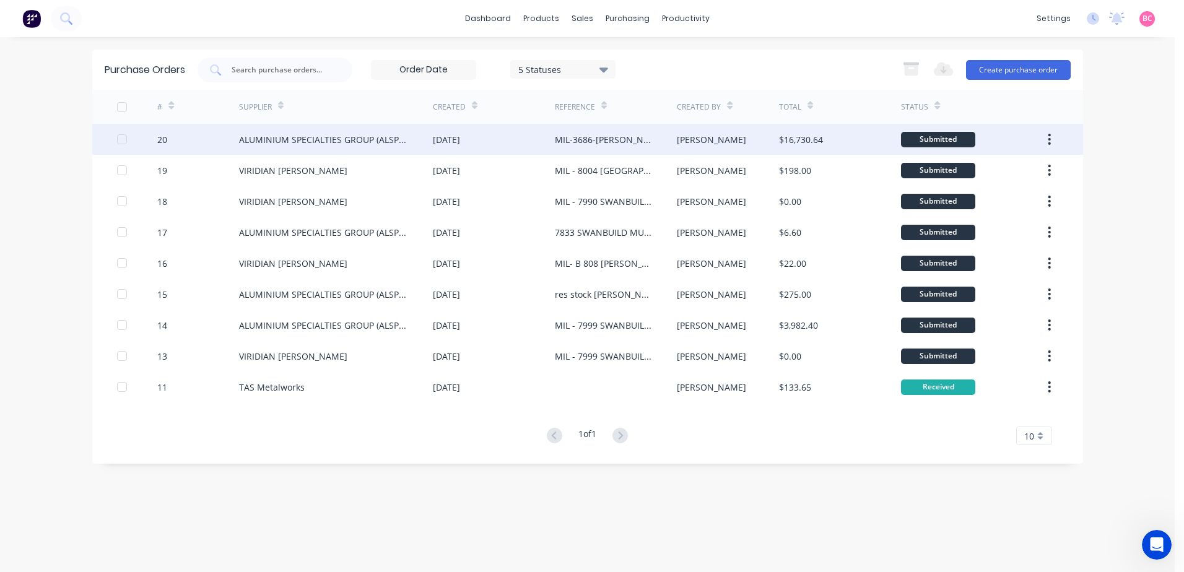
click at [754, 140] on div "[PERSON_NAME]" at bounding box center [728, 139] width 102 height 31
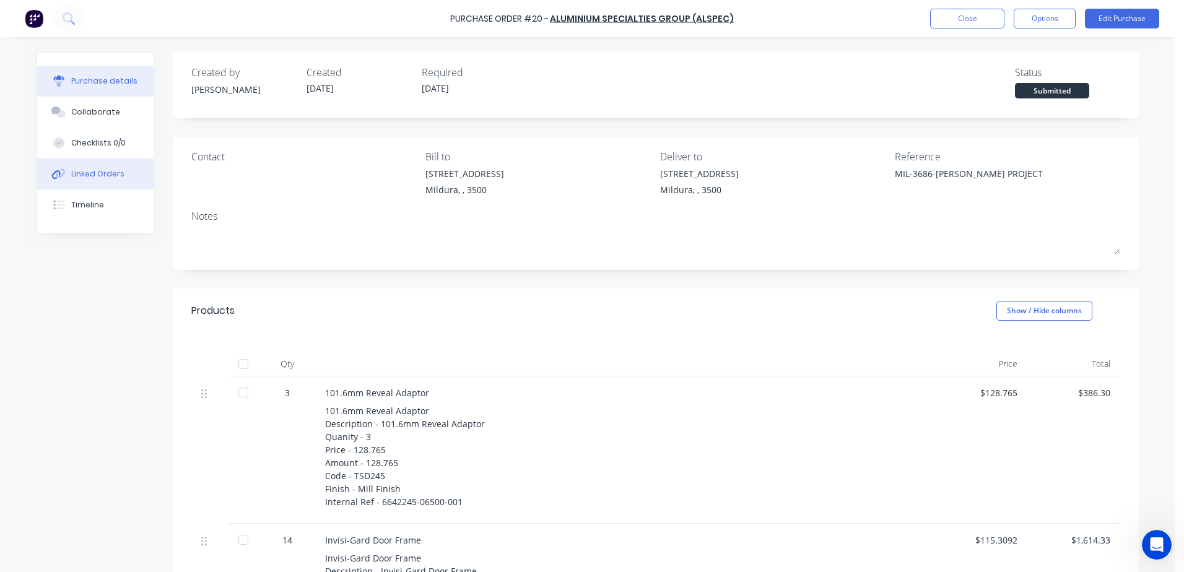
click at [108, 175] on div "Linked Orders" at bounding box center [97, 173] width 53 height 11
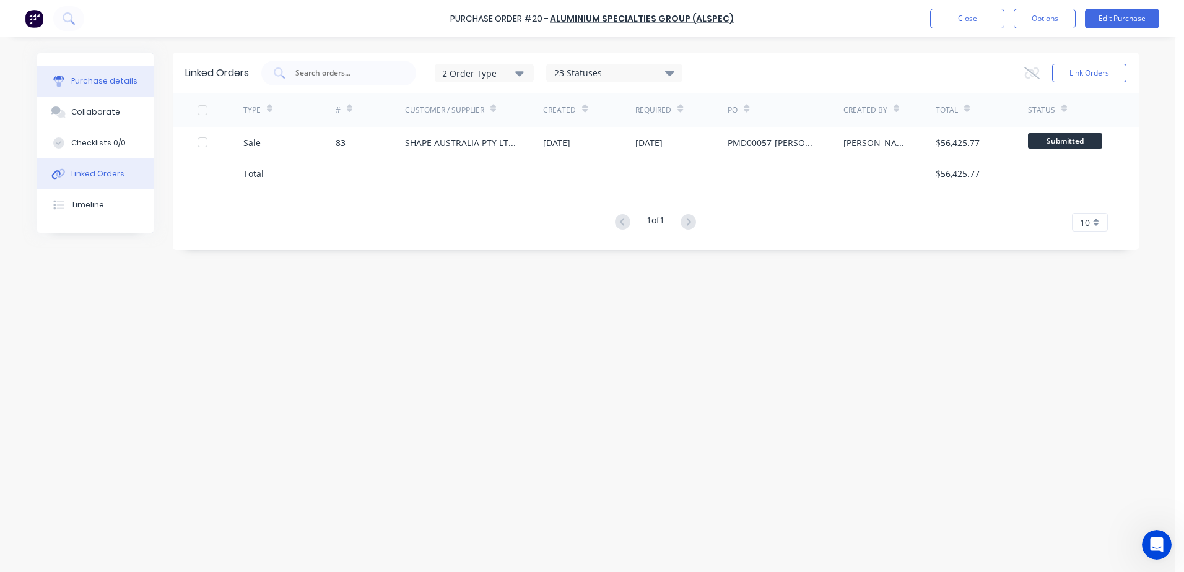
click at [84, 72] on button "Purchase details" at bounding box center [95, 81] width 116 height 31
type textarea "x"
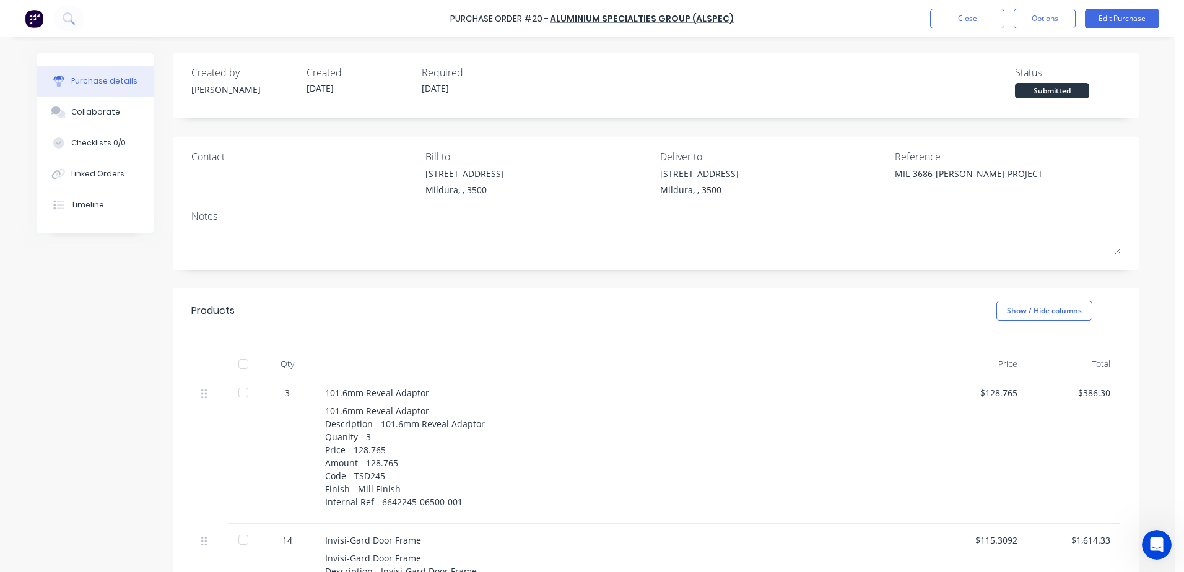
click at [33, 17] on img at bounding box center [34, 18] width 19 height 19
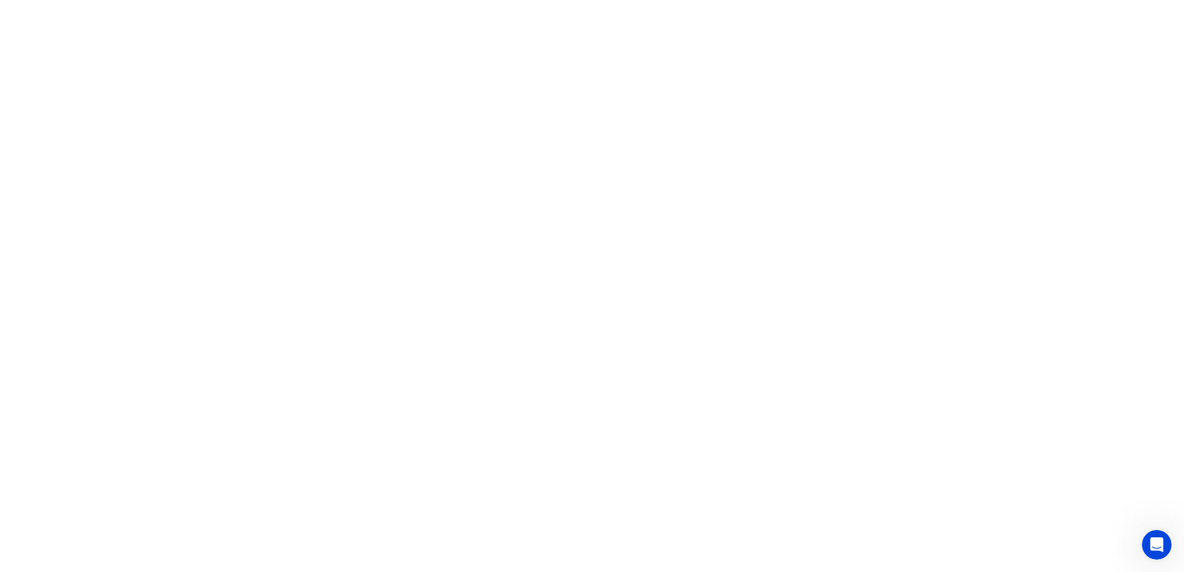
drag, startPoint x: 447, startPoint y: 1, endPoint x: 523, endPoint y: 70, distance: 102.6
click at [689, 0] on html "x" at bounding box center [592, 0] width 1184 height 0
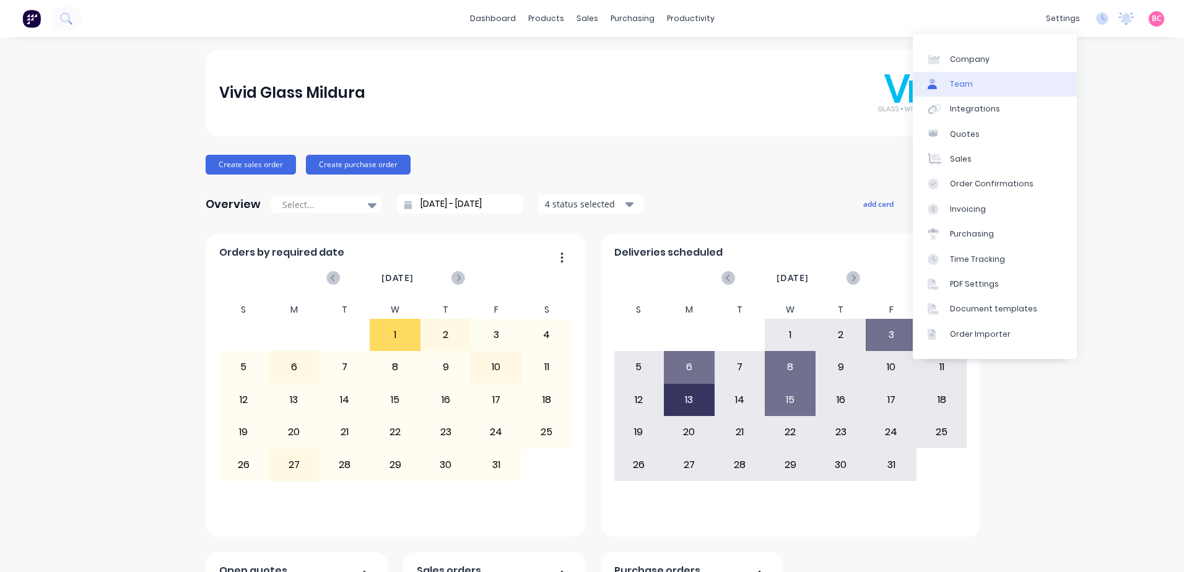
click at [977, 84] on link "Team" at bounding box center [995, 84] width 164 height 25
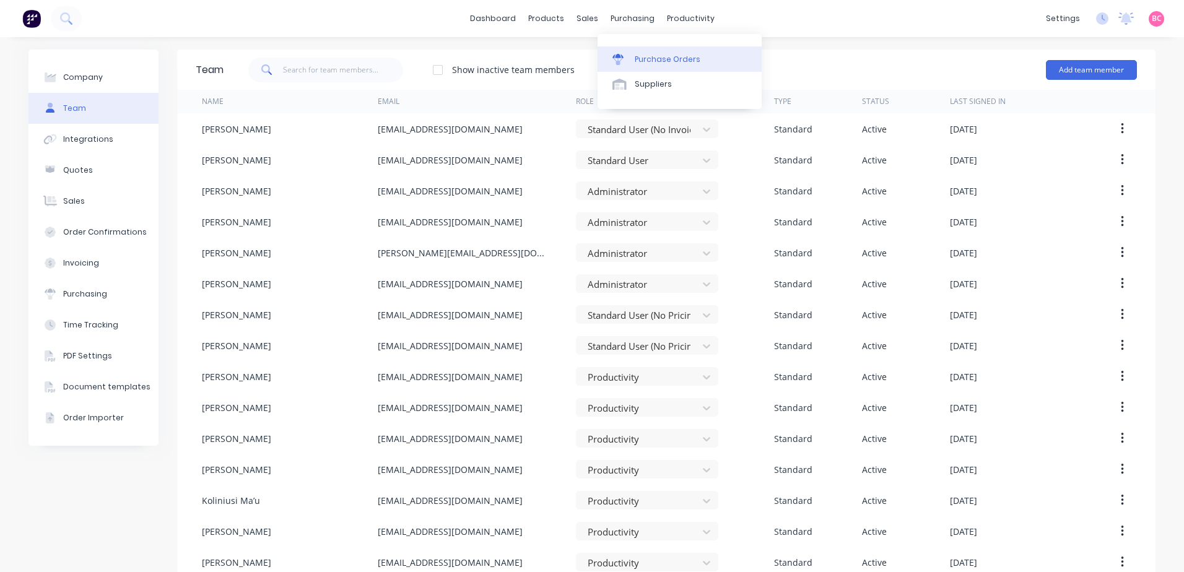
click at [633, 57] on link "Purchase Orders" at bounding box center [679, 58] width 164 height 25
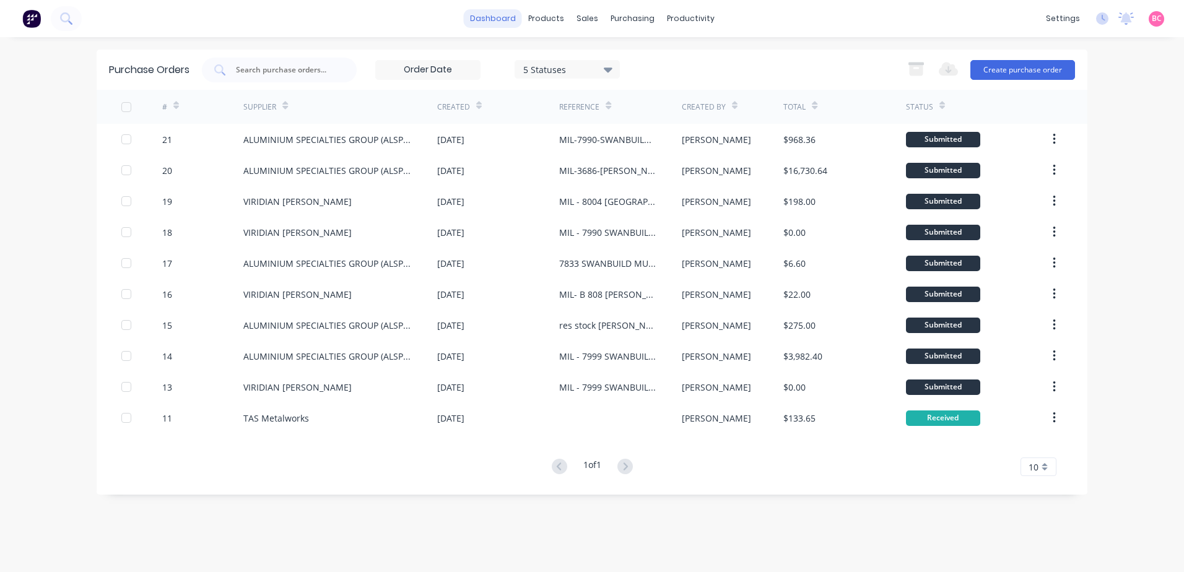
click at [516, 24] on link "dashboard" at bounding box center [493, 18] width 58 height 19
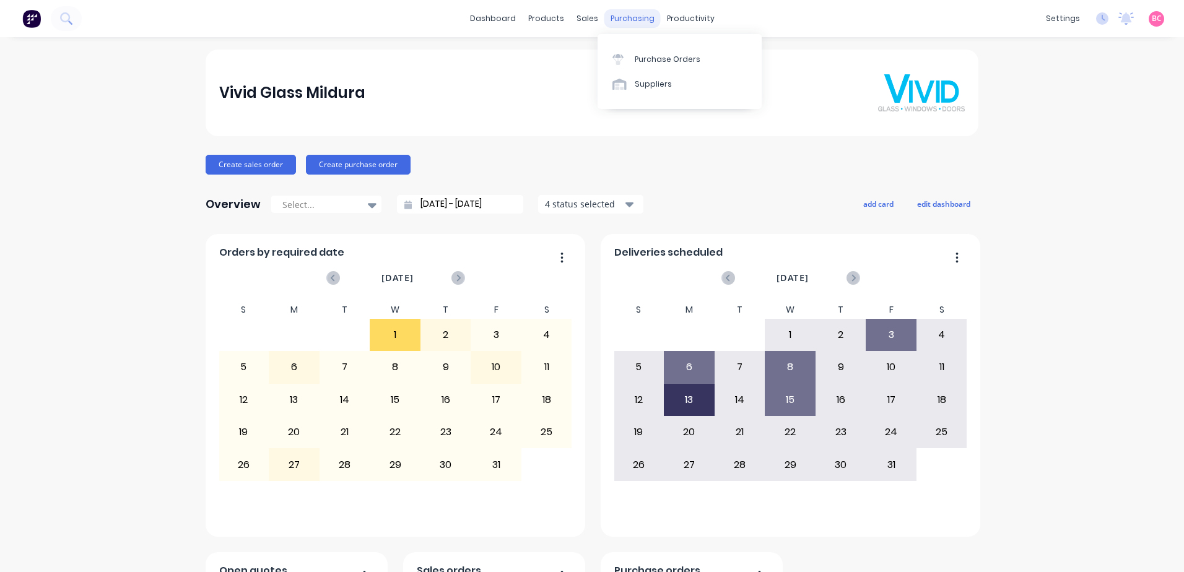
click at [617, 23] on div "purchasing" at bounding box center [632, 18] width 56 height 19
click at [661, 62] on div "Purchase Orders" at bounding box center [668, 59] width 66 height 11
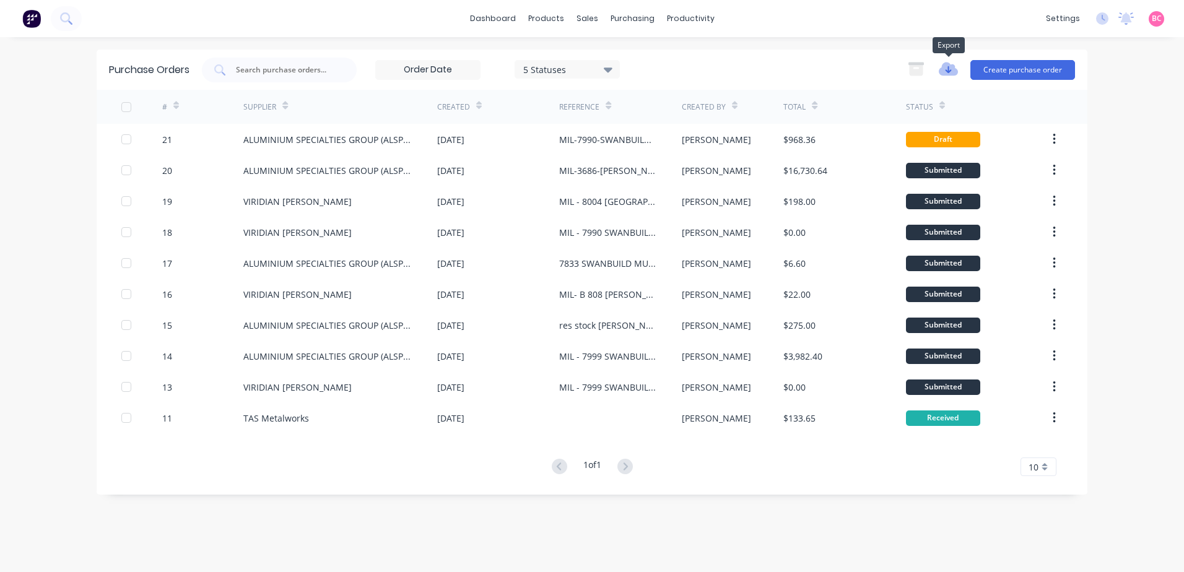
click at [941, 72] on icon "button" at bounding box center [948, 70] width 19 height 14
click at [816, 34] on div "dashboard products sales purchasing productivity dashboard products Product Cat…" at bounding box center [592, 18] width 1184 height 37
click at [275, 69] on input "text" at bounding box center [286, 70] width 103 height 12
click at [407, 65] on input at bounding box center [428, 70] width 104 height 19
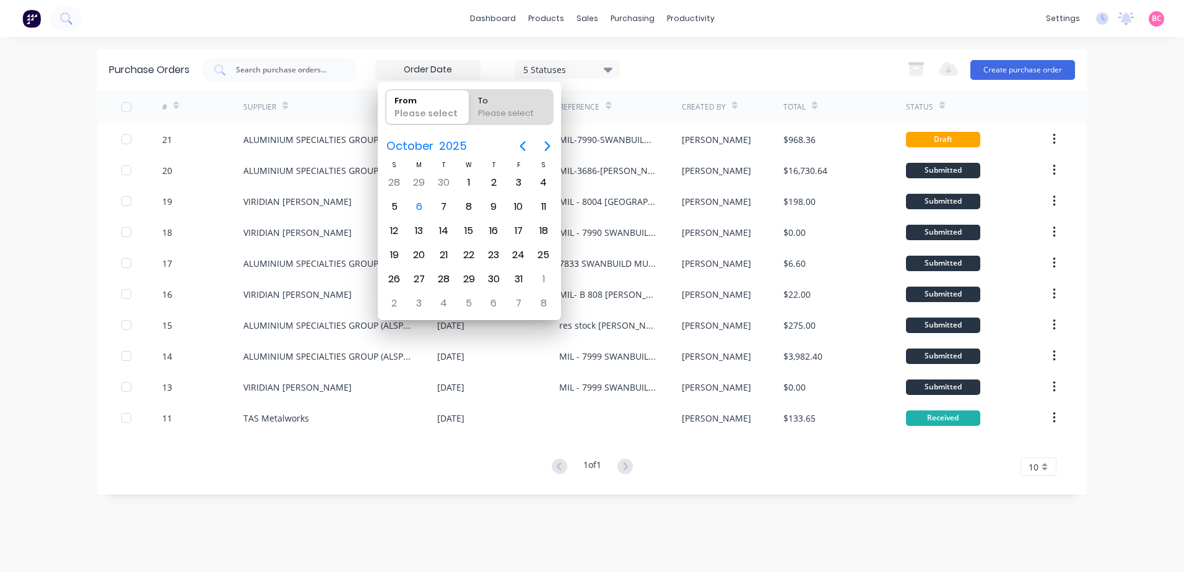
click at [677, 59] on div "5 Statuses 5 Statuses Export to Excel (XLSX) Create purchase order" at bounding box center [638, 70] width 873 height 25
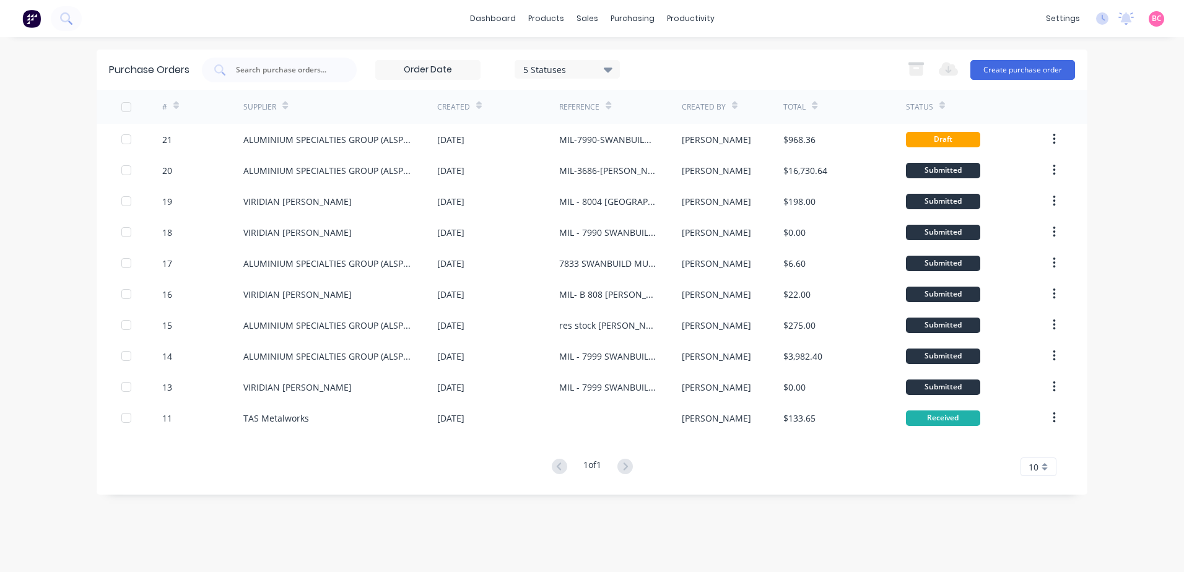
click at [598, 69] on div "5 Statuses" at bounding box center [567, 69] width 89 height 13
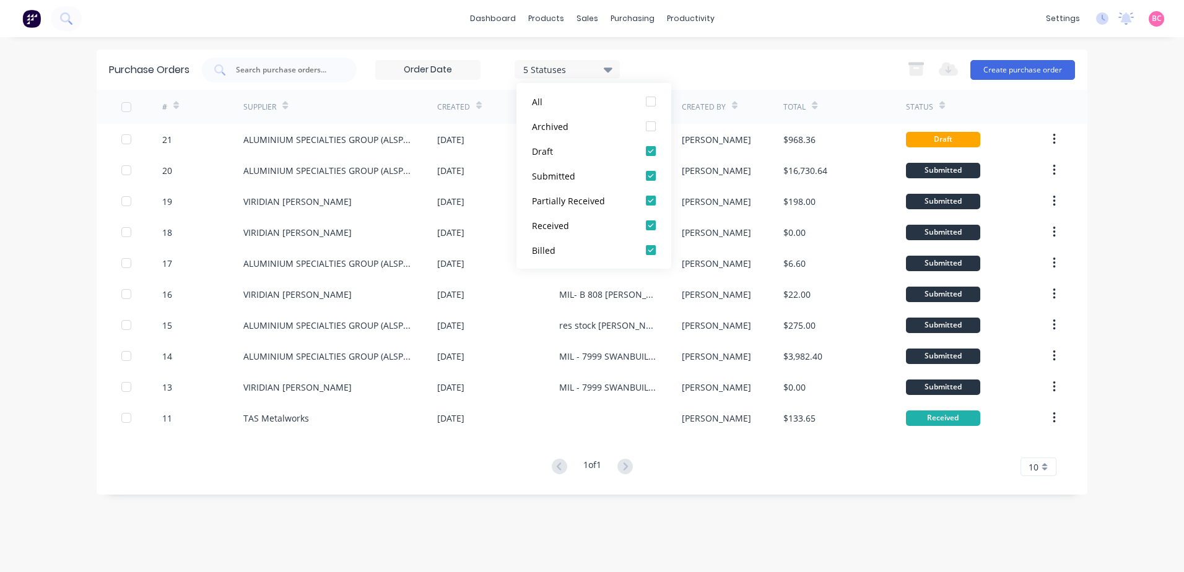
click at [598, 69] on div "5 Statuses" at bounding box center [567, 69] width 89 height 13
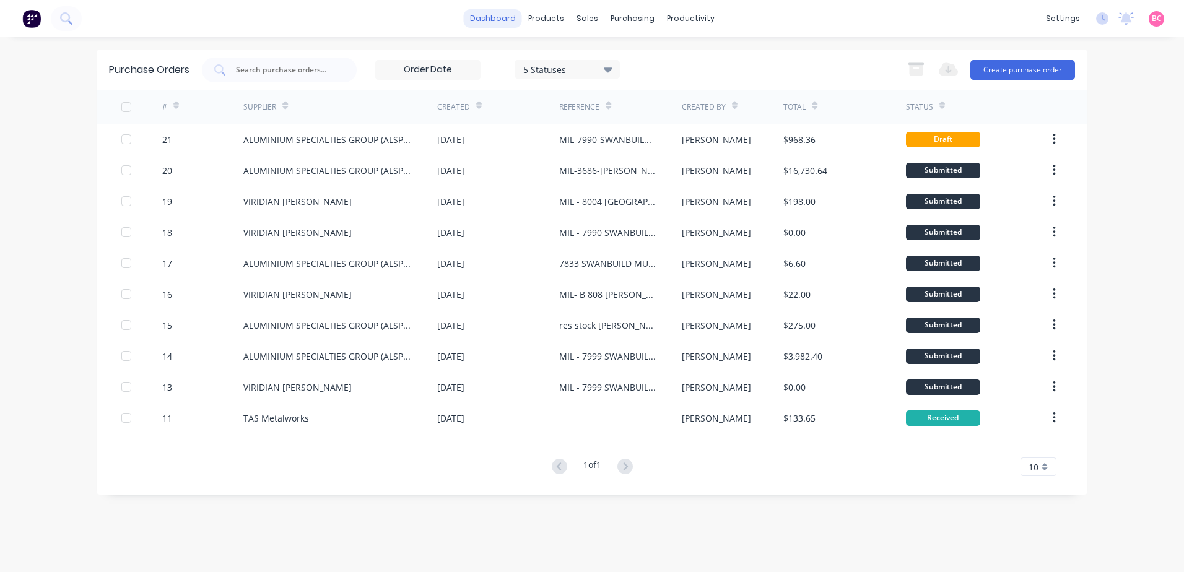
click at [485, 14] on link "dashboard" at bounding box center [493, 18] width 58 height 19
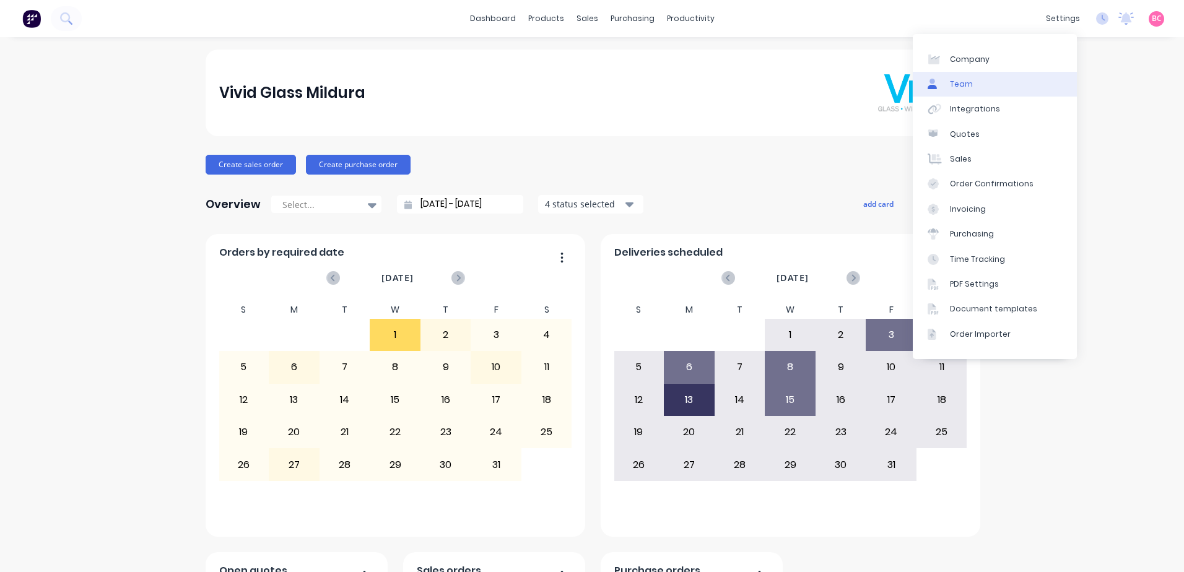
click at [980, 83] on link "Team" at bounding box center [995, 84] width 164 height 25
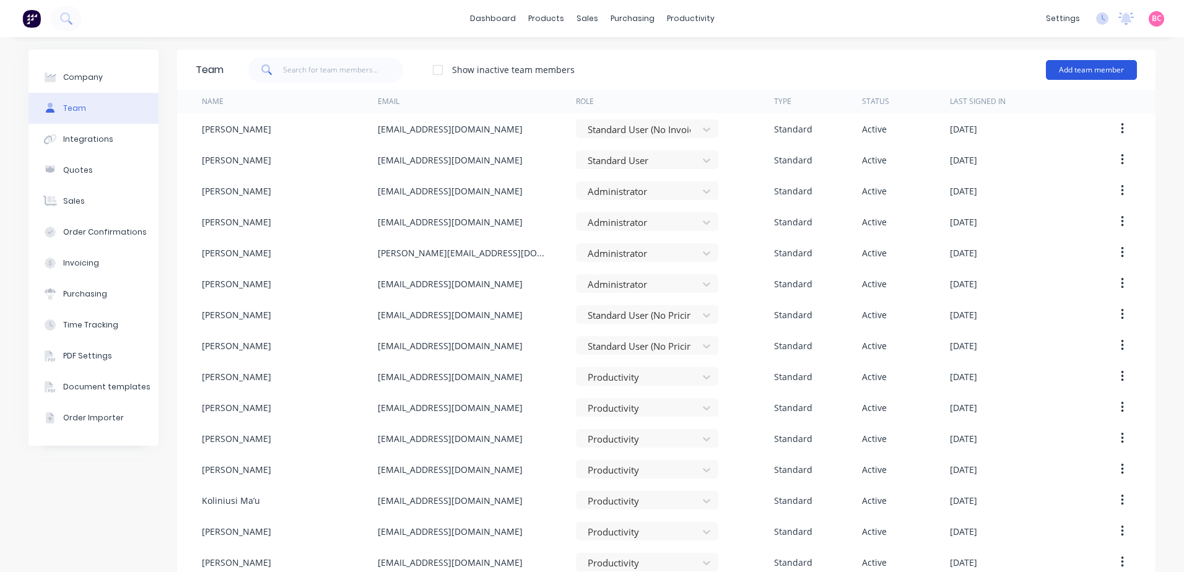
click at [1069, 71] on button "Add team member" at bounding box center [1091, 70] width 91 height 20
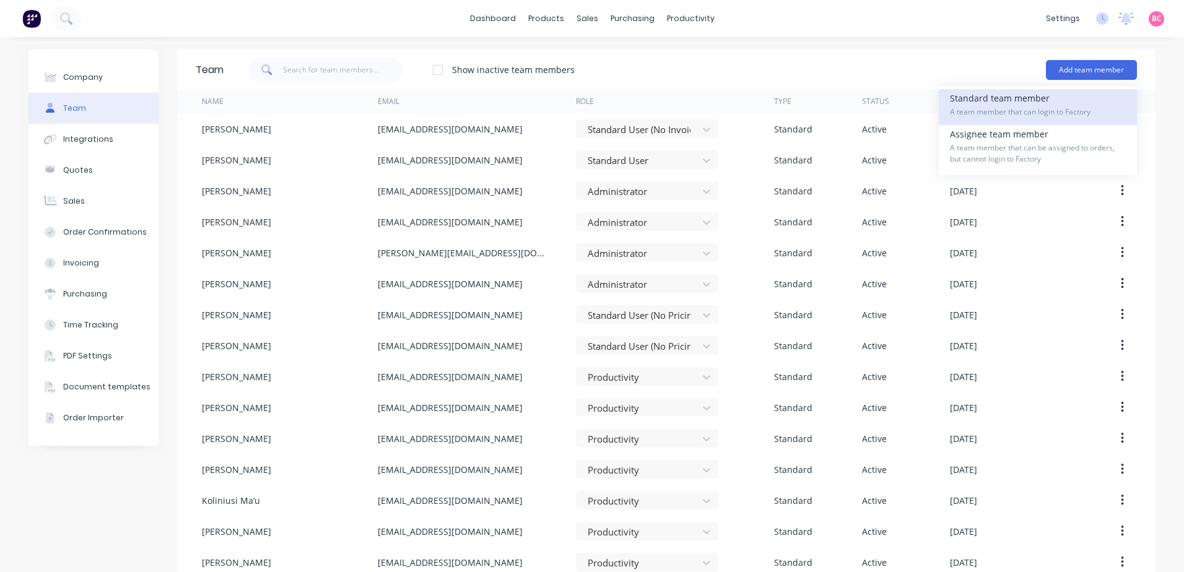
click at [969, 98] on div "Standard team member A team member that can login to Factory" at bounding box center [1038, 107] width 176 height 36
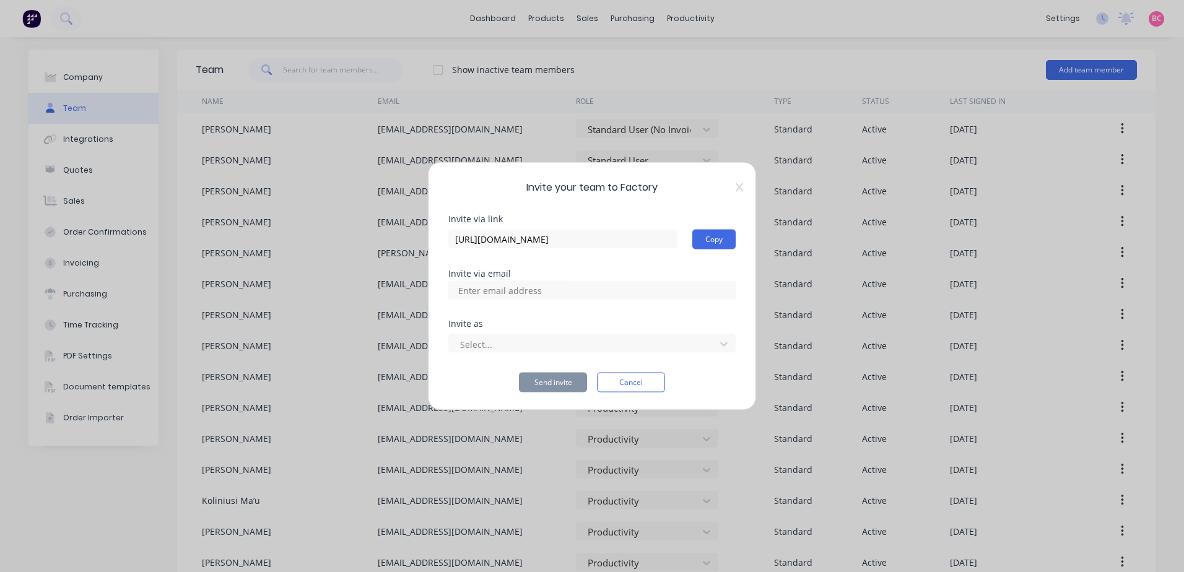
click at [529, 293] on input at bounding box center [513, 290] width 124 height 19
type input "byarrington@vgwd.com.au"
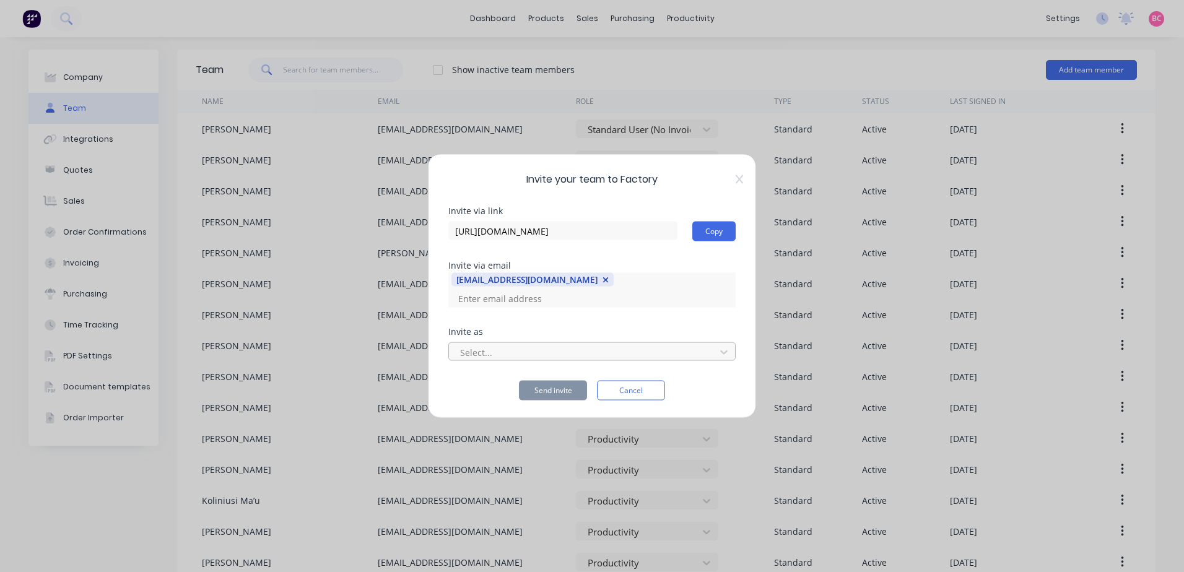
click at [489, 348] on div at bounding box center [584, 351] width 250 height 15
click at [511, 349] on div at bounding box center [584, 351] width 250 height 15
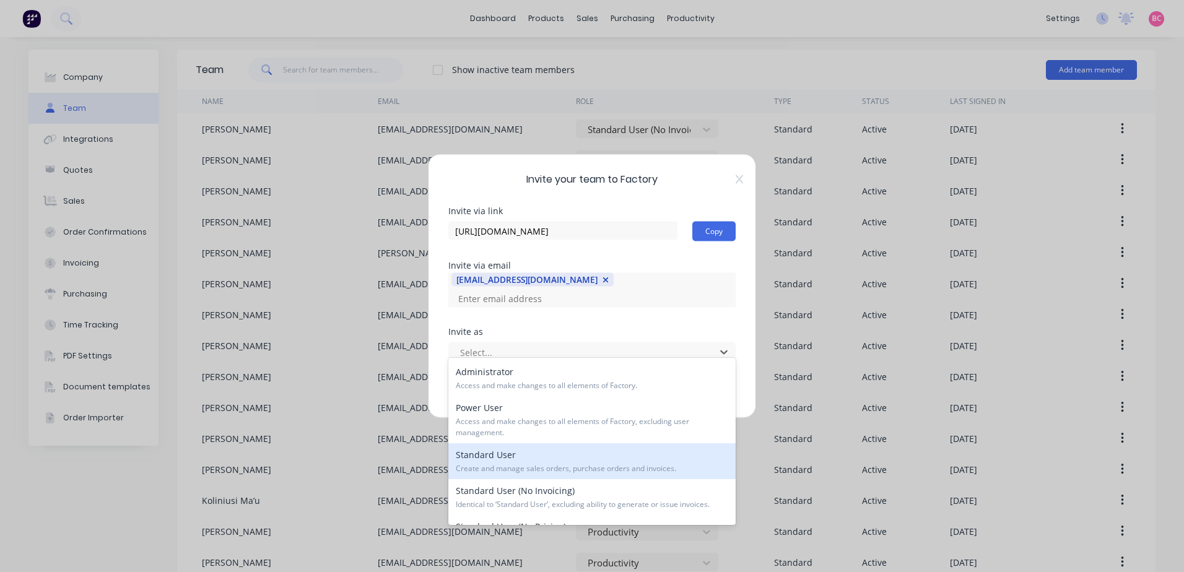
click at [494, 461] on div "Standard User Create and manage sales orders, purchase orders and invoices." at bounding box center [591, 461] width 287 height 36
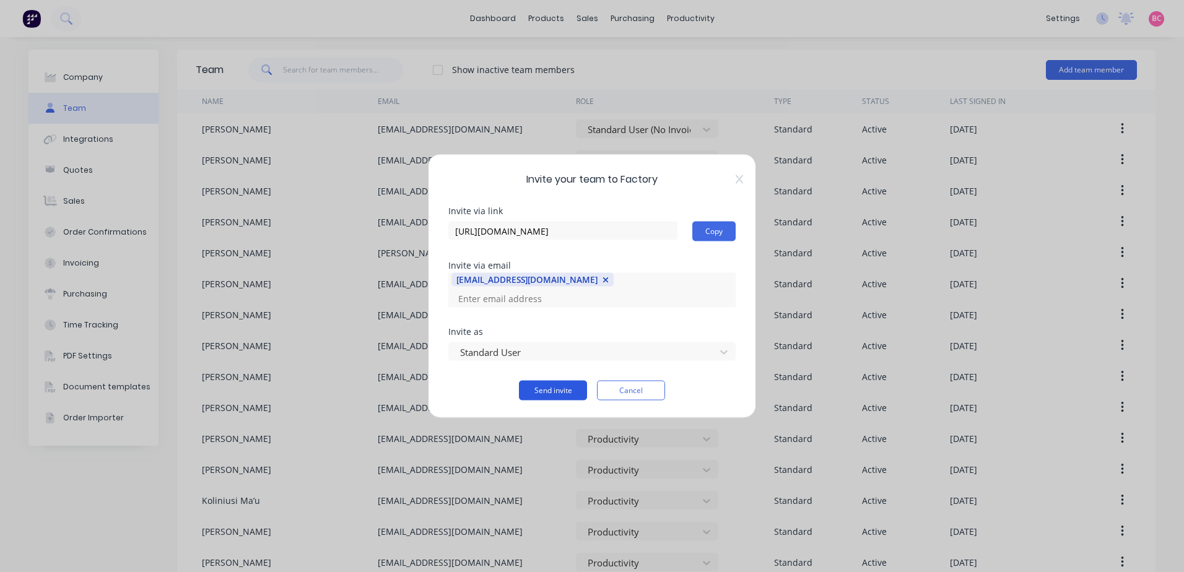
click at [552, 381] on button "Send invite" at bounding box center [553, 391] width 68 height 20
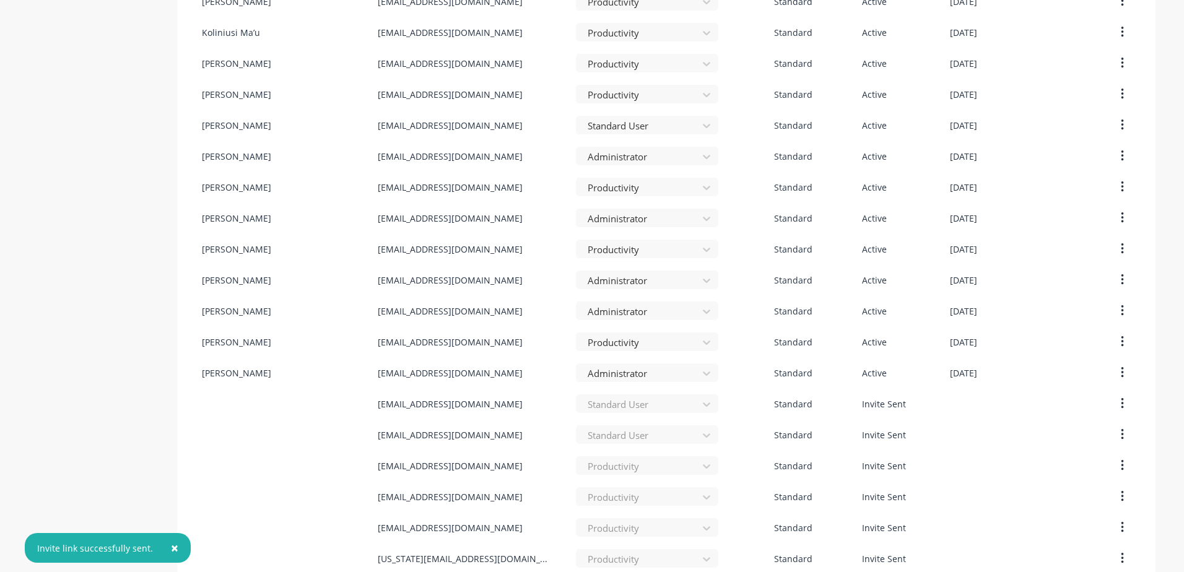
scroll to position [482, 0]
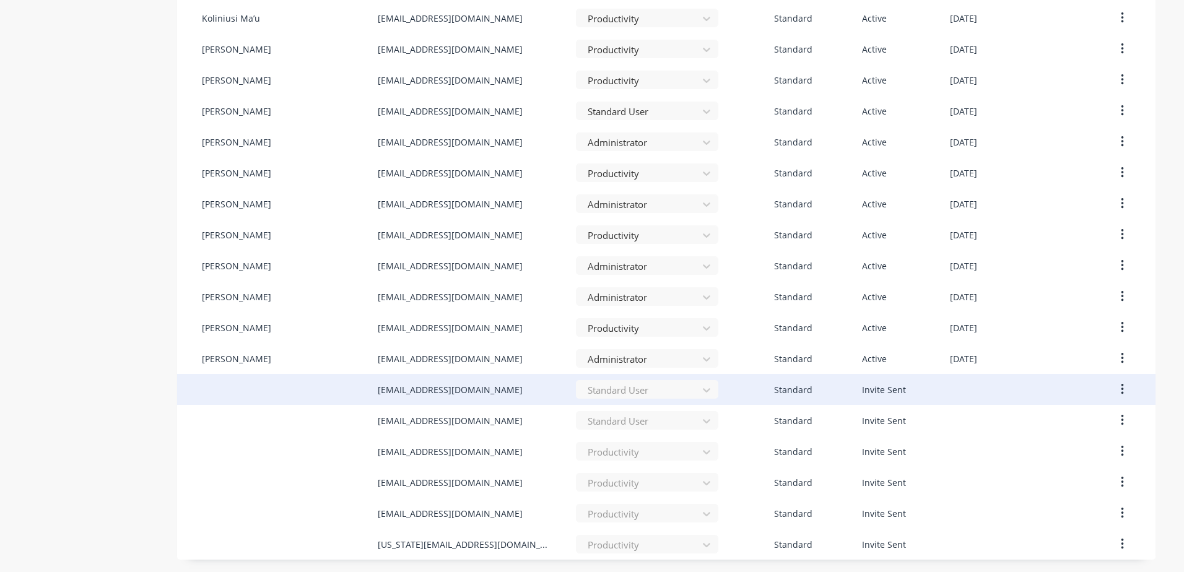
click at [1113, 389] on button "button" at bounding box center [1122, 389] width 29 height 22
click at [1045, 426] on div "Cancel Invite" at bounding box center [1077, 422] width 95 height 18
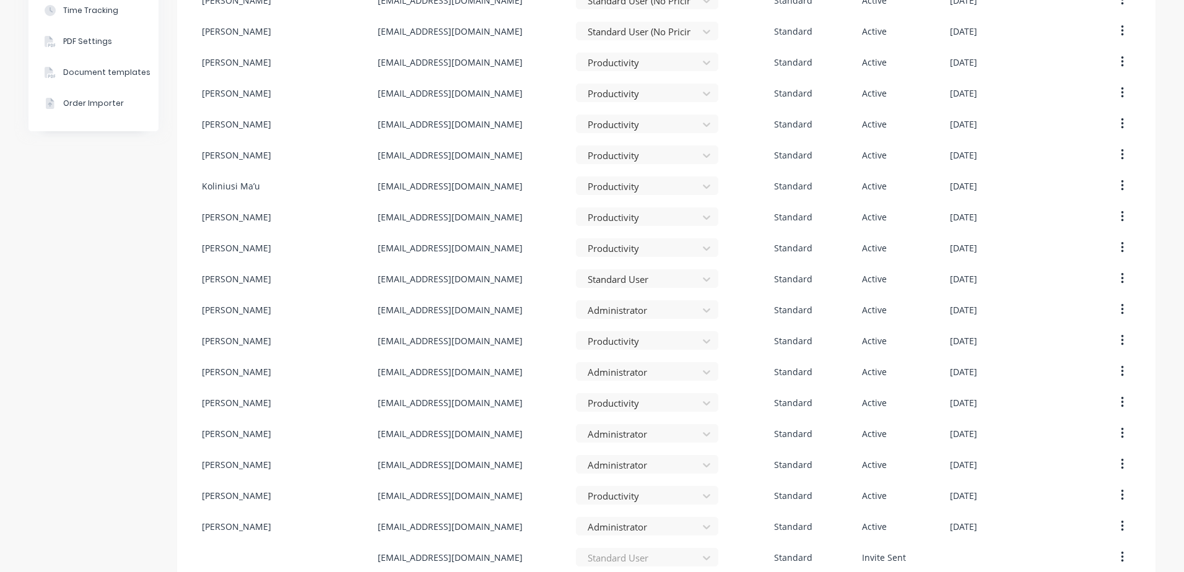
scroll to position [451, 0]
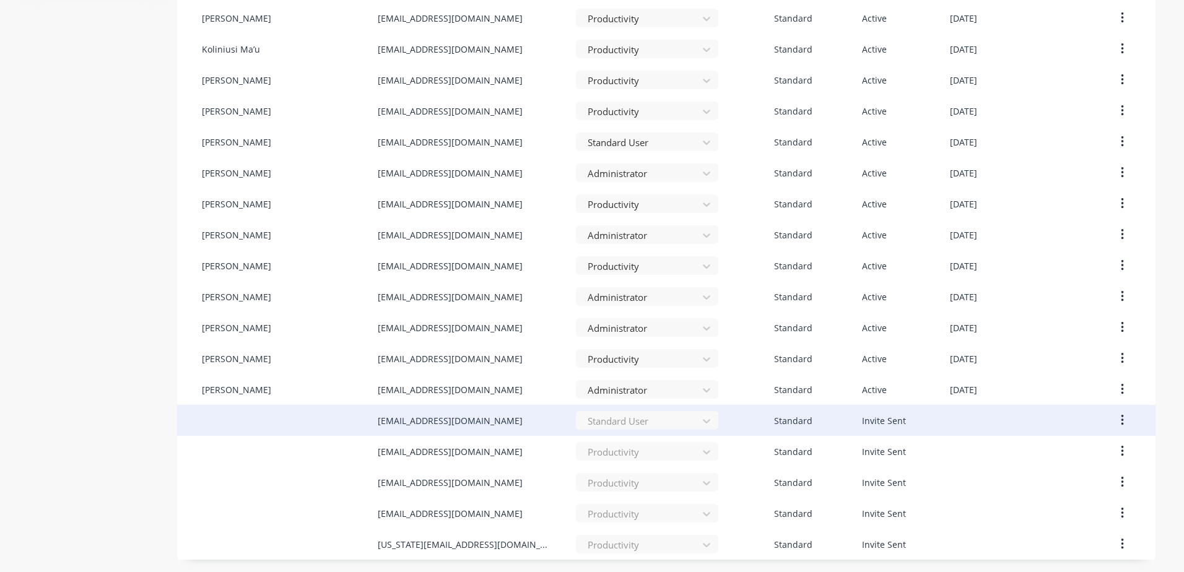
click at [1114, 419] on button "button" at bounding box center [1122, 420] width 29 height 22
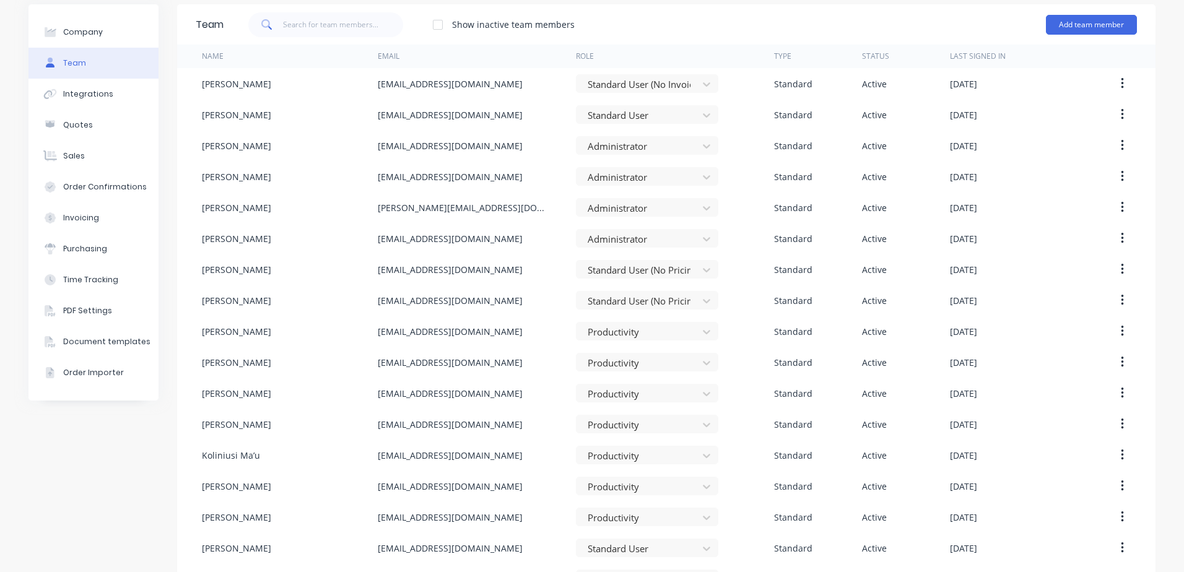
scroll to position [0, 0]
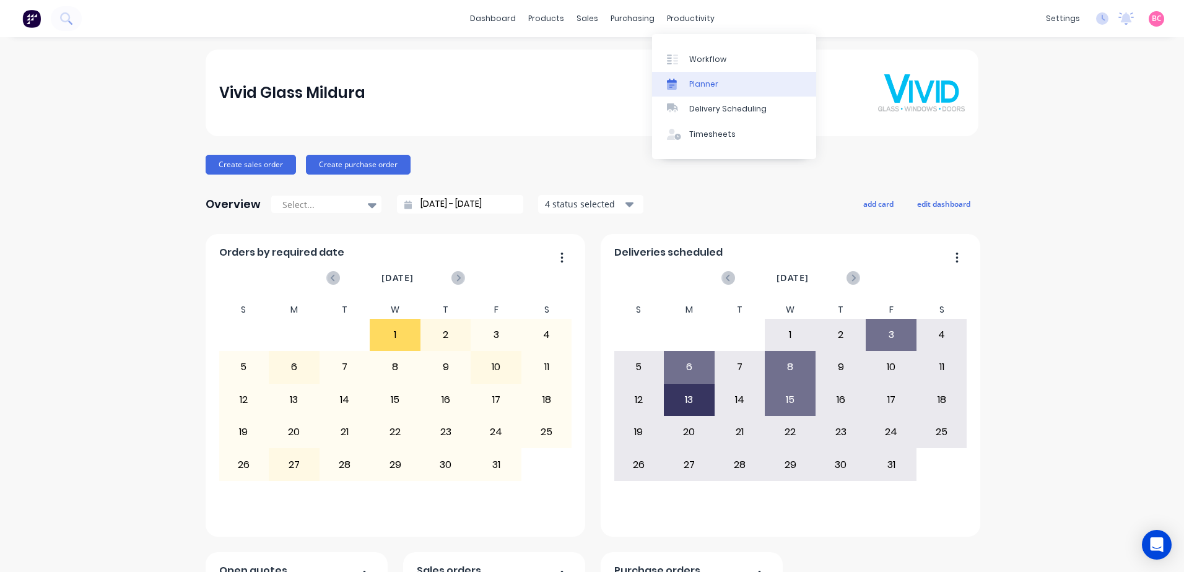
click at [693, 91] on link "Planner" at bounding box center [734, 84] width 164 height 25
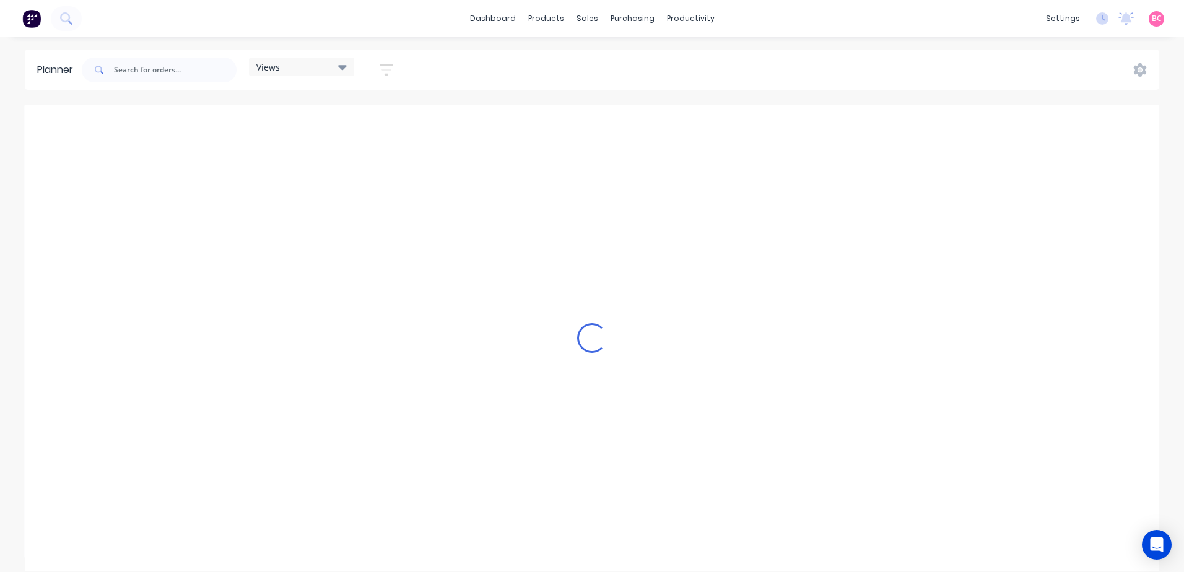
scroll to position [0, 2378]
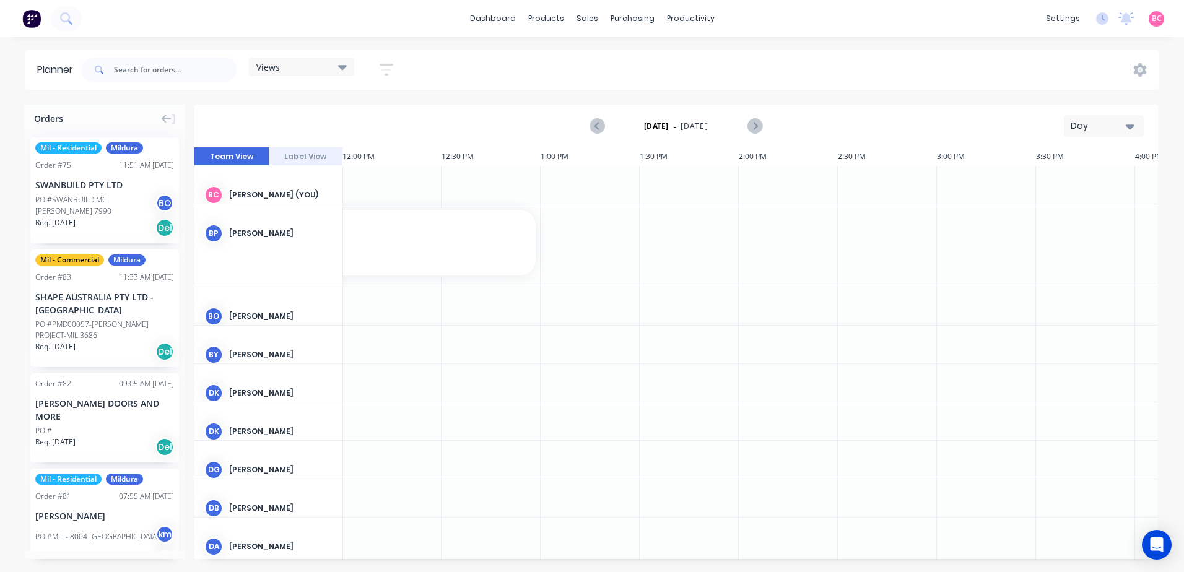
click at [343, 64] on icon at bounding box center [342, 67] width 9 height 14
click at [292, 185] on button "MILDURA" at bounding box center [324, 183] width 132 height 14
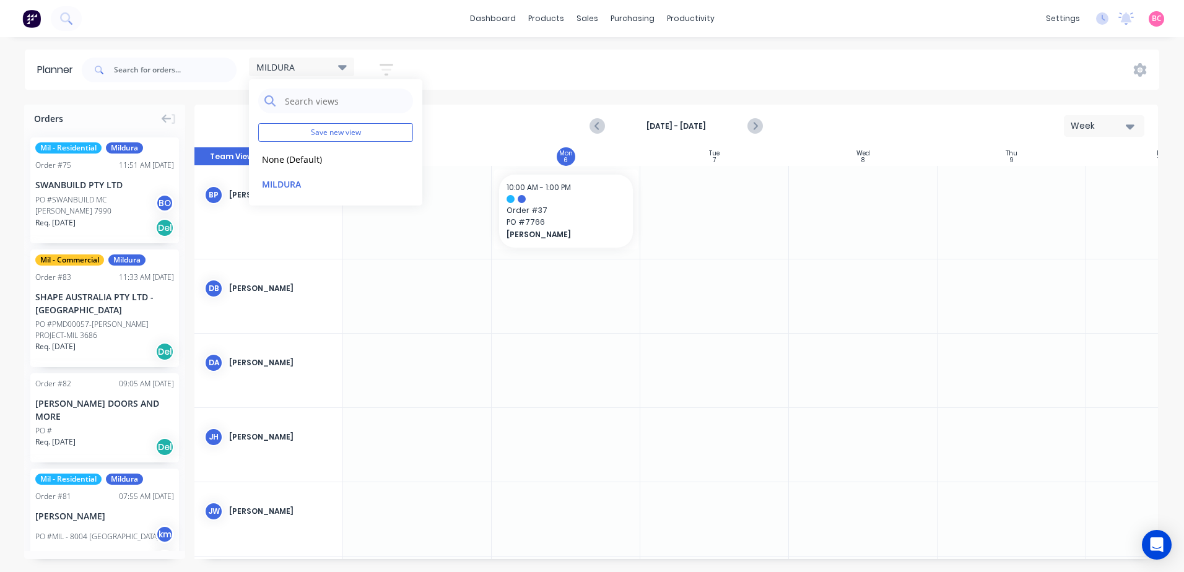
scroll to position [0, 1]
click at [399, 184] on button "edit" at bounding box center [402, 183] width 16 height 13
click at [679, 56] on div "MILDURA Save new view None (Default) edit MILDURA edit MILDURA Set as your defa…" at bounding box center [619, 69] width 1080 height 37
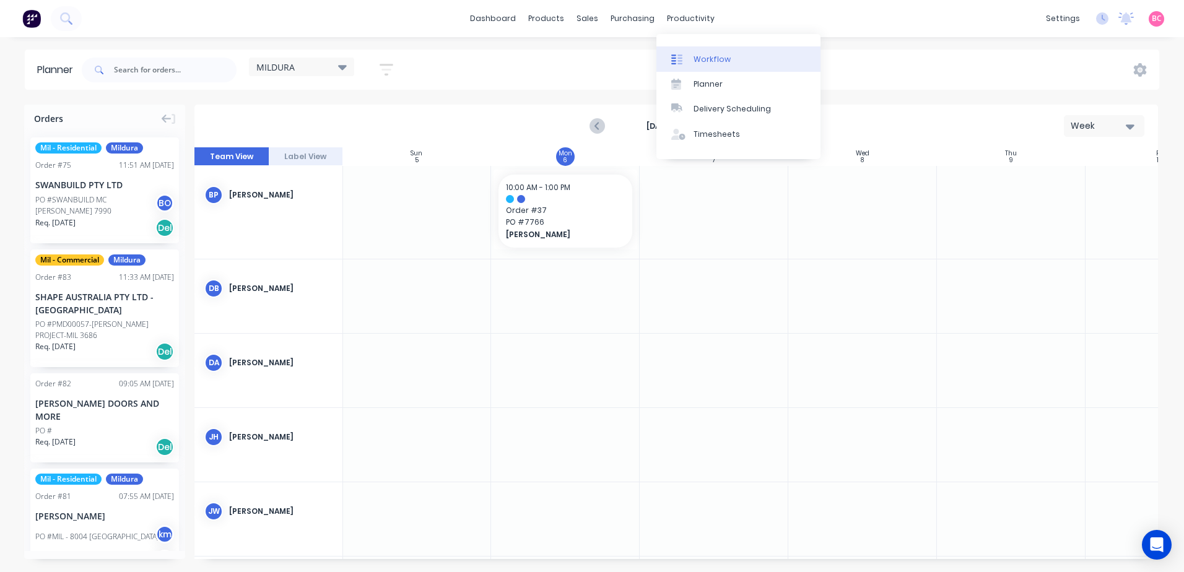
click at [701, 57] on div "Workflow" at bounding box center [711, 59] width 37 height 11
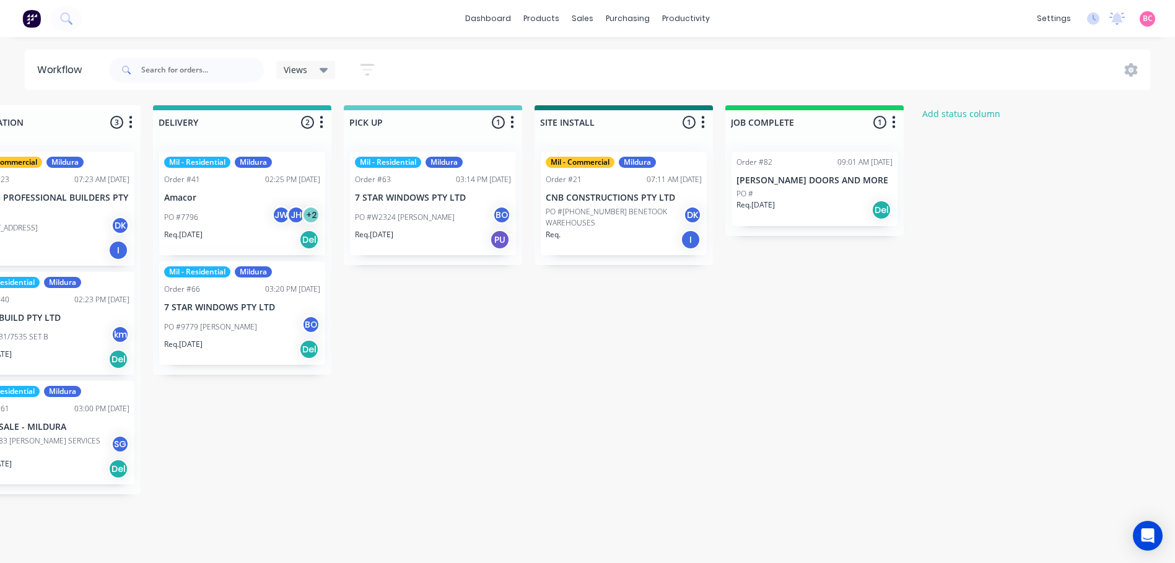
scroll to position [0, 1429]
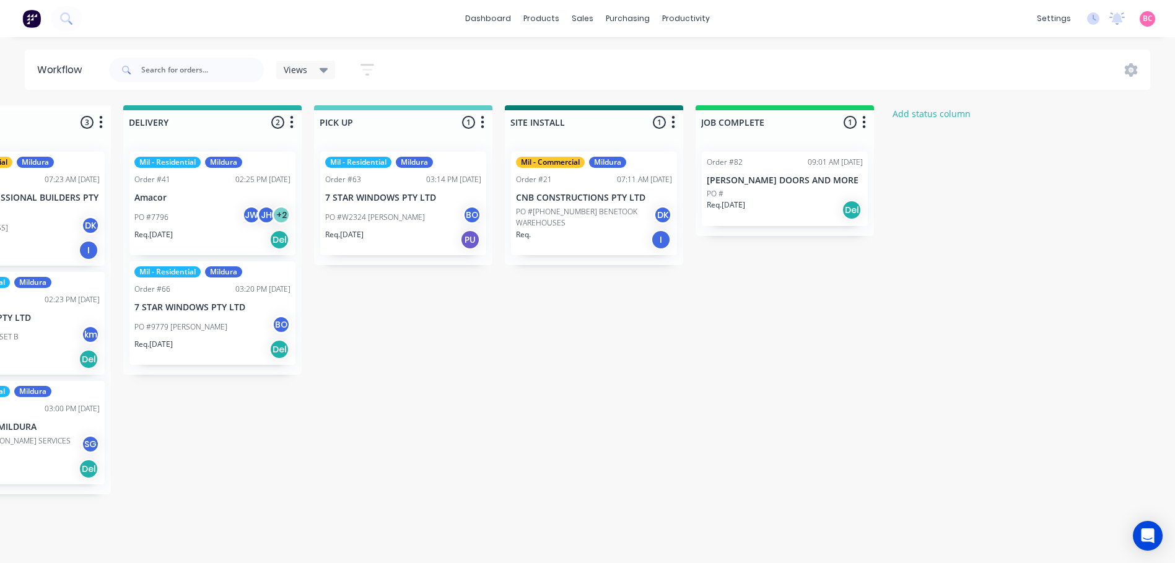
click at [809, 188] on div "PO #" at bounding box center [784, 193] width 156 height 11
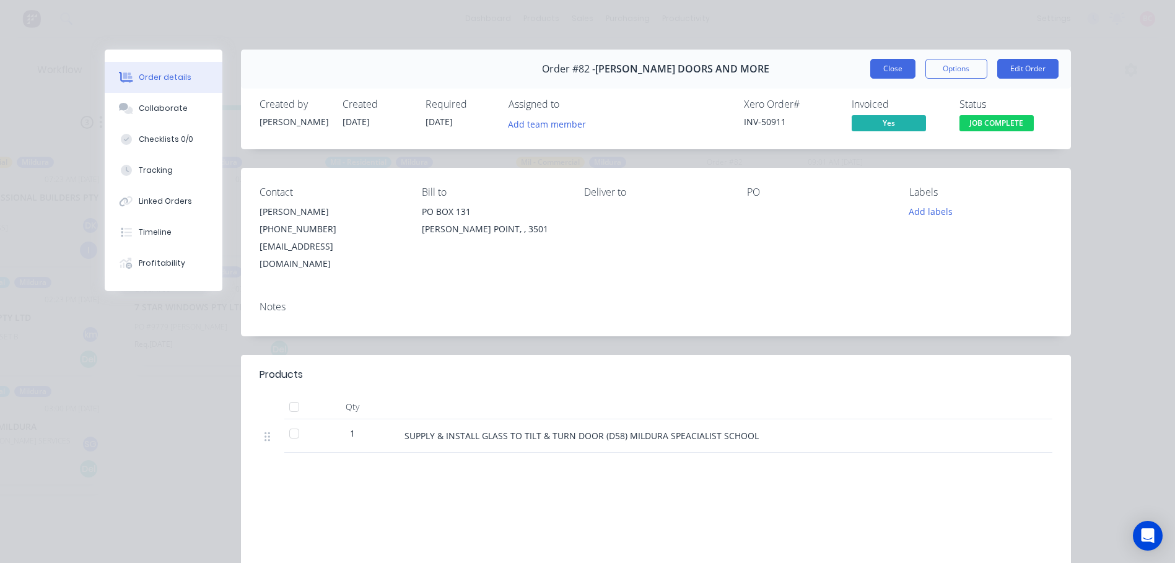
click at [893, 71] on button "Close" at bounding box center [892, 69] width 45 height 20
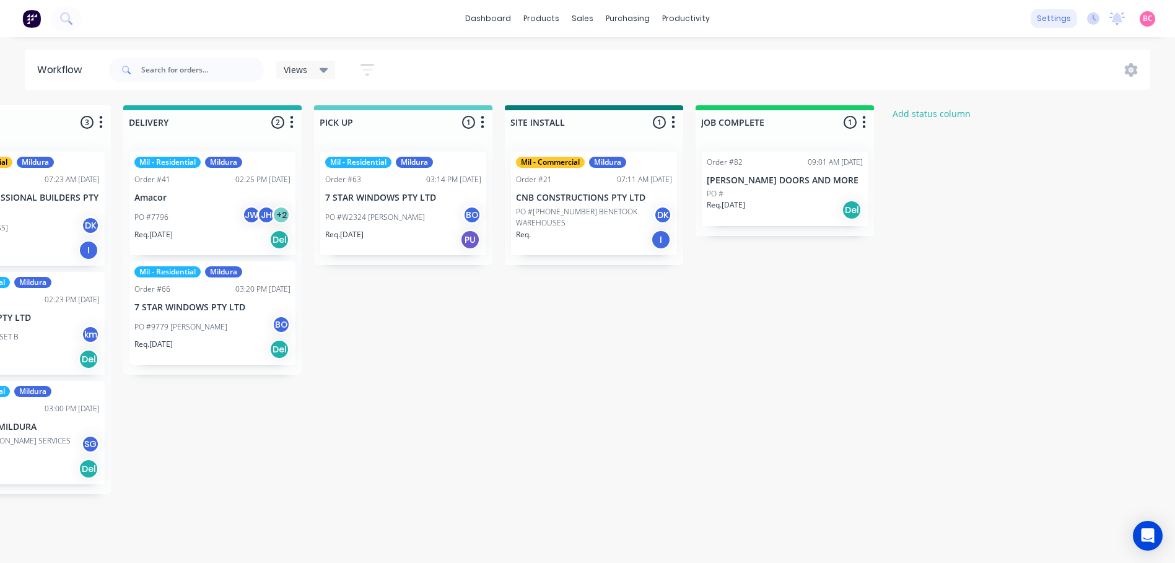
click at [1039, 22] on div "settings" at bounding box center [1053, 18] width 46 height 19
click at [967, 52] on link "Company" at bounding box center [995, 58] width 164 height 25
select select "AU"
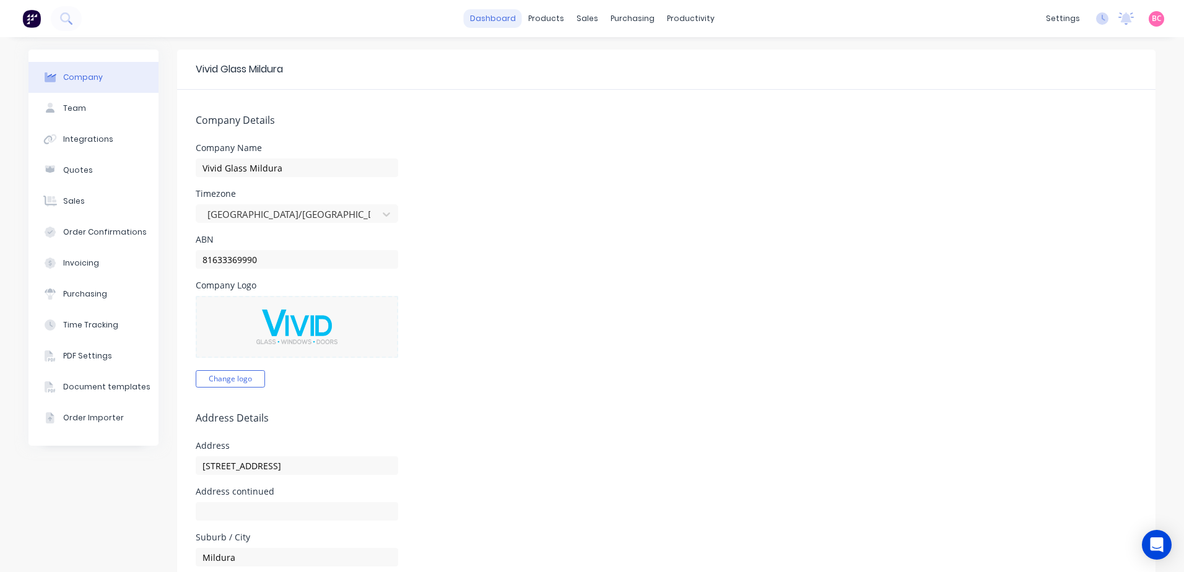
click at [508, 21] on link "dashboard" at bounding box center [493, 18] width 58 height 19
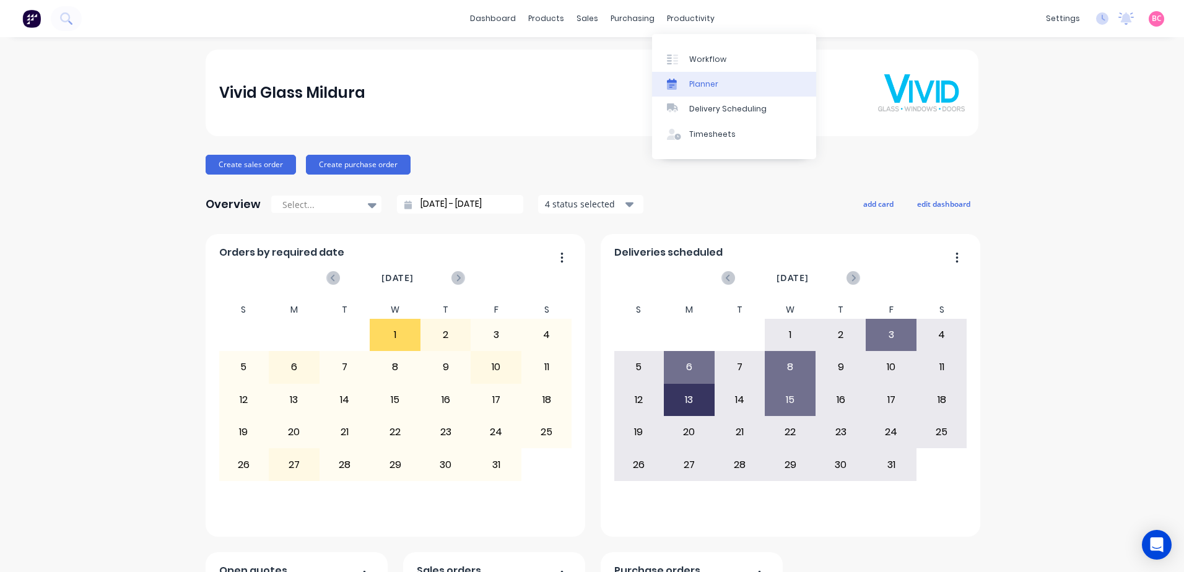
click at [706, 87] on div "Planner" at bounding box center [703, 84] width 29 height 11
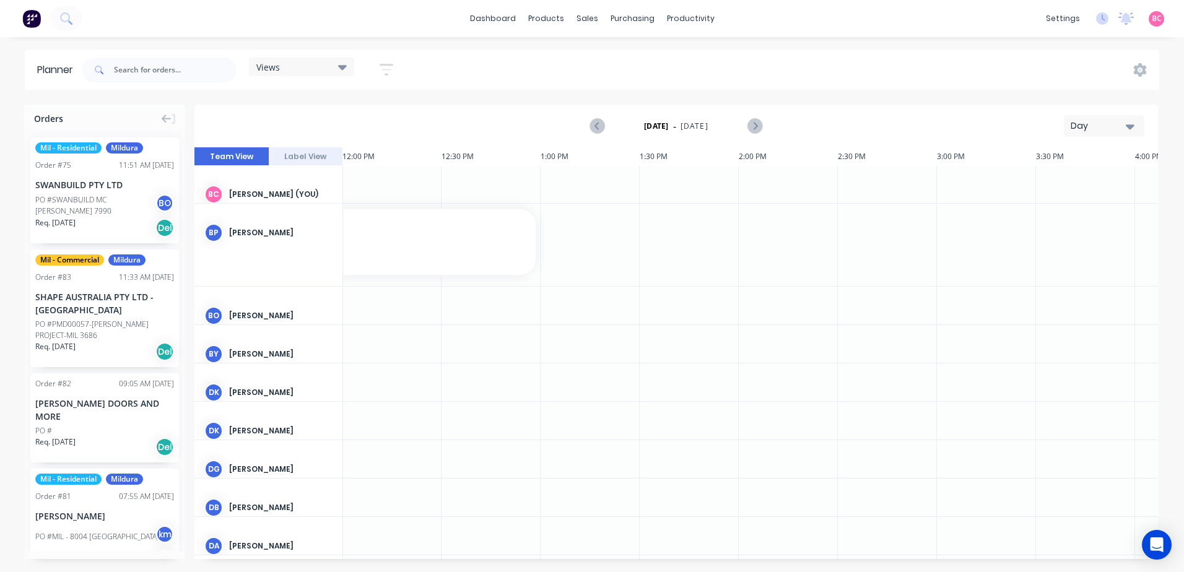
scroll to position [0, 2378]
click at [309, 160] on button "Label View" at bounding box center [306, 156] width 74 height 19
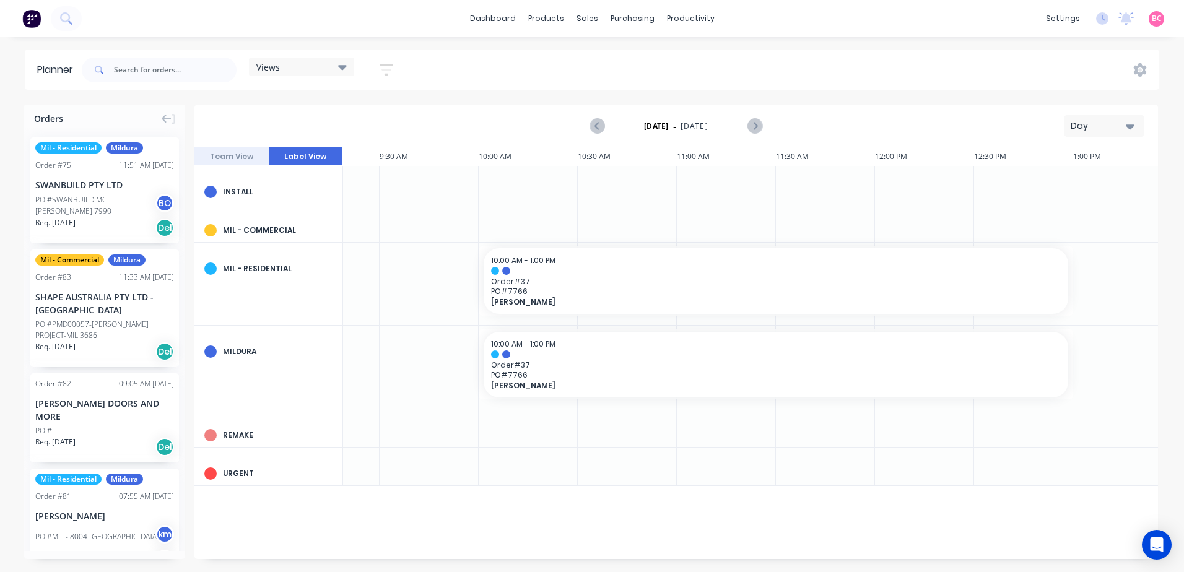
scroll to position [0, 1849]
click at [514, 18] on link "dashboard" at bounding box center [493, 18] width 58 height 19
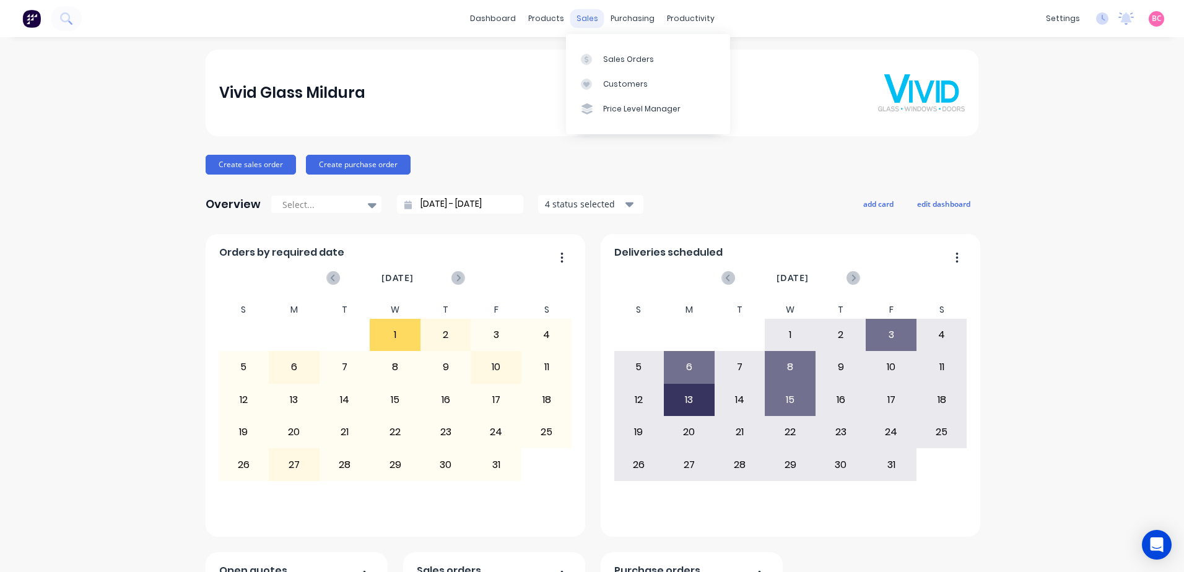
click at [575, 19] on div "sales" at bounding box center [587, 18] width 34 height 19
click at [625, 57] on div "Sales Orders" at bounding box center [628, 59] width 51 height 11
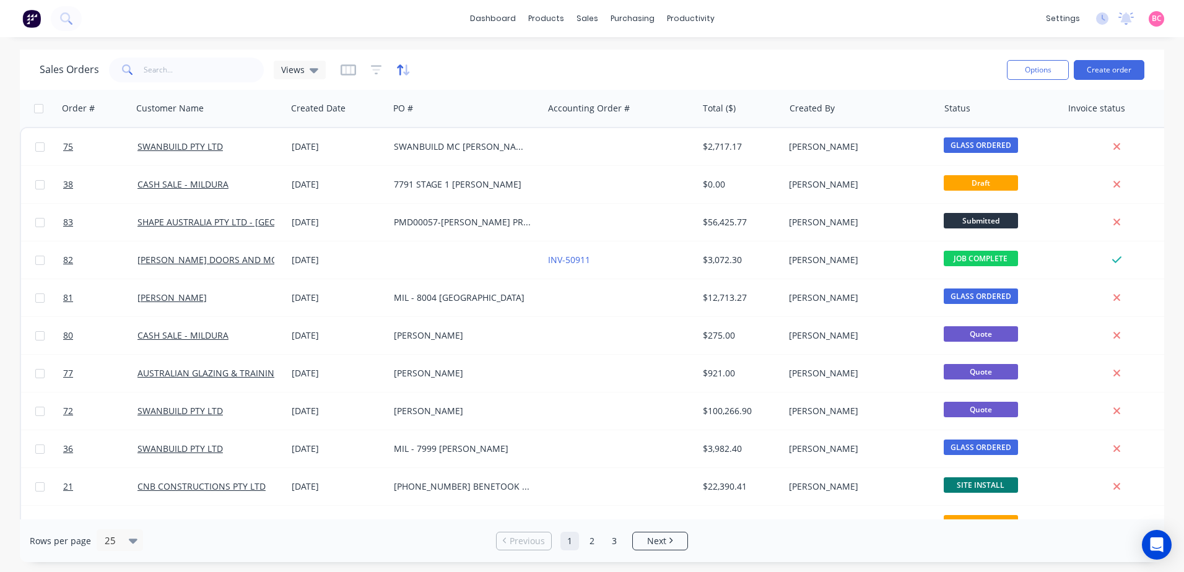
click at [401, 70] on icon "button" at bounding box center [403, 70] width 14 height 12
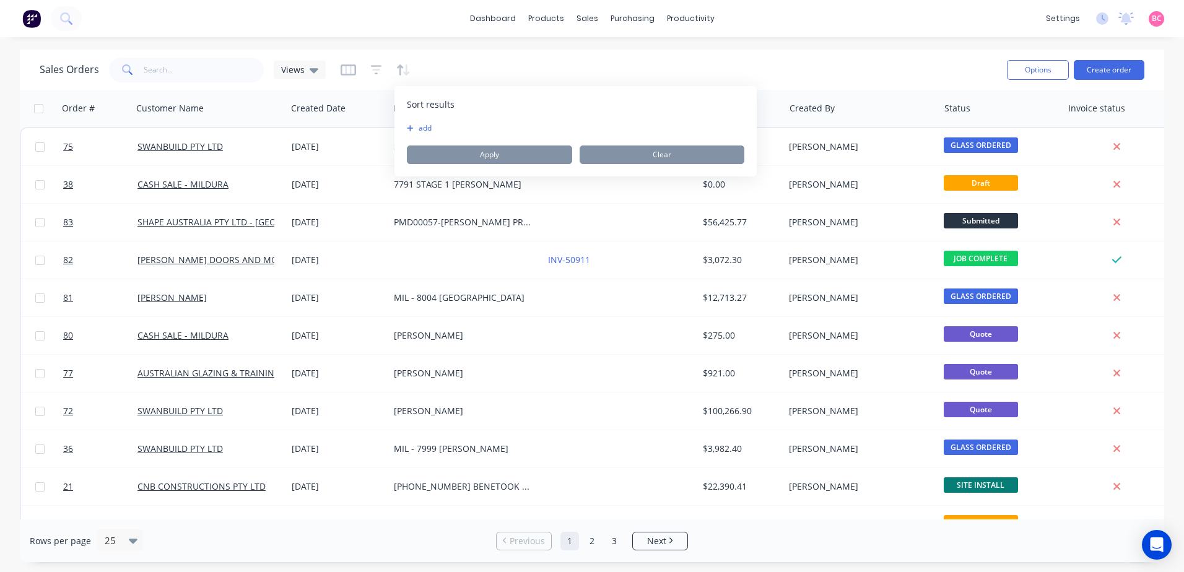
click at [417, 131] on button "add" at bounding box center [414, 128] width 15 height 10
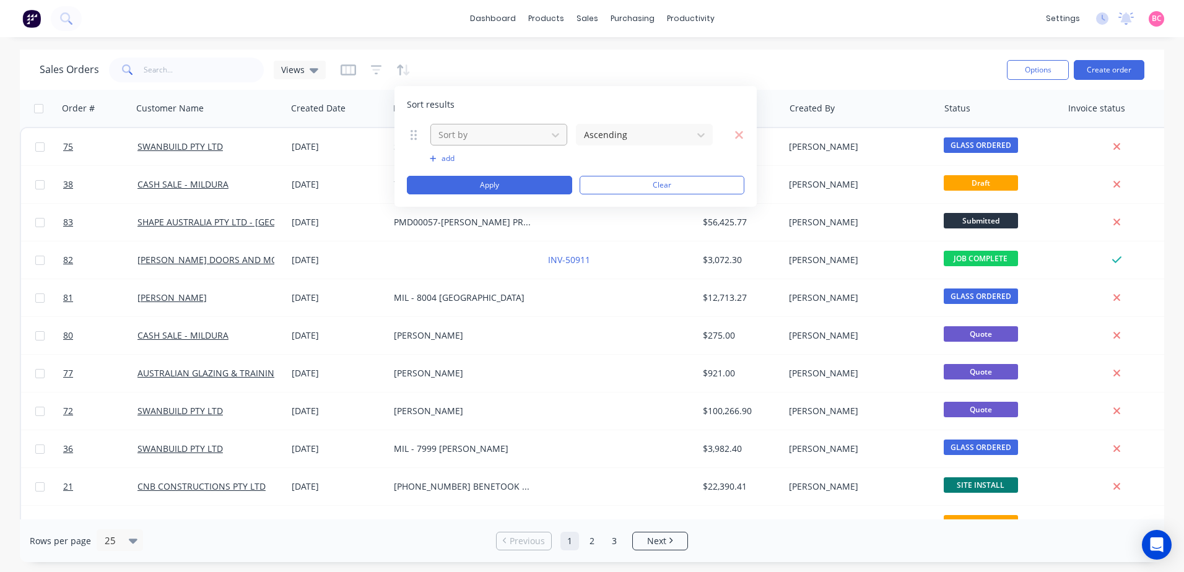
click at [524, 137] on div at bounding box center [488, 134] width 103 height 15
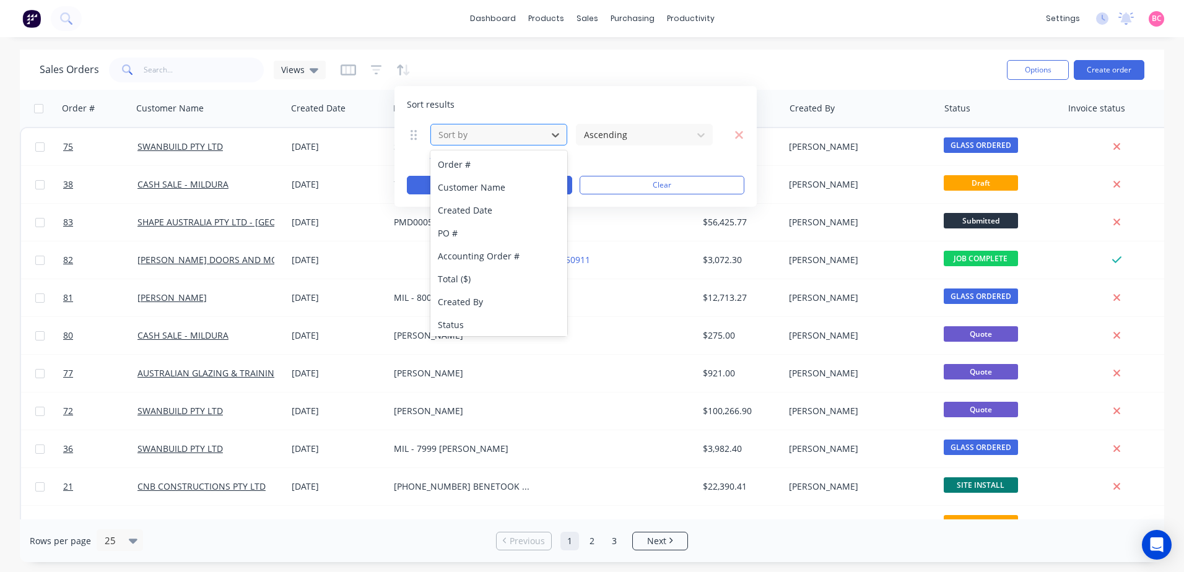
click at [526, 138] on div at bounding box center [488, 134] width 103 height 15
click at [521, 131] on div at bounding box center [488, 134] width 103 height 15
click at [506, 210] on div "Created Date" at bounding box center [498, 210] width 137 height 23
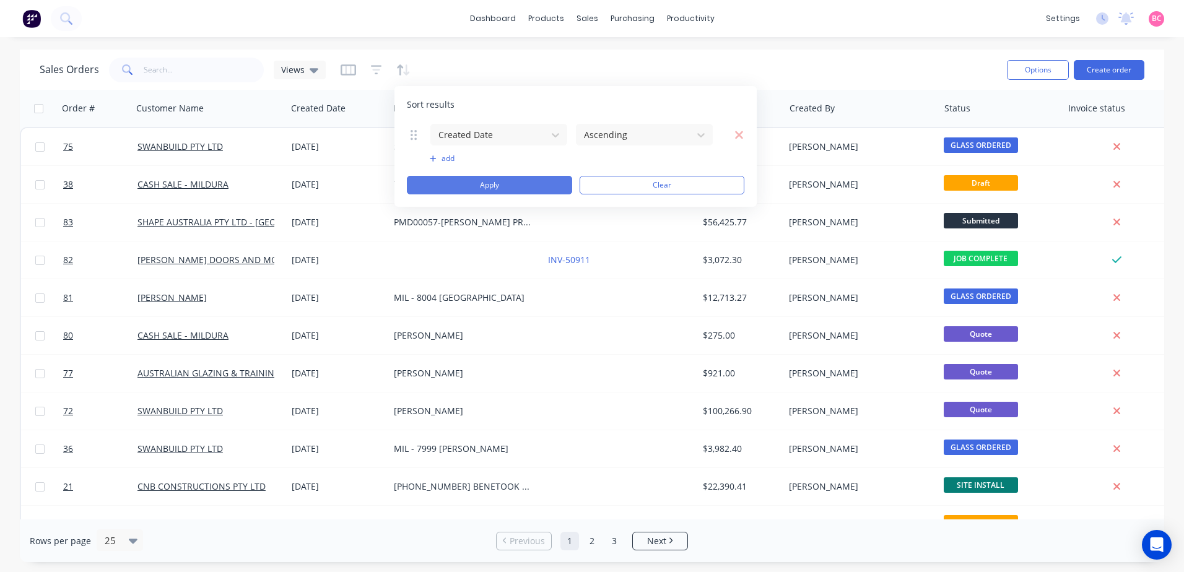
click at [515, 178] on button "Apply" at bounding box center [489, 185] width 165 height 19
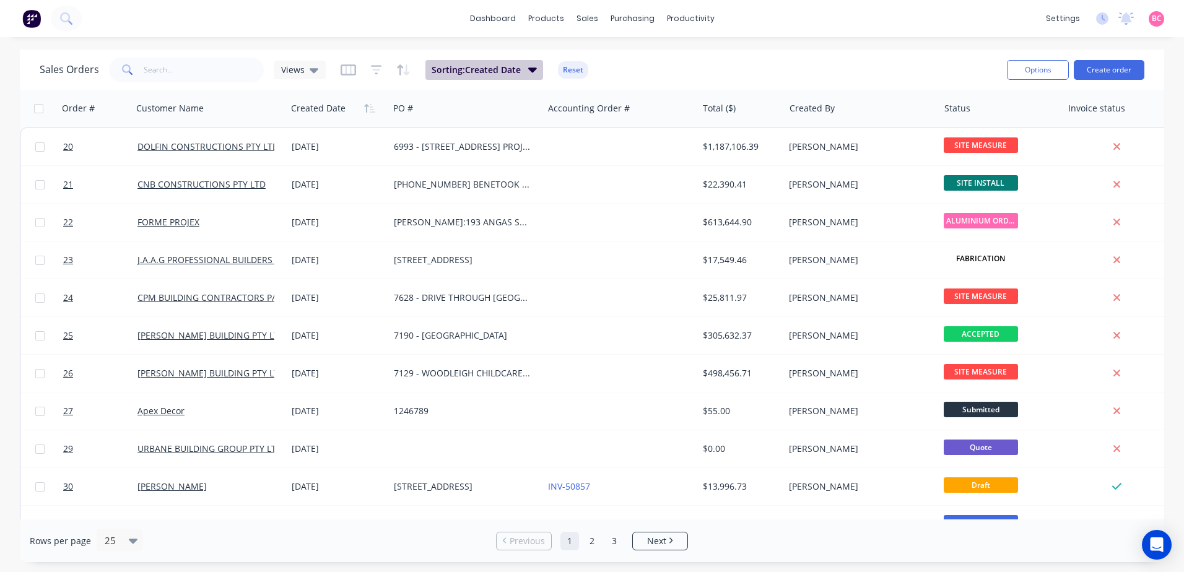
click at [536, 69] on button "Sorting: Created Date" at bounding box center [484, 70] width 118 height 20
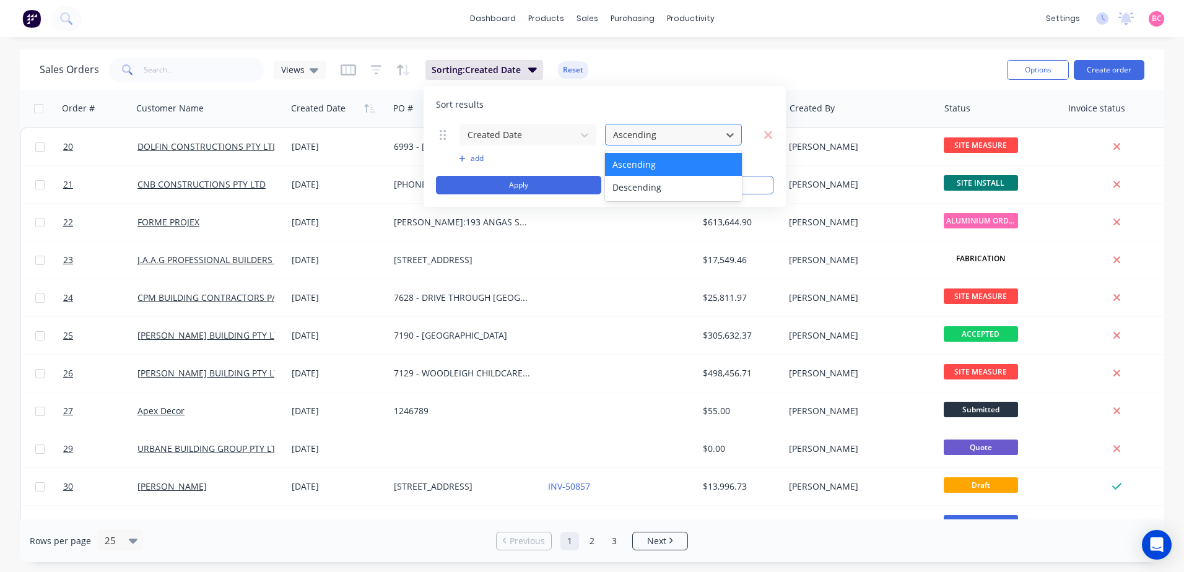
click at [675, 134] on div at bounding box center [663, 134] width 103 height 15
click at [636, 186] on div "Descending" at bounding box center [673, 187] width 137 height 23
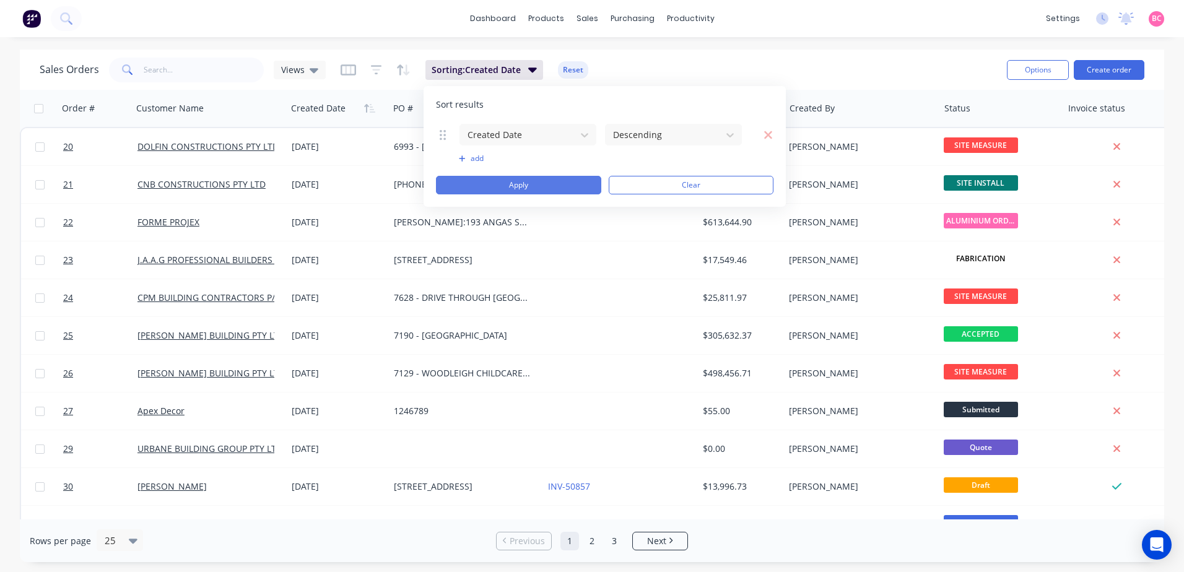
click at [549, 184] on button "Apply" at bounding box center [518, 185] width 165 height 19
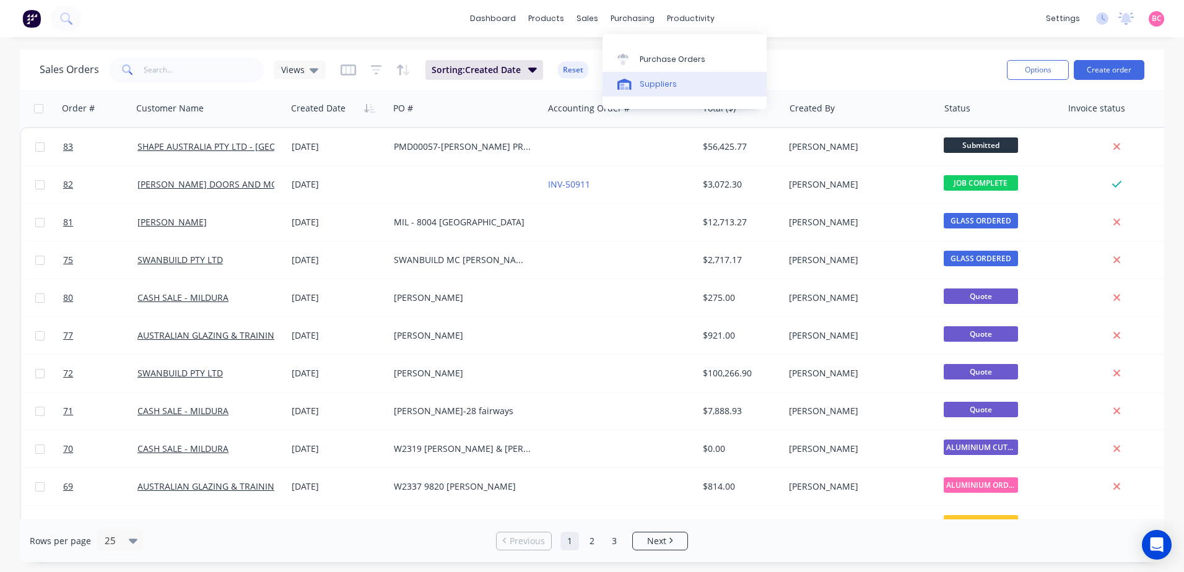
click at [656, 79] on div "Suppliers" at bounding box center [658, 84] width 37 height 11
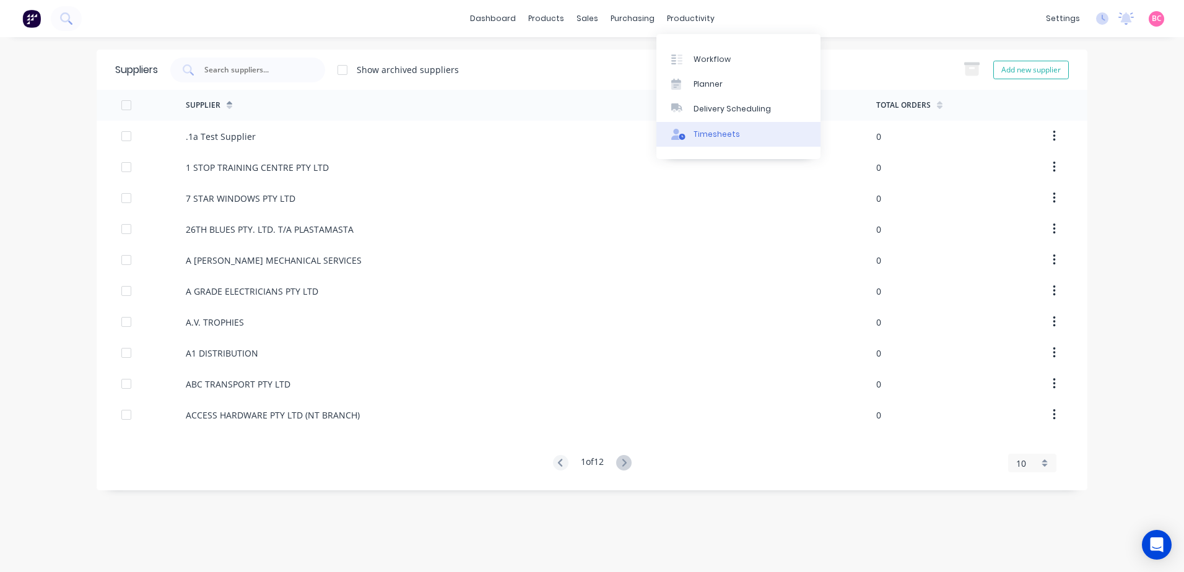
click at [711, 136] on div "Timesheets" at bounding box center [716, 134] width 46 height 11
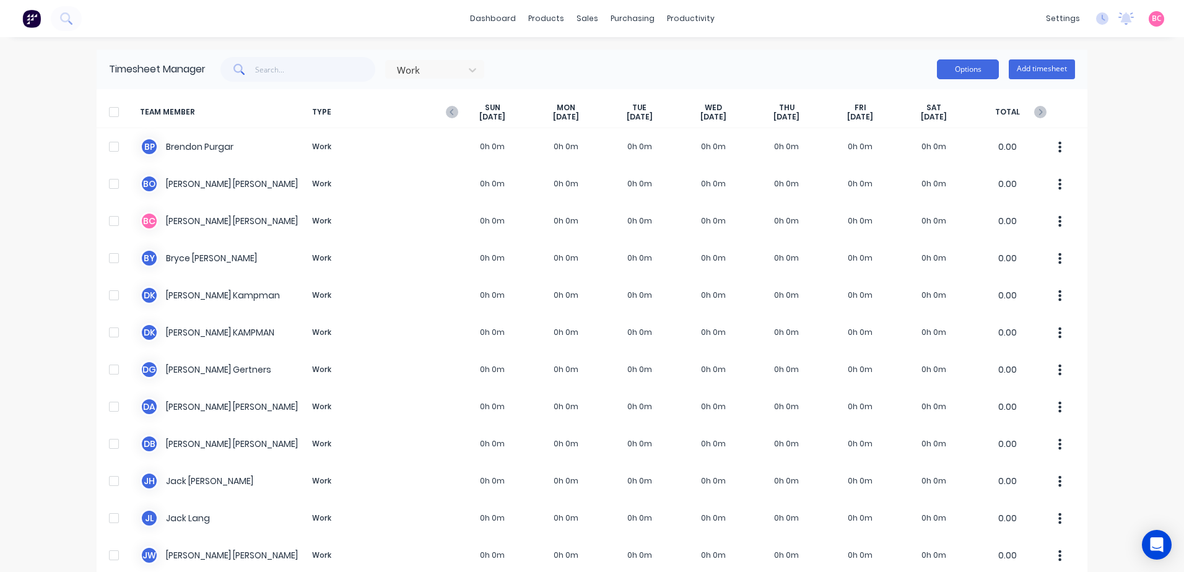
click at [968, 74] on button "Options" at bounding box center [968, 69] width 62 height 20
click at [855, 69] on div "Work Options Approve Unapprove Download Export Add timesheet" at bounding box center [640, 69] width 869 height 25
click at [1033, 75] on button "Add timesheet" at bounding box center [1042, 69] width 66 height 20
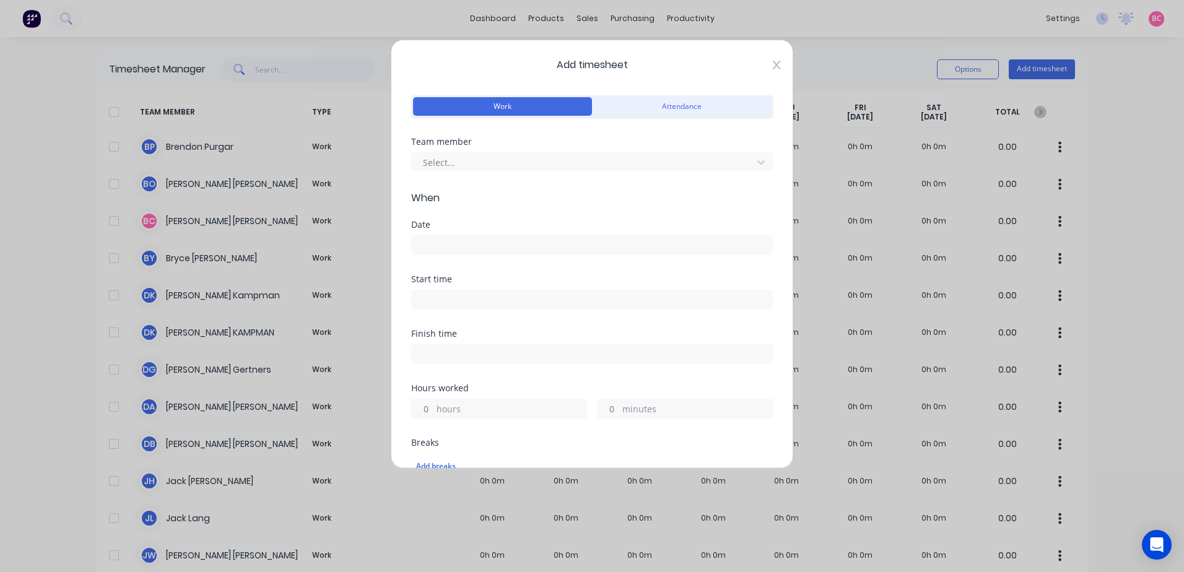
click at [773, 65] on icon at bounding box center [776, 65] width 7 height 9
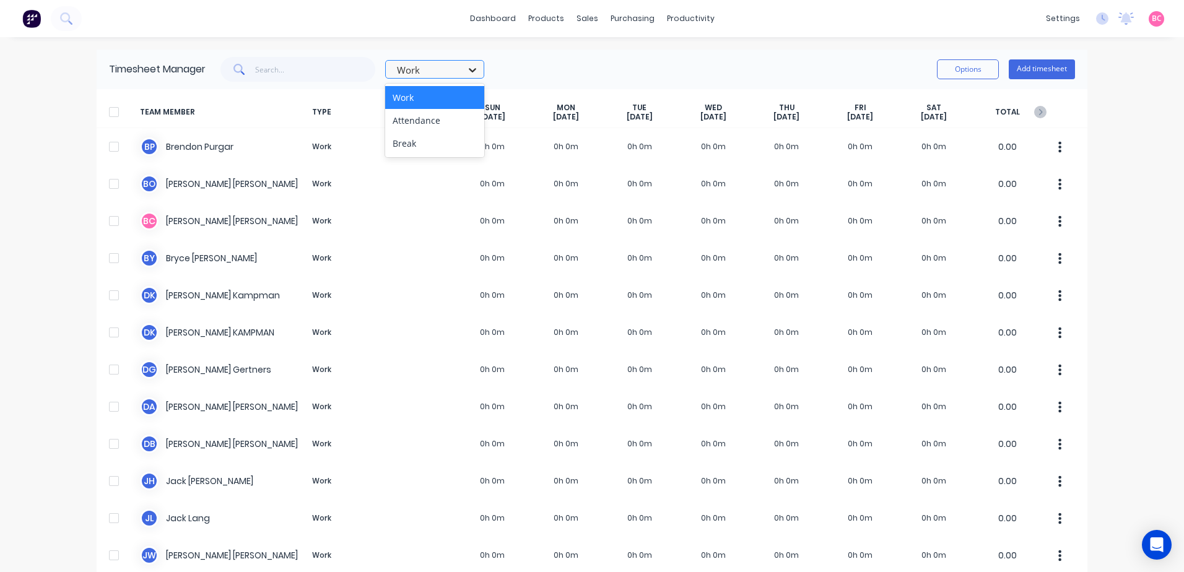
click at [462, 64] on div at bounding box center [472, 70] width 22 height 20
click at [0, 360] on html "dashboard products sales purchasing productivity dashboard products Product Cat…" at bounding box center [592, 286] width 1184 height 572
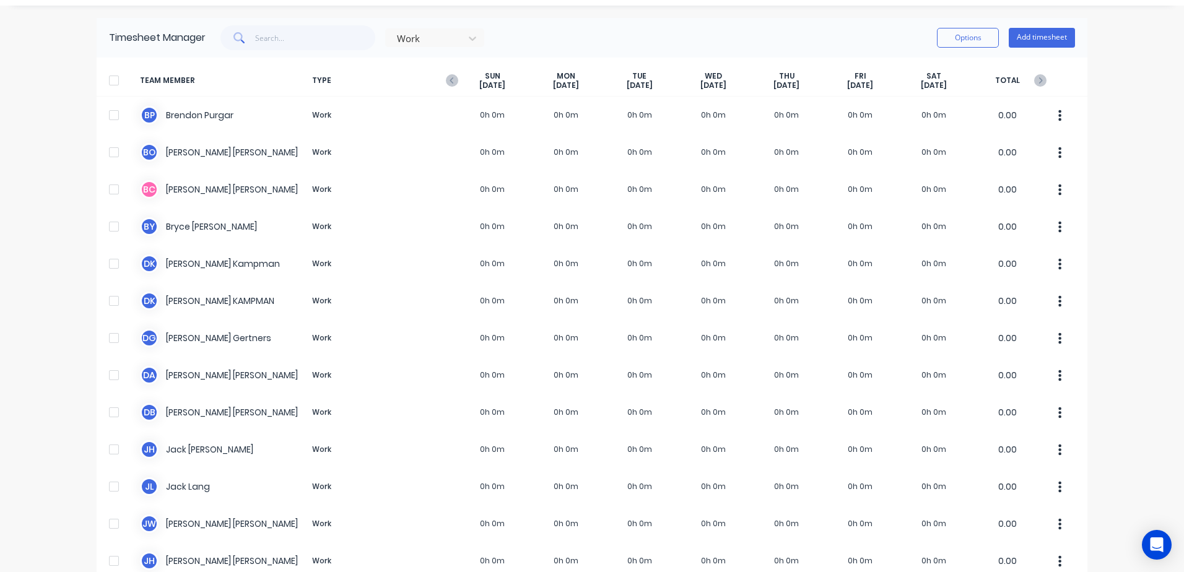
scroll to position [124, 0]
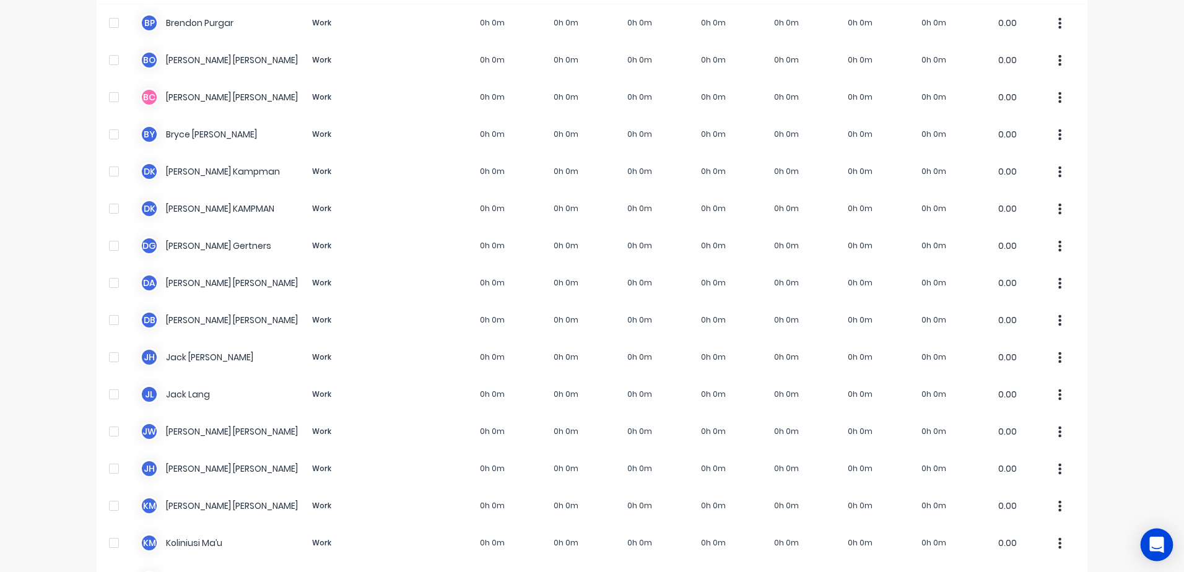
click at [1153, 547] on icon "Open Intercom Messenger" at bounding box center [1157, 545] width 16 height 16
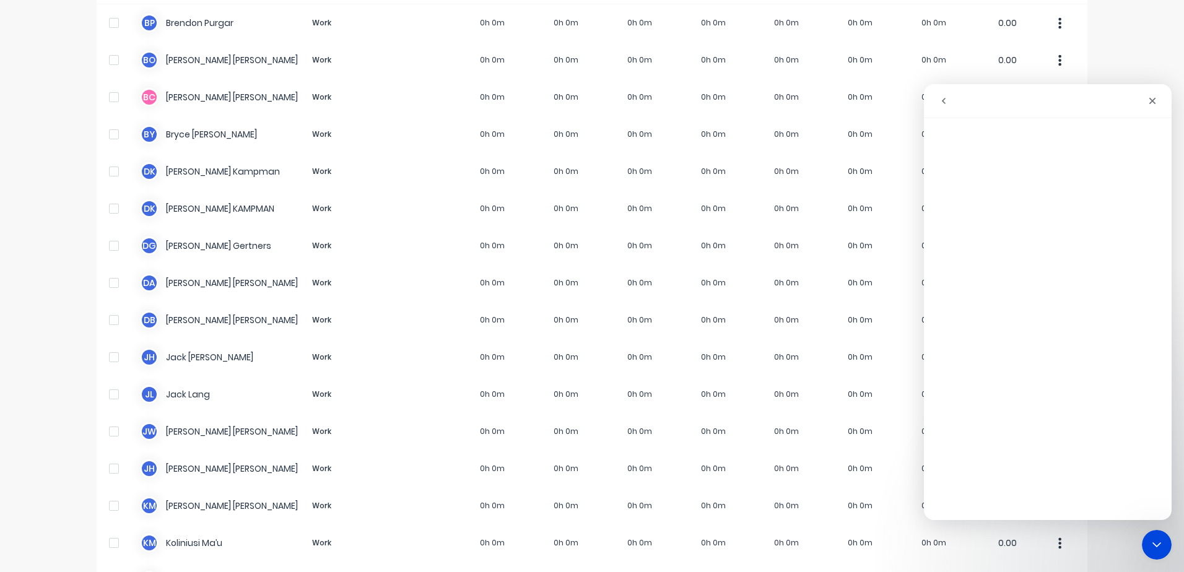
scroll to position [0, 0]
click at [1154, 102] on icon "Close" at bounding box center [1152, 101] width 10 height 10
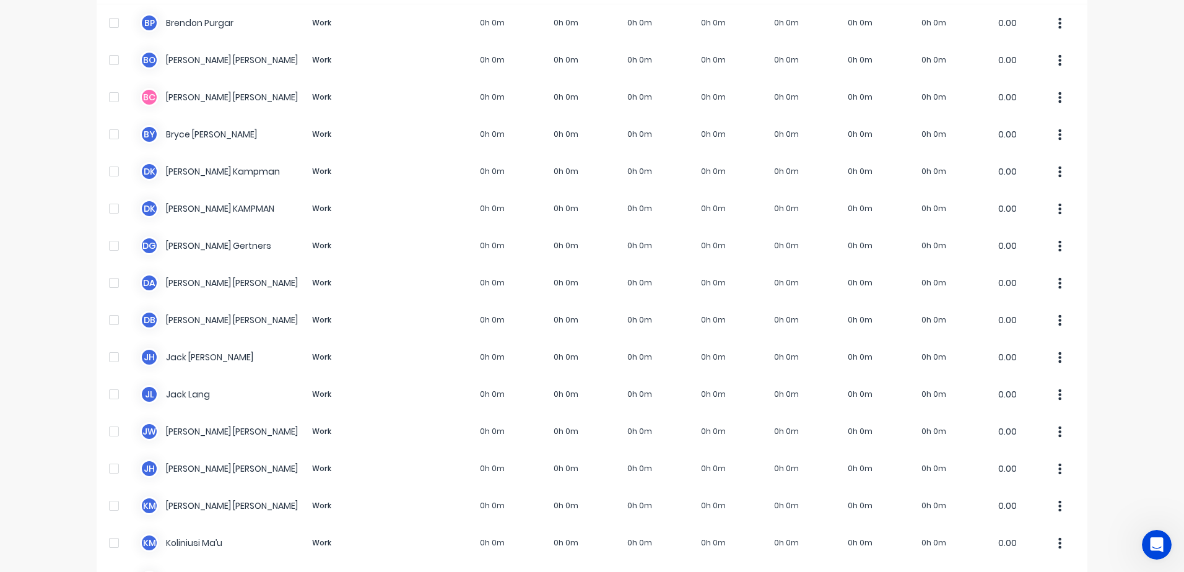
click at [1124, 95] on div "dashboard products sales purchasing productivity dashboard products Product Cat…" at bounding box center [592, 286] width 1184 height 572
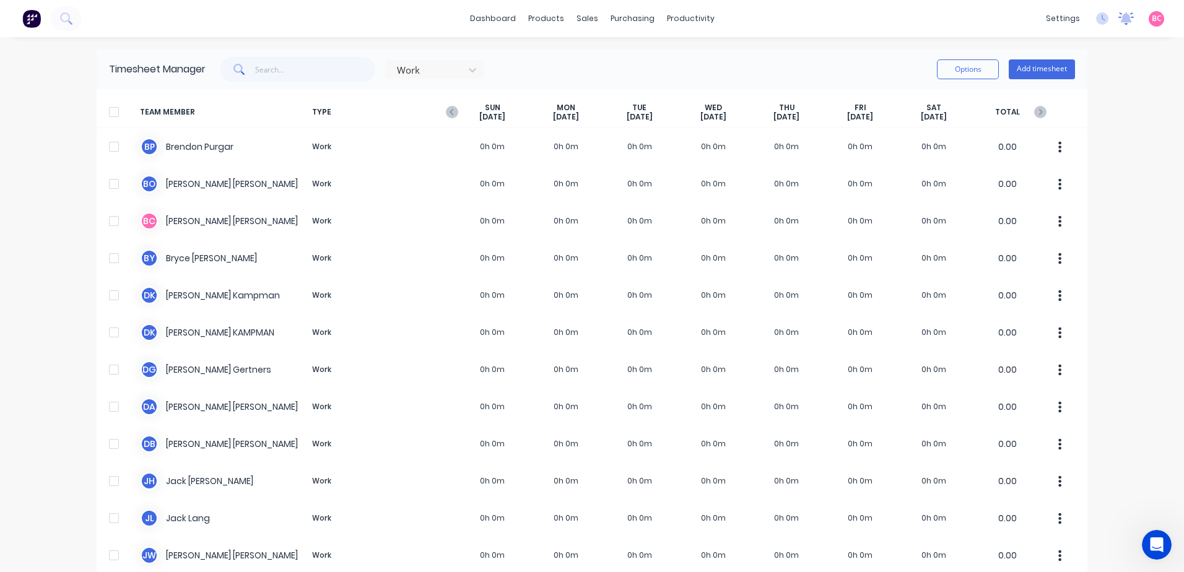
click at [1118, 23] on icon at bounding box center [1125, 18] width 15 height 12
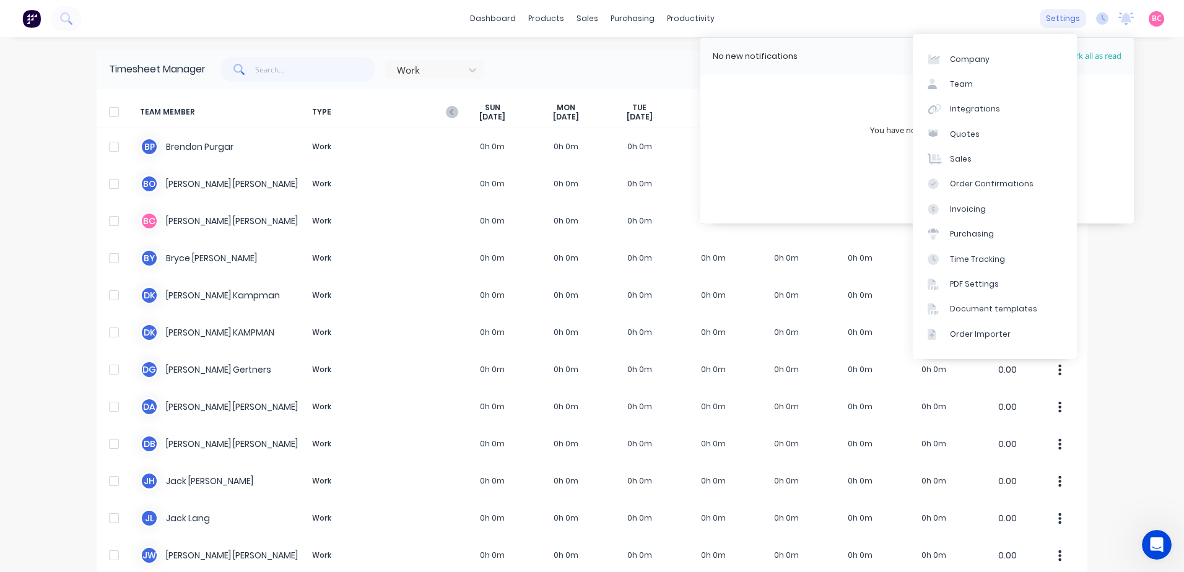
click at [1062, 14] on div "settings" at bounding box center [1063, 18] width 46 height 19
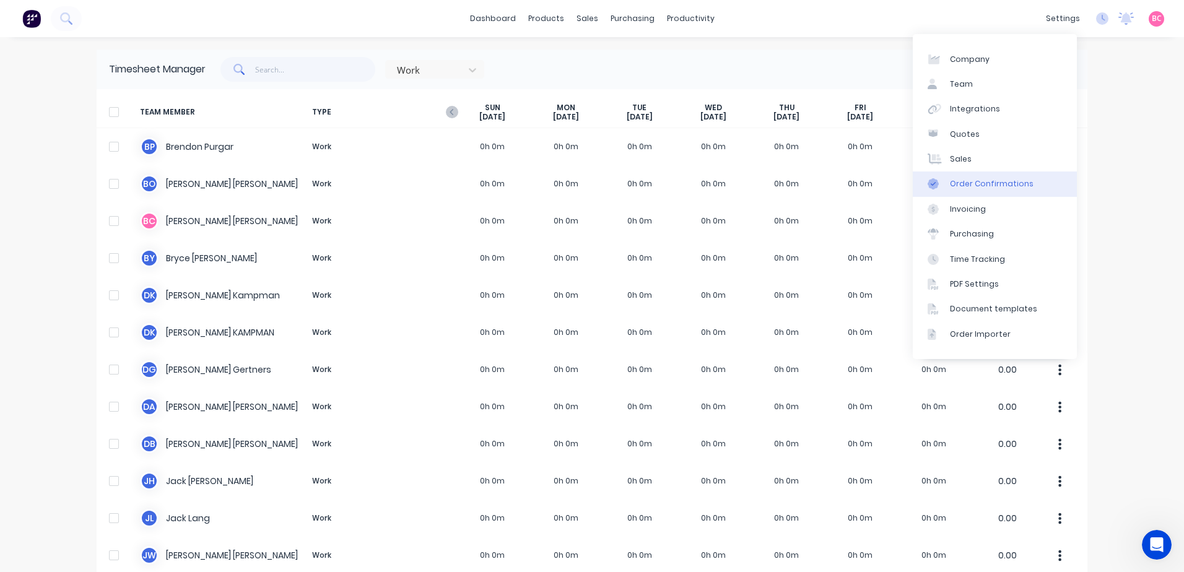
click at [973, 185] on div "Order Confirmations" at bounding box center [992, 183] width 84 height 11
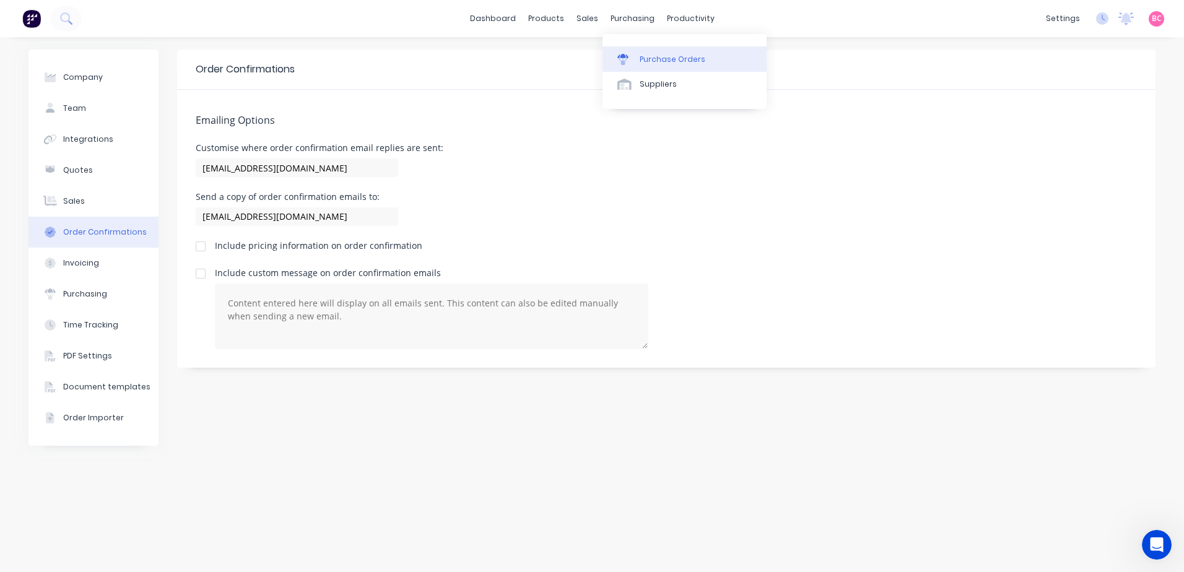
click at [663, 56] on div "Purchase Orders" at bounding box center [673, 59] width 66 height 11
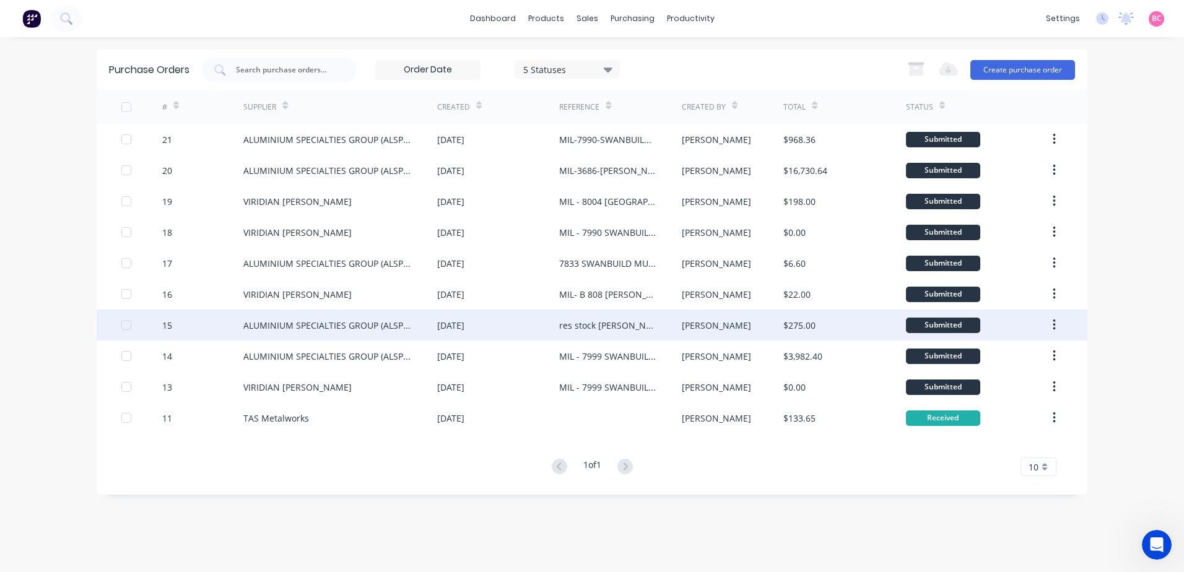
click at [211, 323] on div "15" at bounding box center [203, 325] width 82 height 31
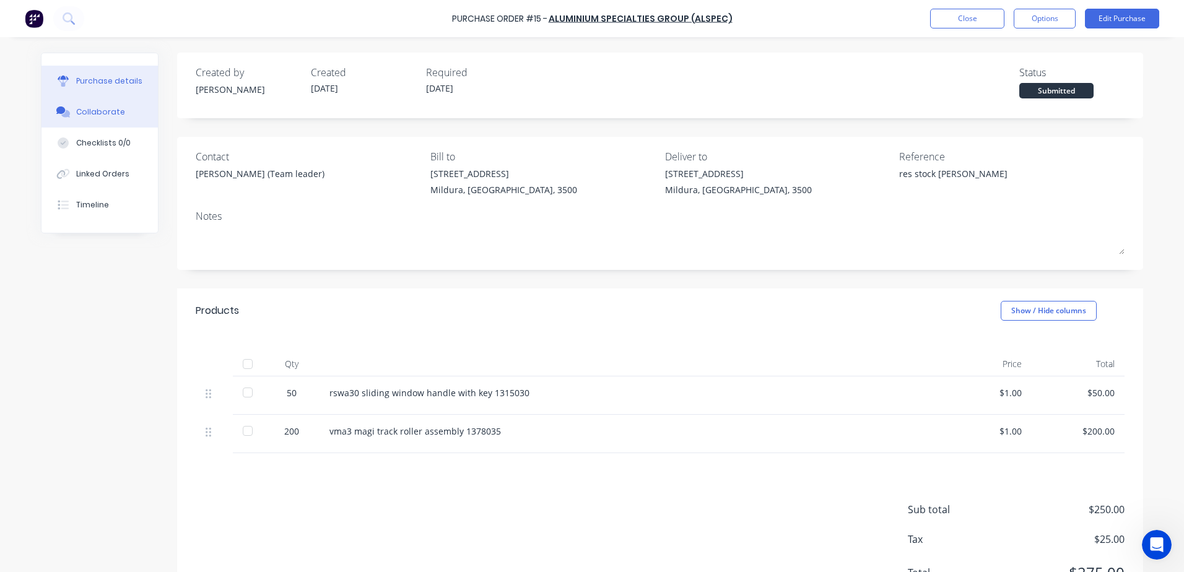
click at [92, 118] on button "Collaborate" at bounding box center [99, 112] width 116 height 31
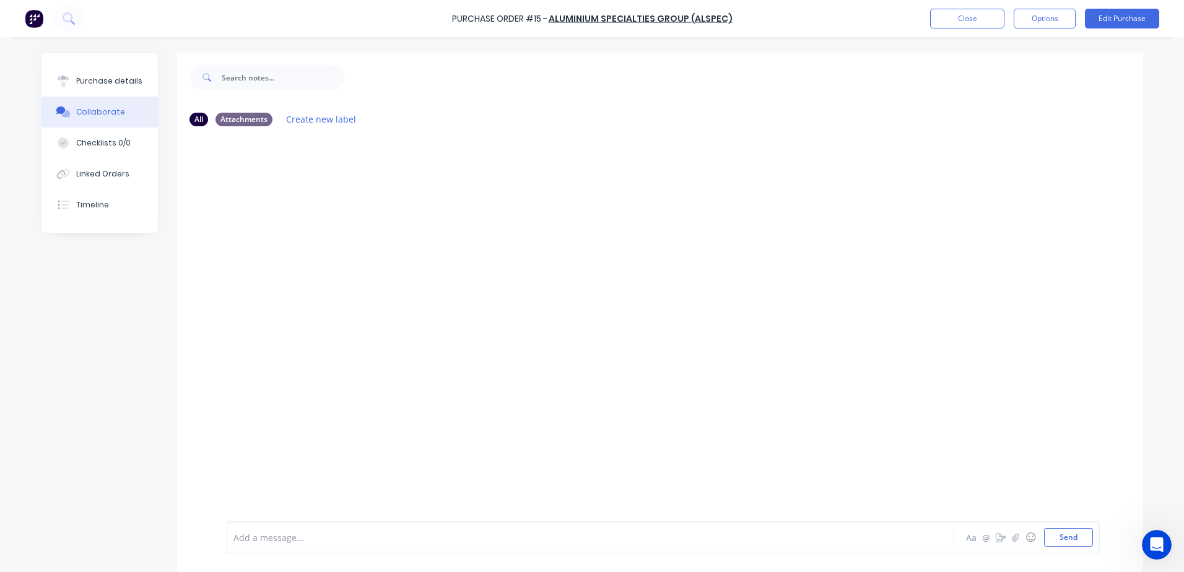
click at [275, 537] on div at bounding box center [556, 537] width 644 height 13
click at [1012, 539] on icon "button" at bounding box center [1015, 537] width 7 height 8
click at [1064, 541] on button "Send" at bounding box center [1068, 537] width 49 height 19
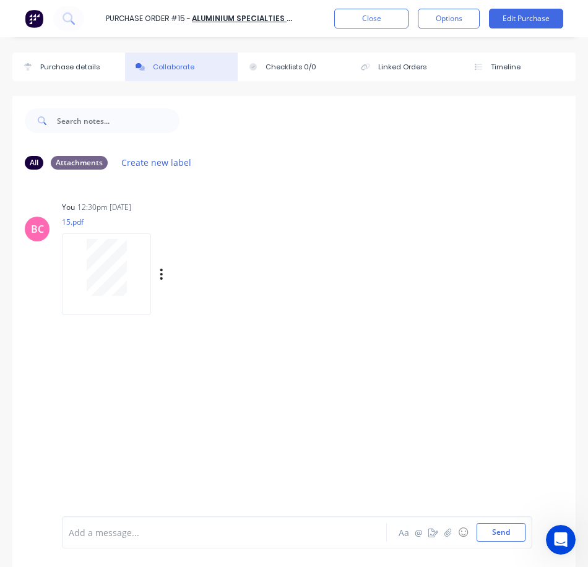
click at [361, 285] on div "You 12:30pm 06/10/25 15.pdf Labels Download Delete" at bounding box center [217, 253] width 310 height 111
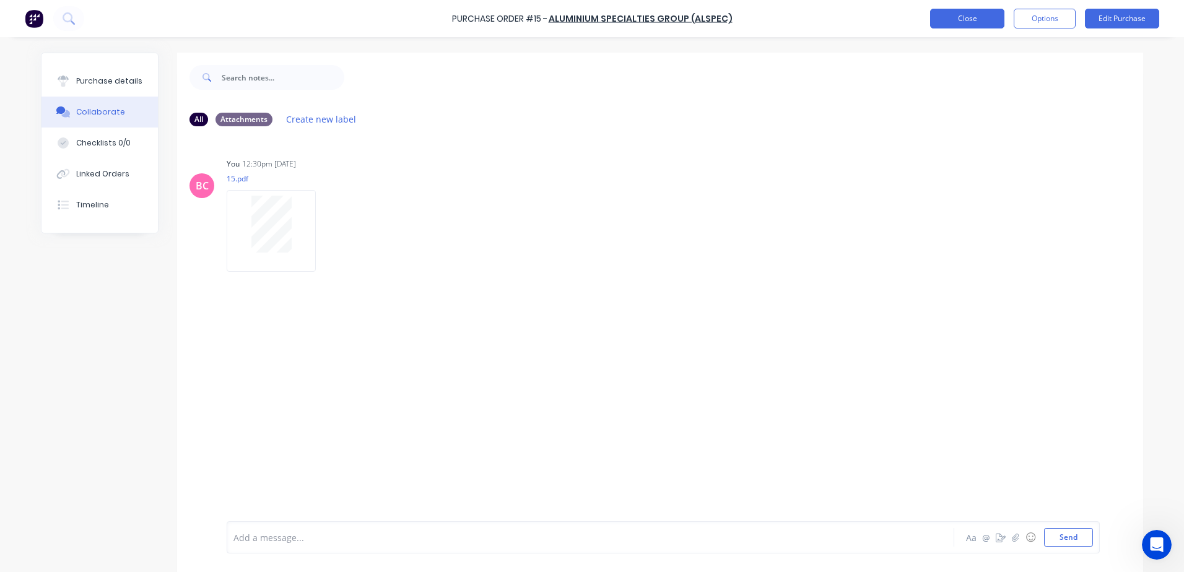
click at [969, 22] on button "Close" at bounding box center [967, 19] width 74 height 20
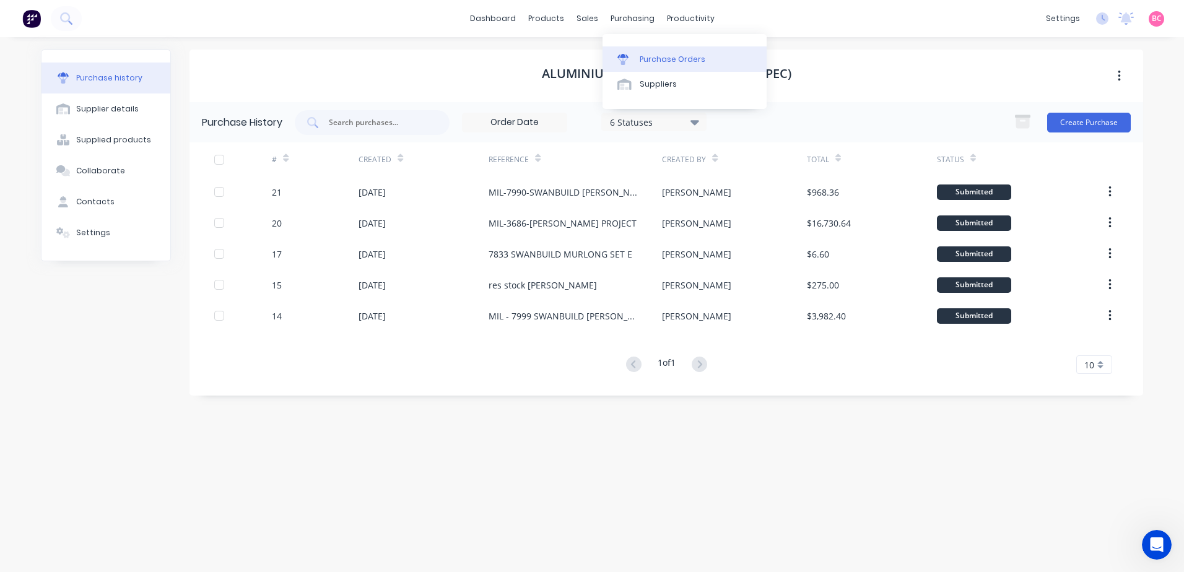
click at [650, 54] on div "Purchase Orders" at bounding box center [673, 59] width 66 height 11
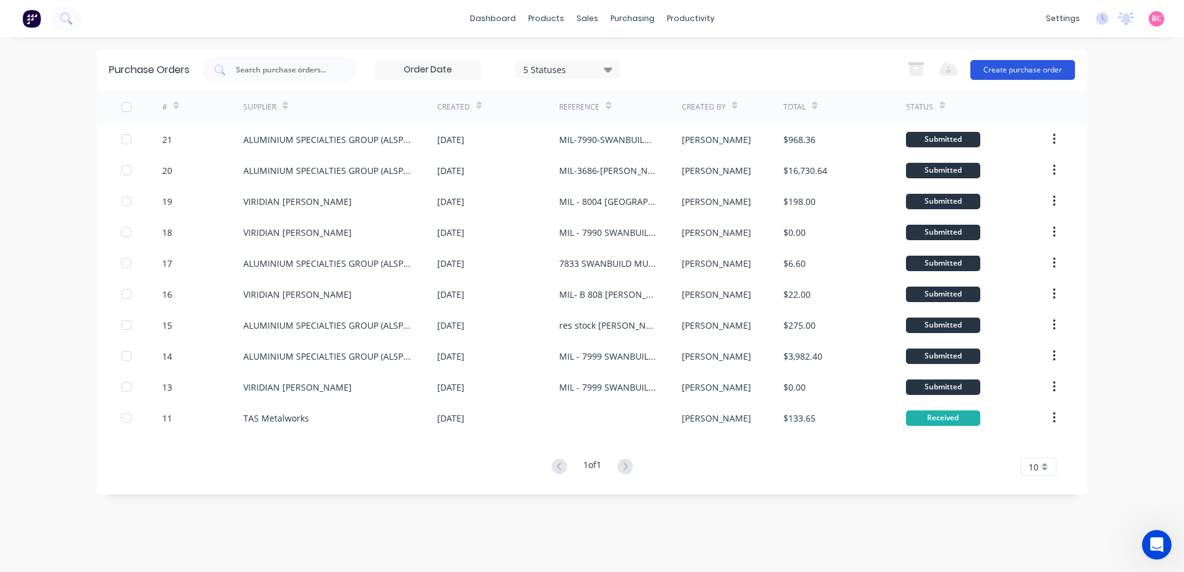
click at [1022, 75] on button "Create purchase order" at bounding box center [1022, 70] width 105 height 20
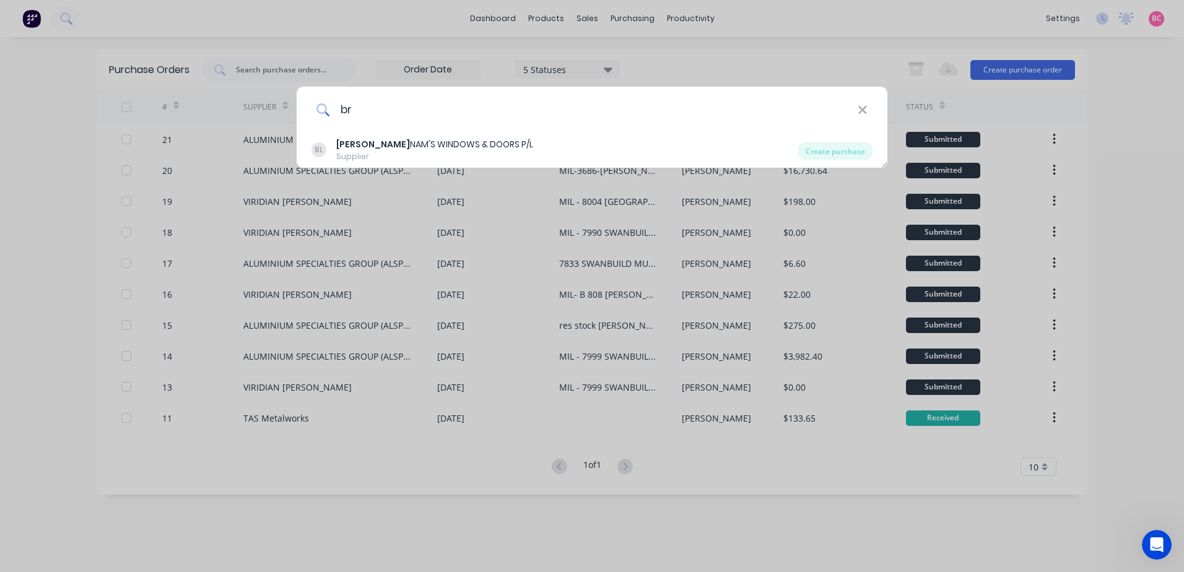
type input "b"
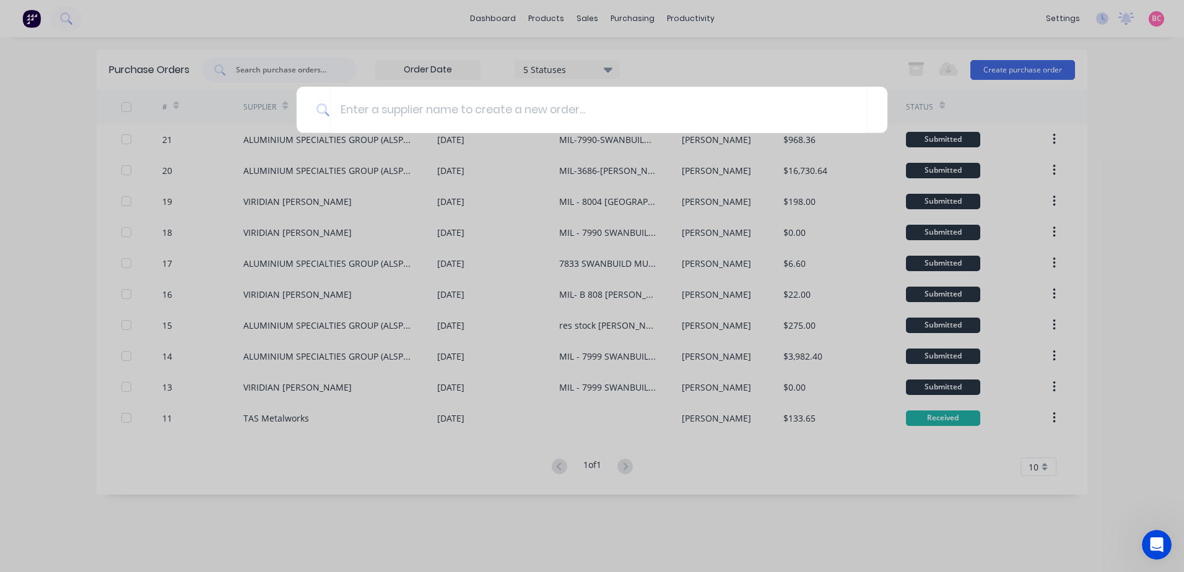
click at [792, 538] on div at bounding box center [592, 286] width 1184 height 572
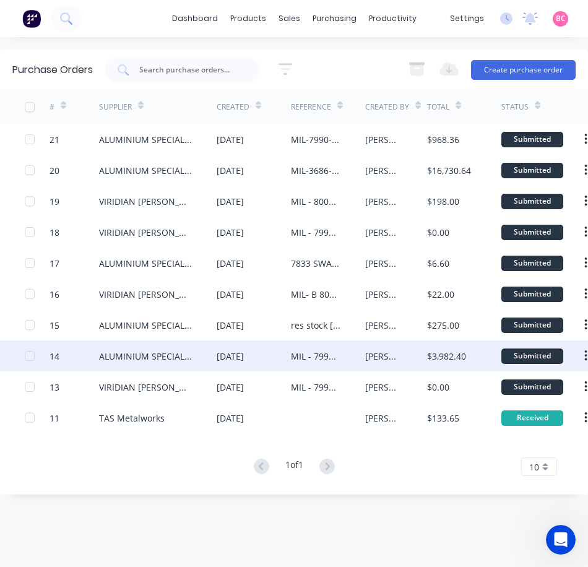
click at [318, 356] on div "MIL - 7999 SWANBUILD [PERSON_NAME]" at bounding box center [316, 356] width 50 height 13
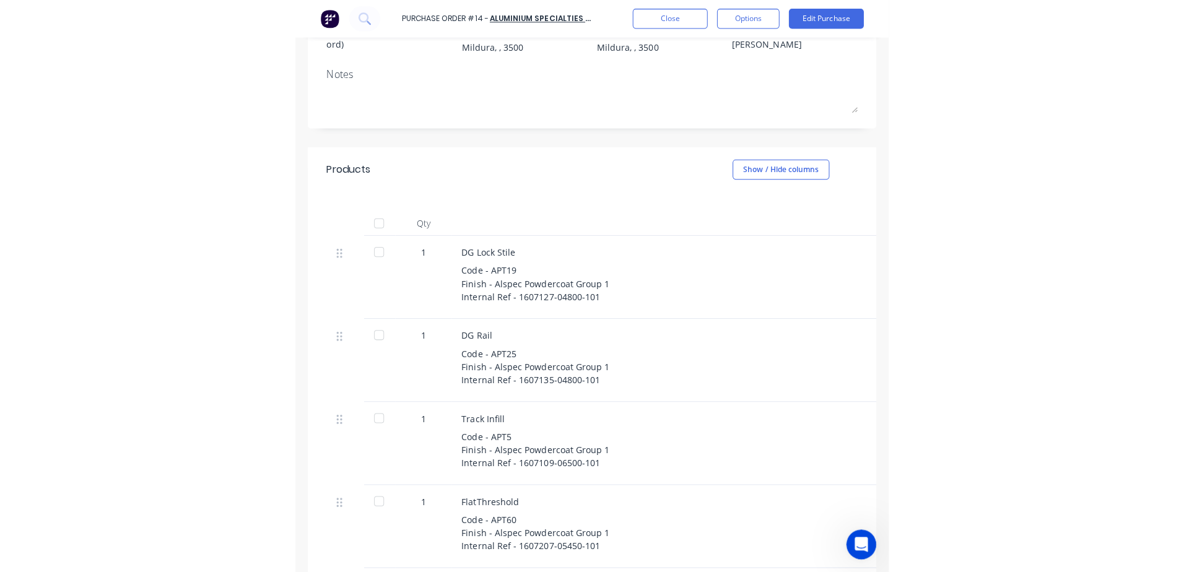
scroll to position [248, 0]
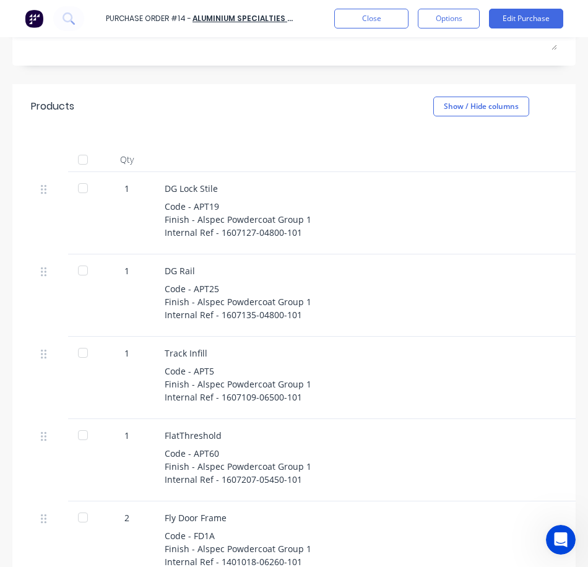
type textarea "x"
